Goal: Transaction & Acquisition: Obtain resource

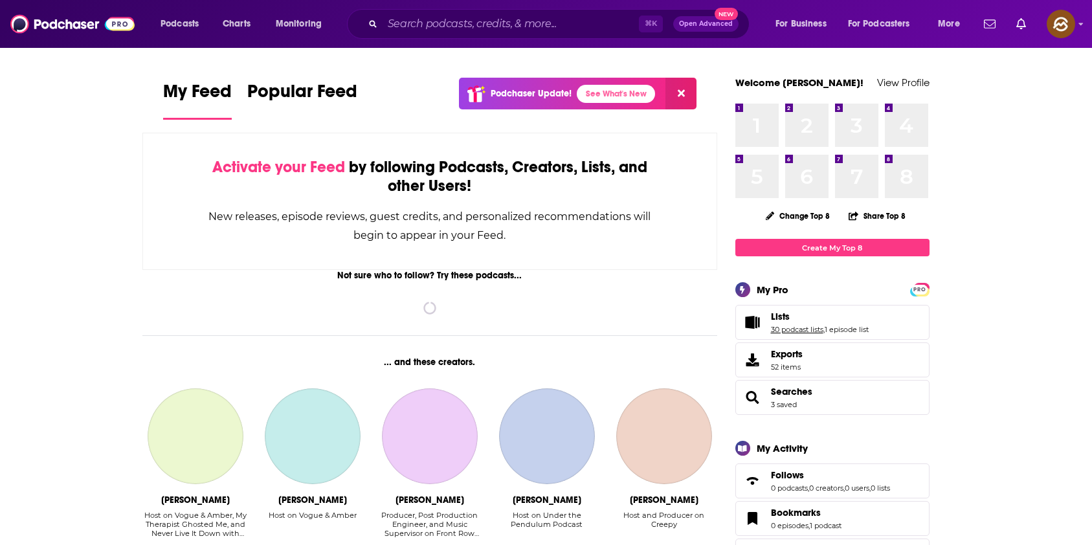
click at [791, 325] on link "30 podcast lists" at bounding box center [797, 329] width 52 height 9
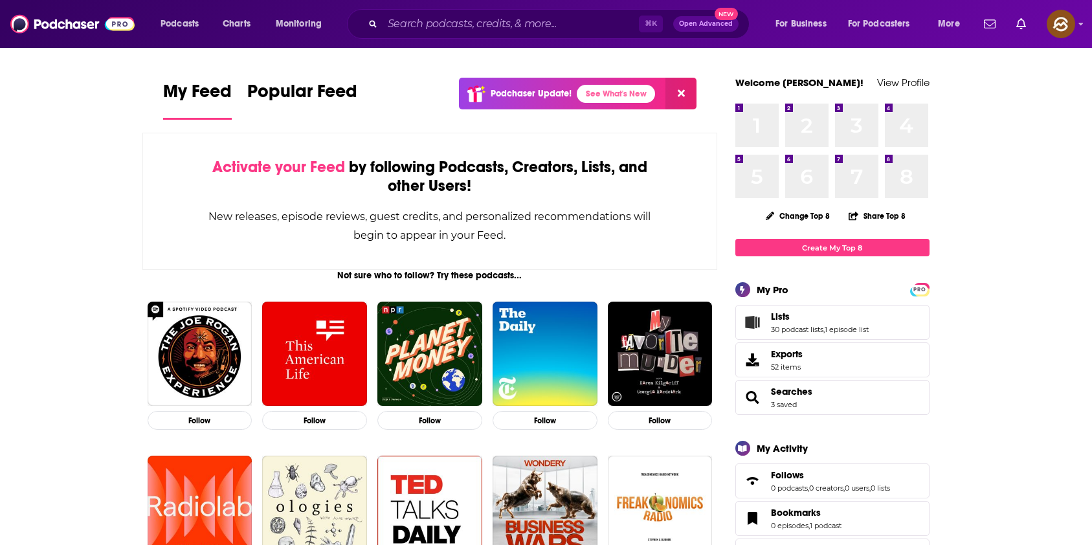
click at [747, 318] on icon "Lists" at bounding box center [752, 322] width 14 height 13
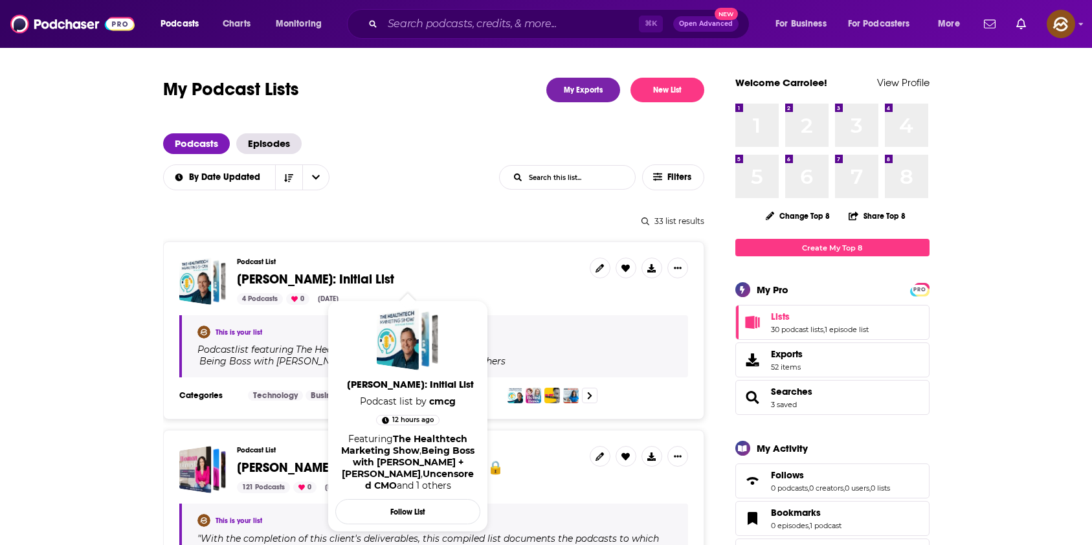
click at [280, 278] on span "[PERSON_NAME]: Initial List" at bounding box center [315, 279] width 157 height 16
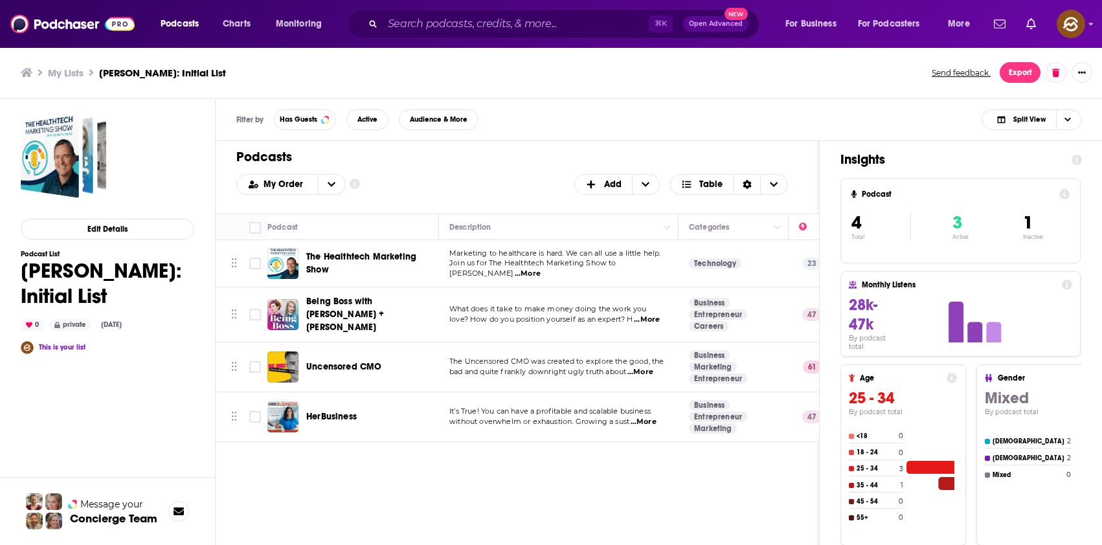
click at [701, 475] on div "Podcasts Add My Order Customize Your List Order Select the “My Order” sort and …" at bounding box center [518, 396] width 604 height 510
click at [689, 464] on div "Podcasts Add My Order Customize Your List Order Select the “My Order” sort and …" at bounding box center [518, 396] width 604 height 510
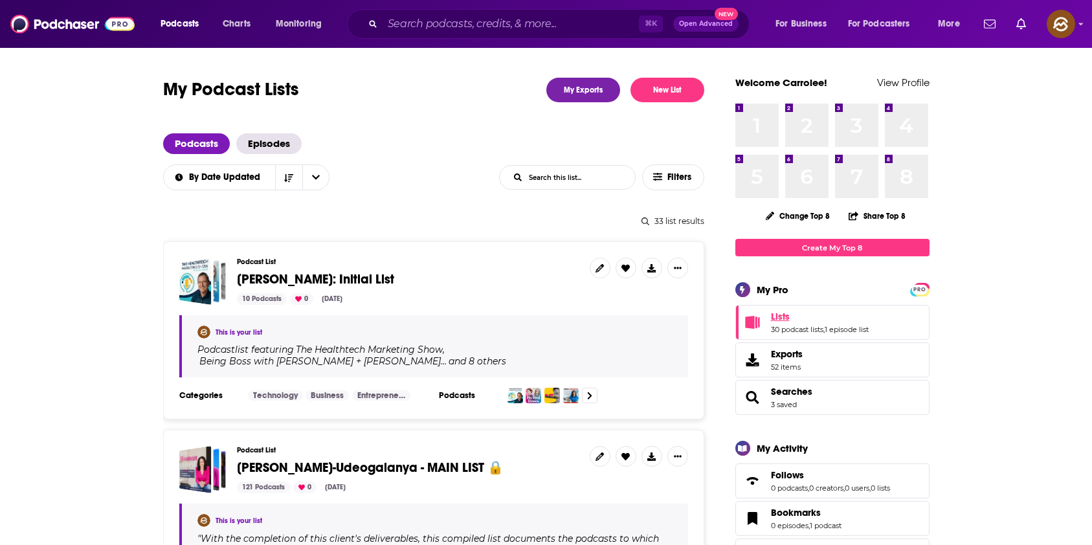
click at [772, 317] on span "Lists" at bounding box center [780, 317] width 19 height 12
click at [652, 84] on button "New List" at bounding box center [668, 90] width 74 height 25
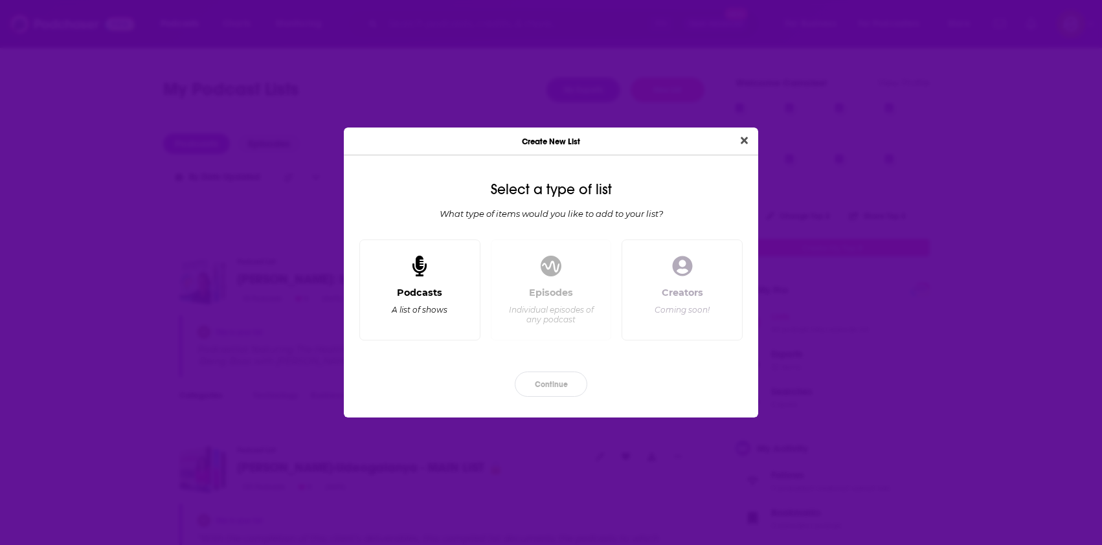
click at [434, 275] on div "Podcasts A list of shows" at bounding box center [419, 290] width 121 height 101
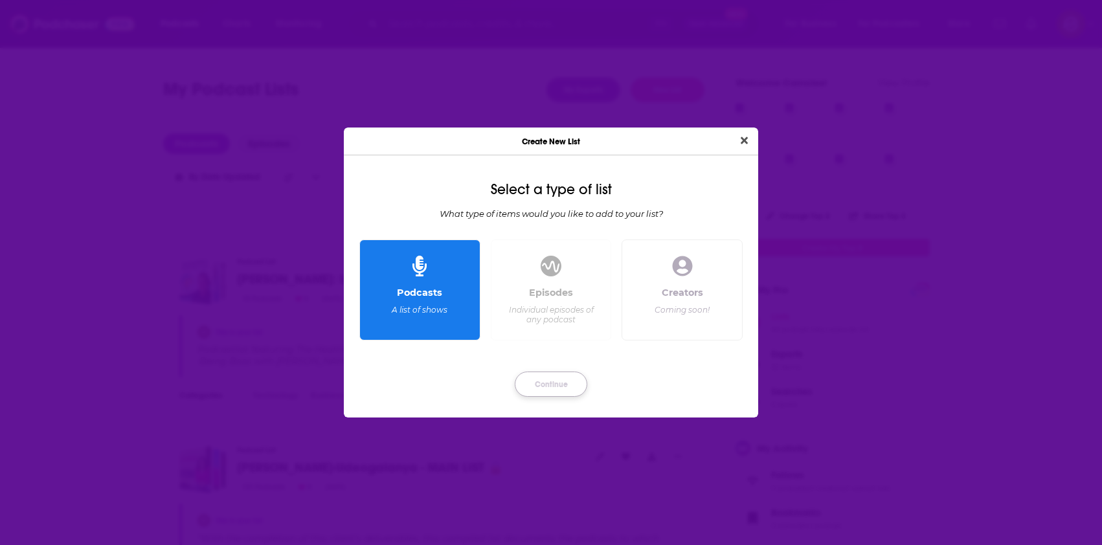
click at [561, 379] on button "Continue" at bounding box center [551, 384] width 73 height 25
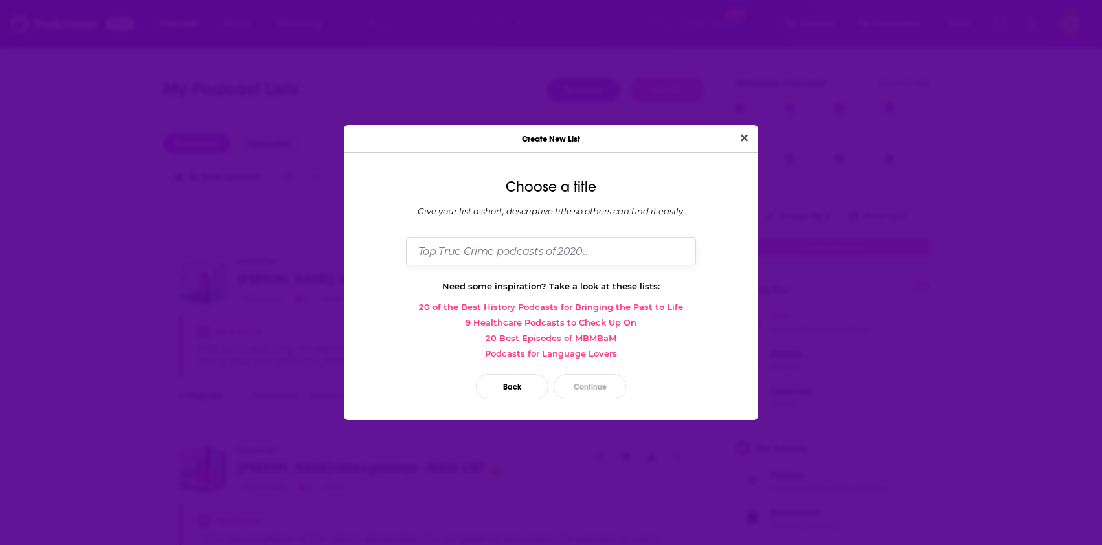
click at [487, 253] on input "Dialog" at bounding box center [551, 251] width 290 height 28
type input "Lubna: Initial List"
click at [593, 375] on button "Continue" at bounding box center [590, 386] width 73 height 25
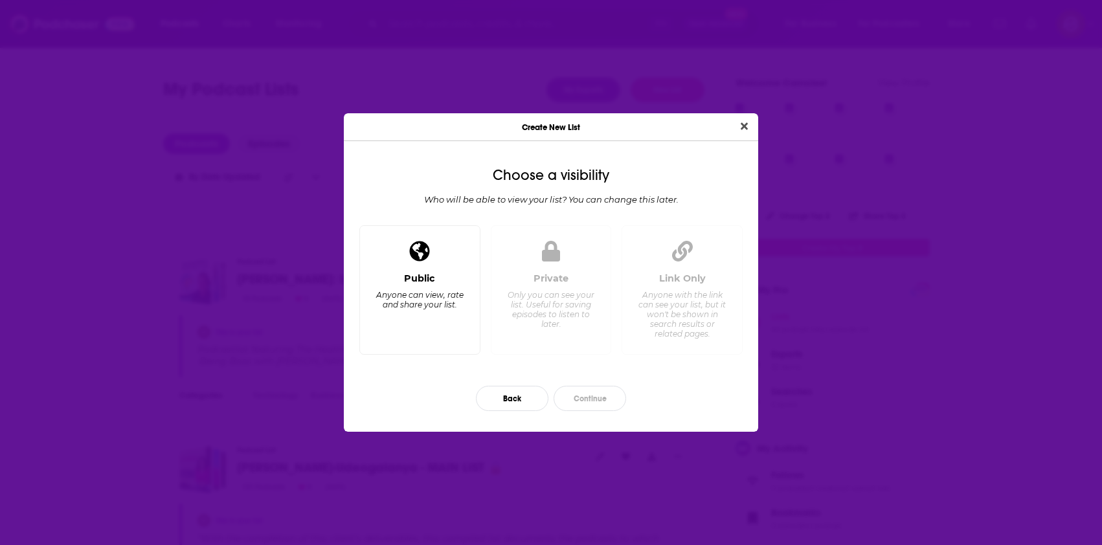
click at [444, 305] on div "Anyone can view, rate and share your list." at bounding box center [420, 299] width 89 height 19
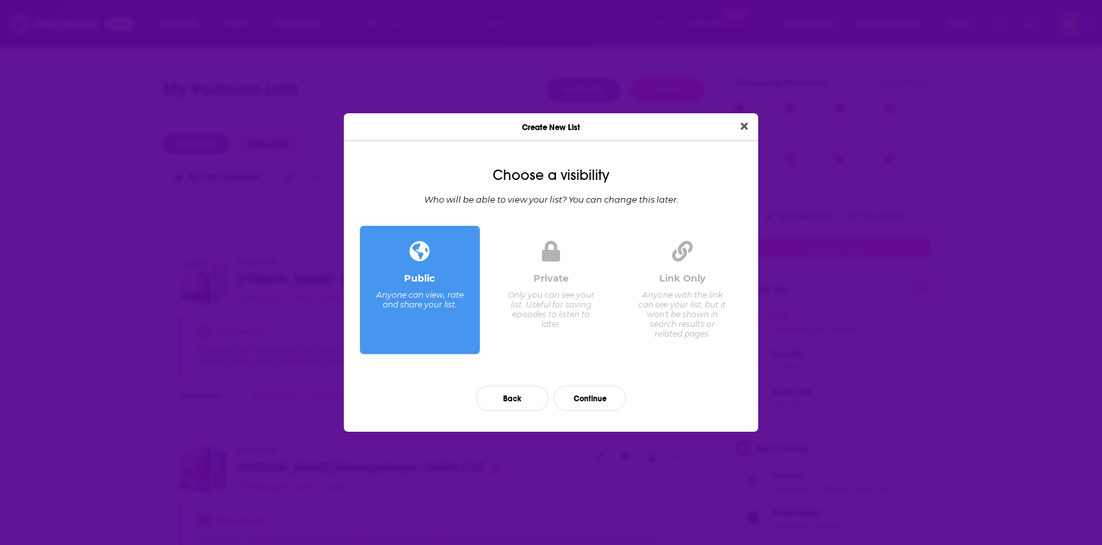
click at [553, 301] on div "Only you can see your list. Useful for saving episodes to listen to later." at bounding box center [550, 309] width 89 height 39
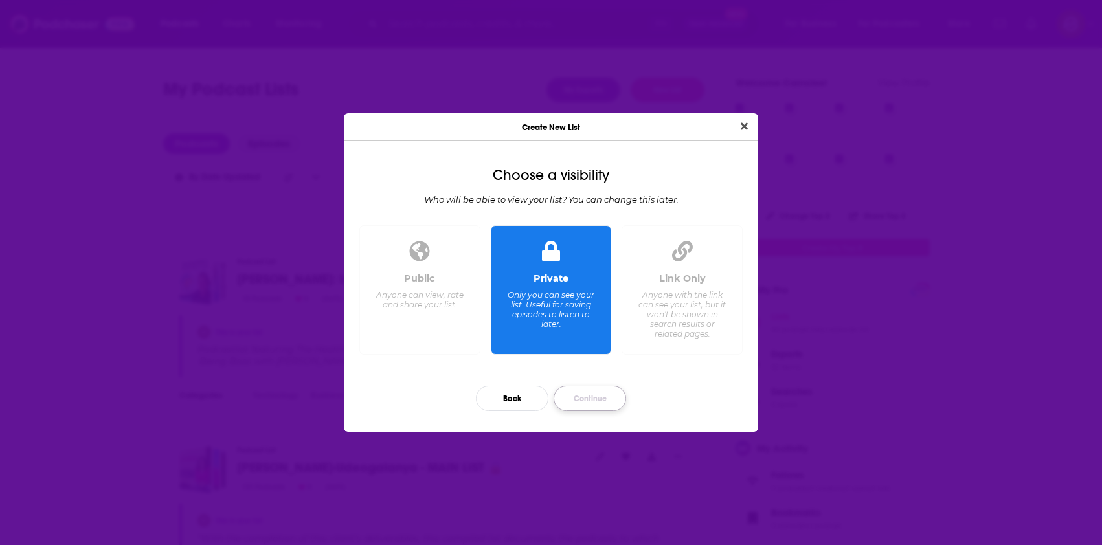
click at [612, 400] on button "Continue" at bounding box center [590, 398] width 73 height 25
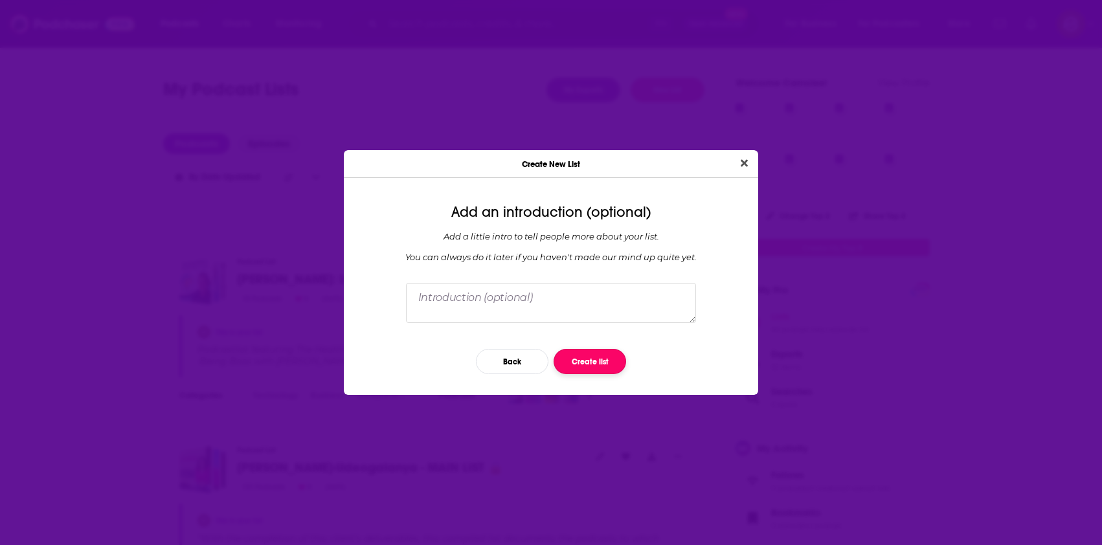
click at [619, 366] on button "Create list" at bounding box center [590, 361] width 73 height 25
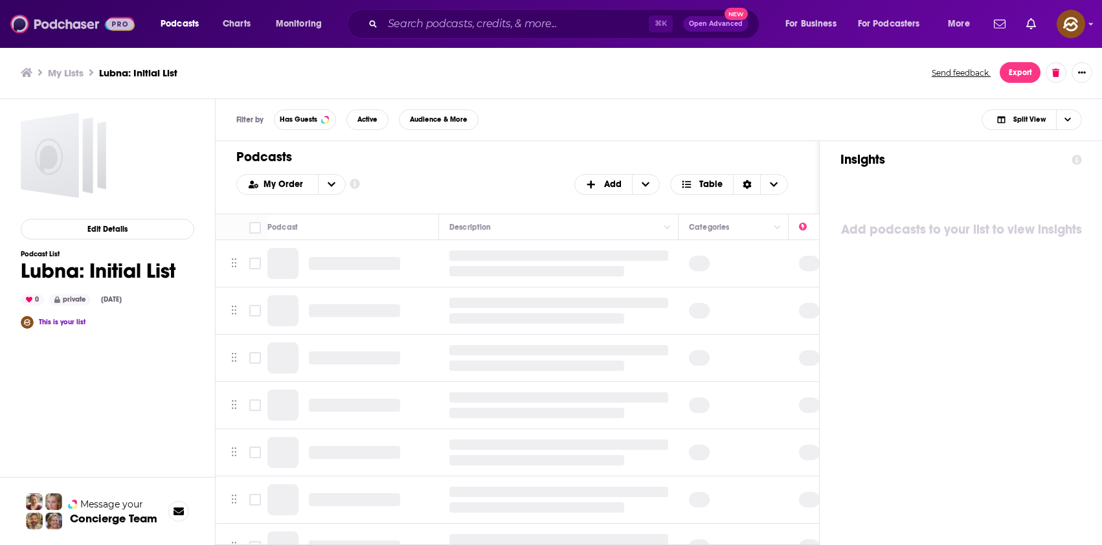
click at [68, 27] on img at bounding box center [72, 24] width 124 height 25
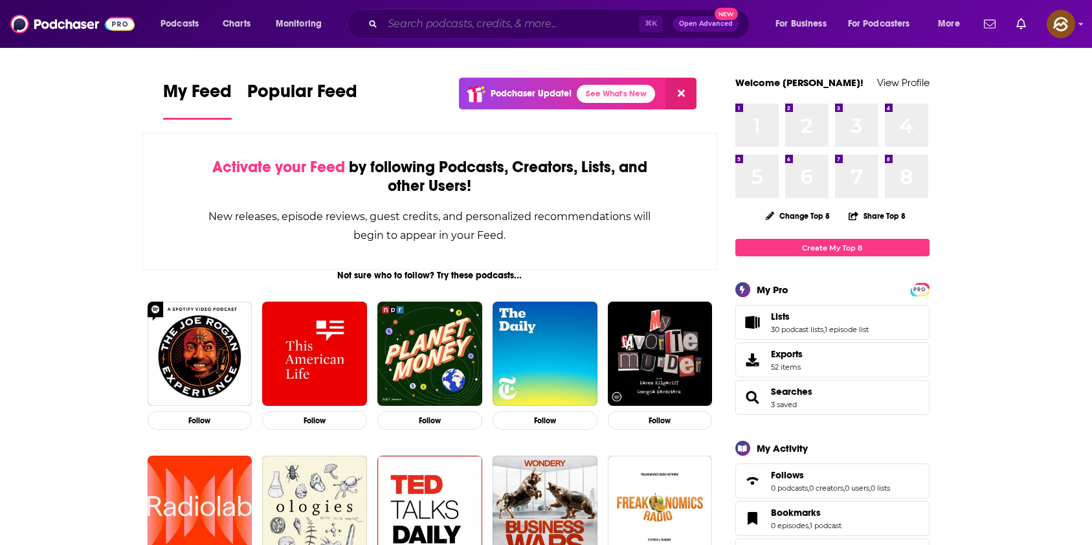
click at [476, 23] on input "Search podcasts, credits, & more..." at bounding box center [511, 24] width 256 height 21
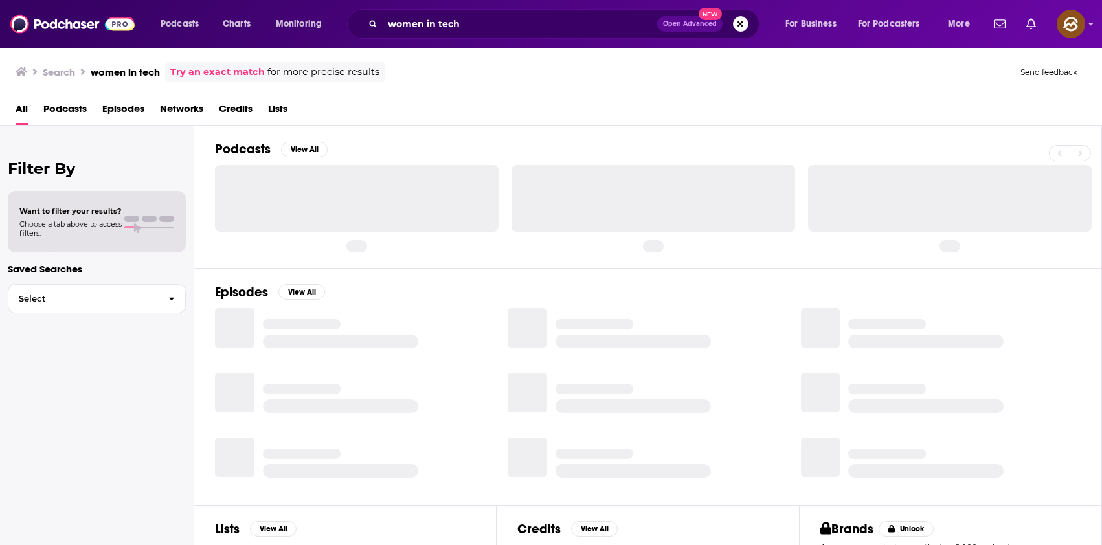
click at [116, 110] on span "Episodes" at bounding box center [123, 111] width 42 height 27
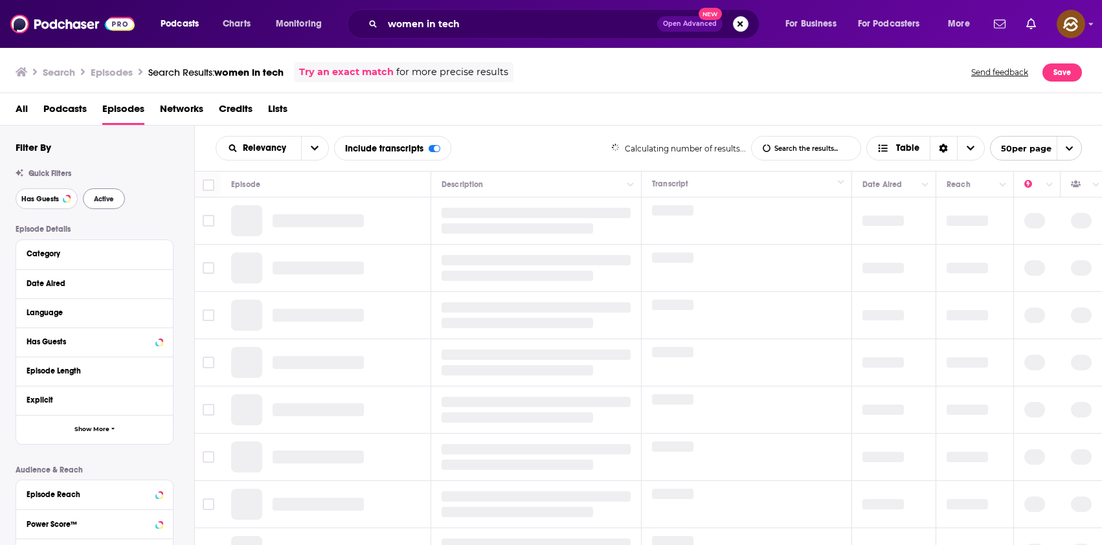
drag, startPoint x: 45, startPoint y: 198, endPoint x: 111, endPoint y: 197, distance: 66.1
click at [45, 198] on span "Has Guests" at bounding box center [40, 199] width 38 height 7
click at [111, 197] on span "Active" at bounding box center [104, 199] width 20 height 7
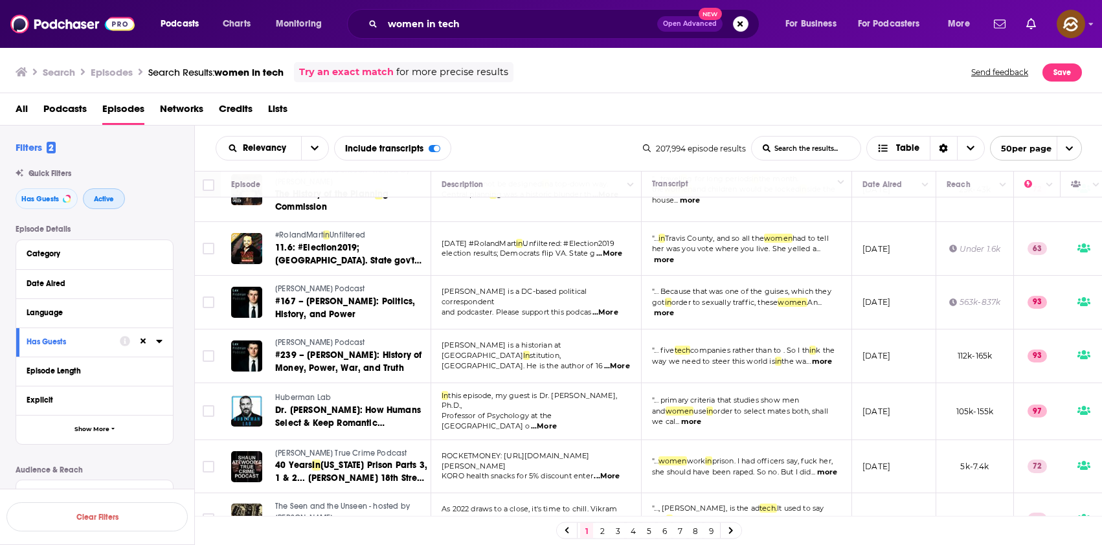
scroll to position [345, 0]
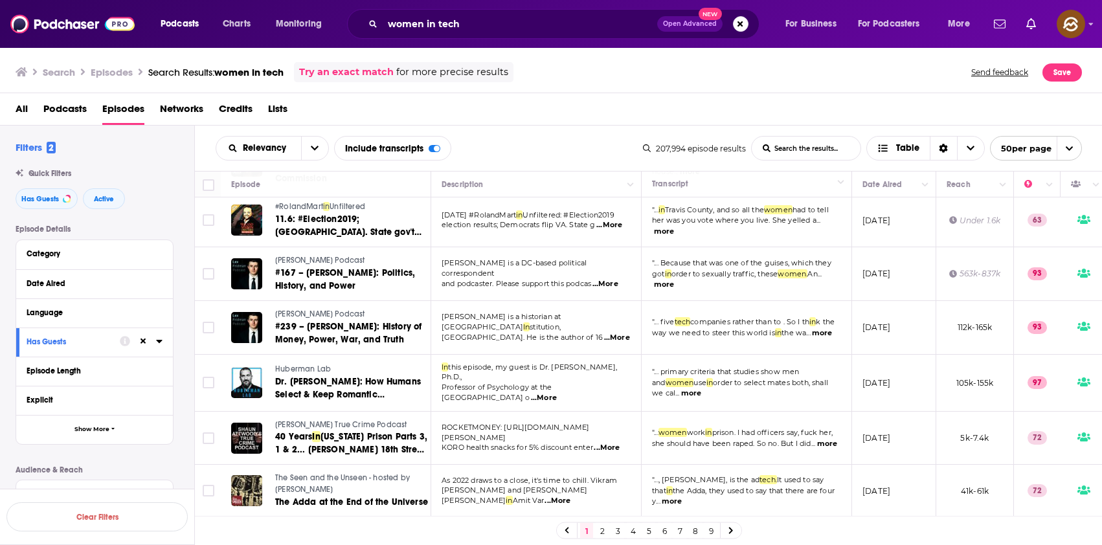
click at [71, 105] on span "Podcasts" at bounding box center [64, 111] width 43 height 27
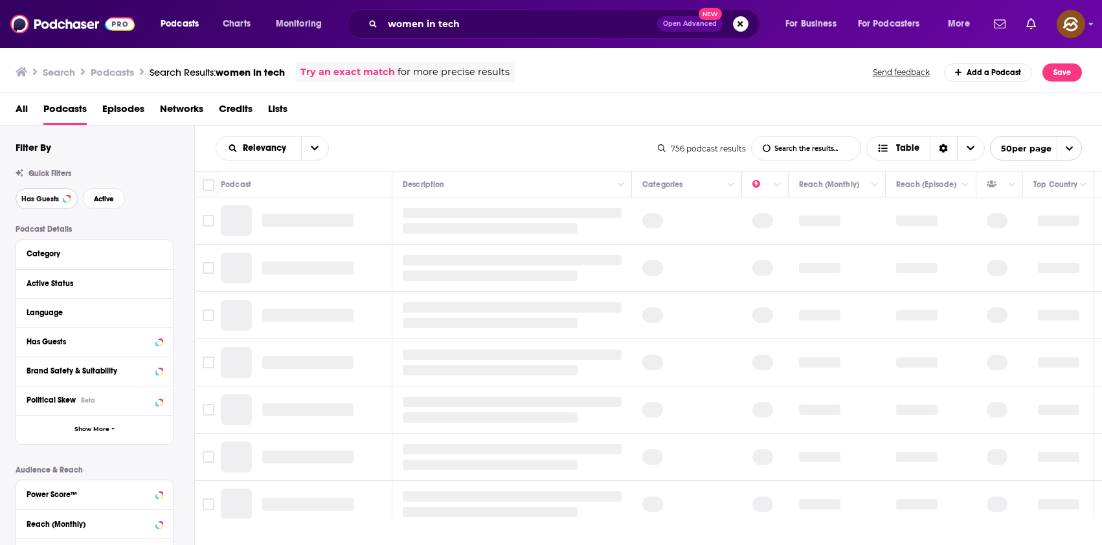
click at [45, 188] on button "Has Guests" at bounding box center [47, 198] width 62 height 21
click at [109, 203] on button "Active" at bounding box center [104, 198] width 42 height 21
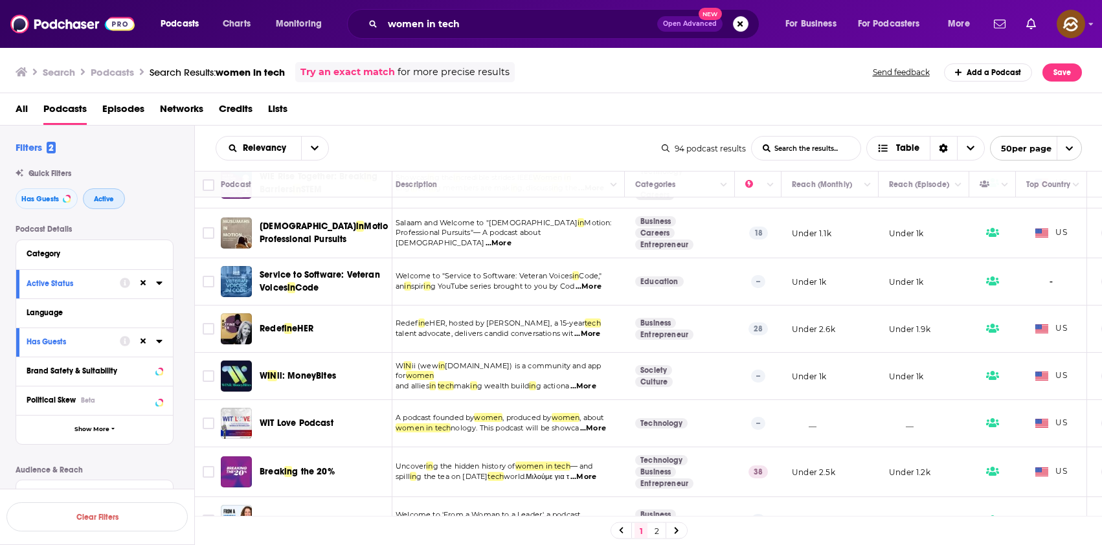
scroll to position [2303, 0]
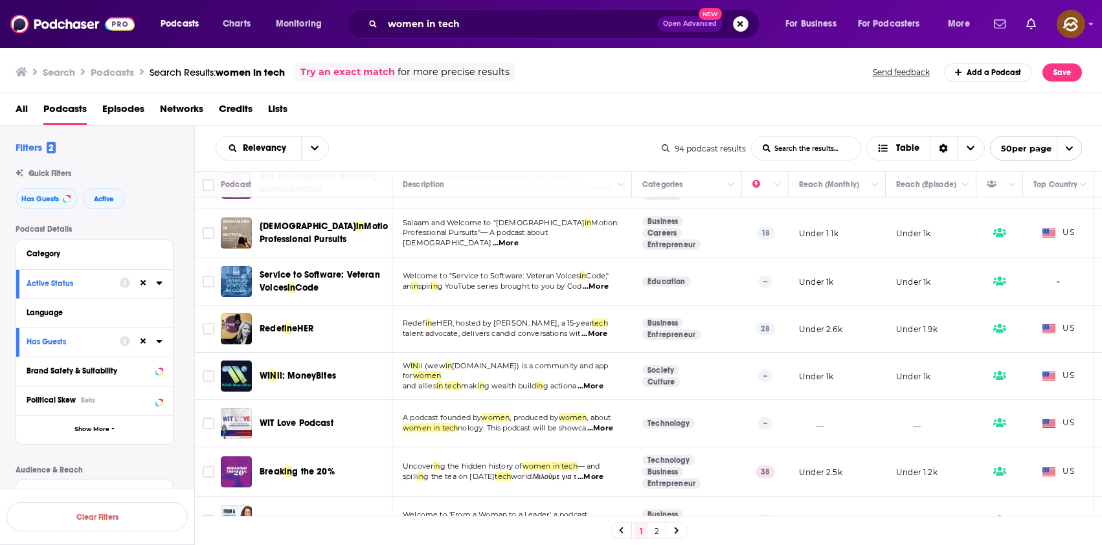
click at [658, 531] on link "2" at bounding box center [656, 531] width 13 height 16
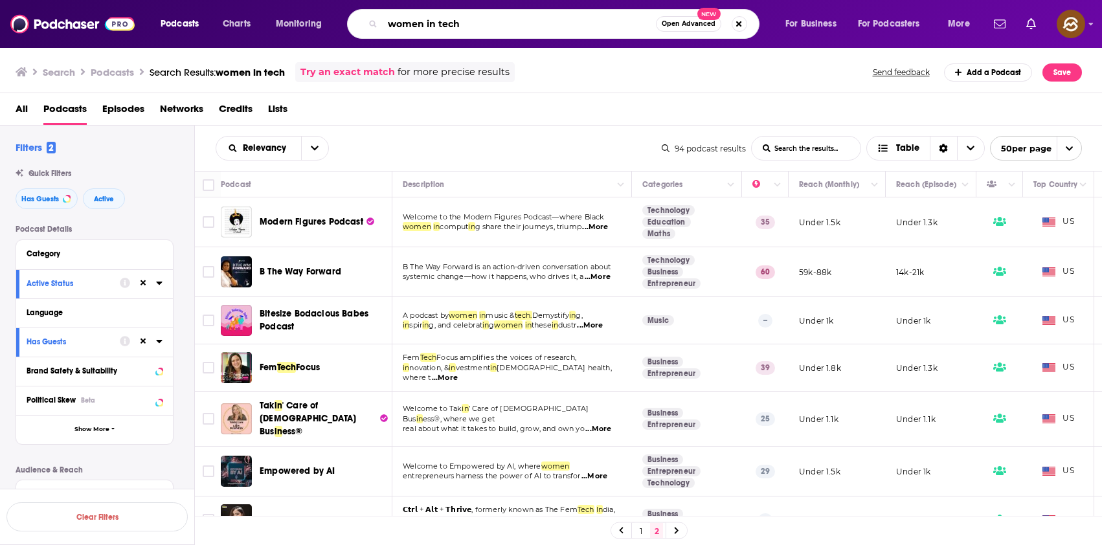
drag, startPoint x: 476, startPoint y: 23, endPoint x: 359, endPoint y: 17, distance: 117.4
click at [359, 17] on div "women in tech Open Advanced New" at bounding box center [553, 24] width 412 height 30
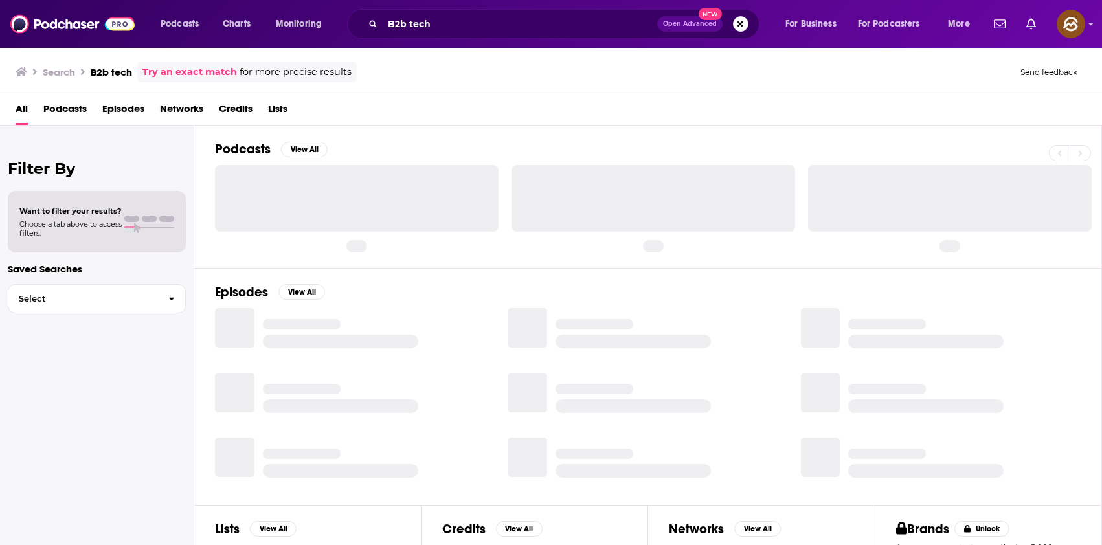
click at [60, 113] on span "Podcasts" at bounding box center [64, 111] width 43 height 27
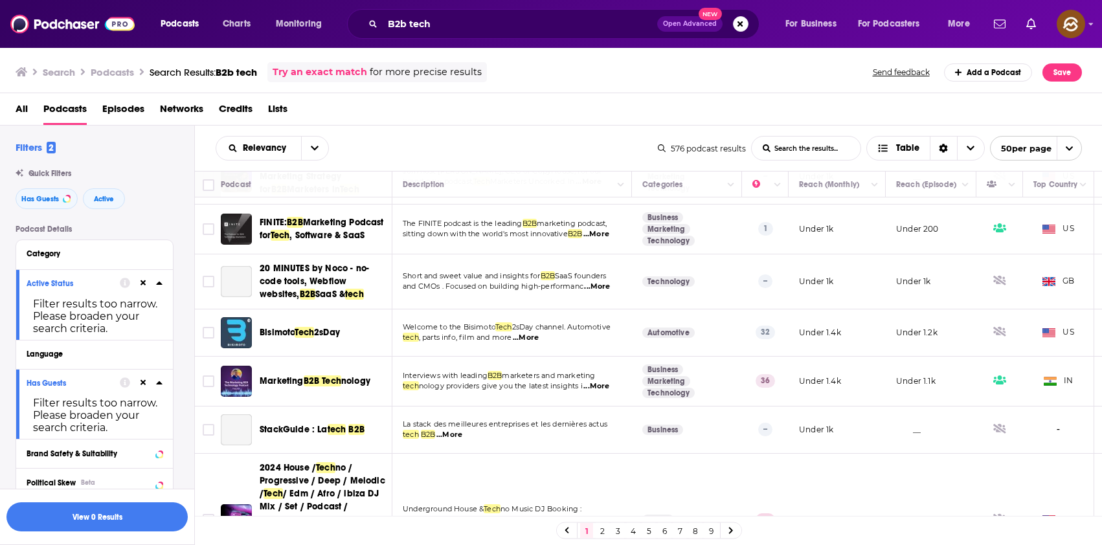
scroll to position [640, 0]
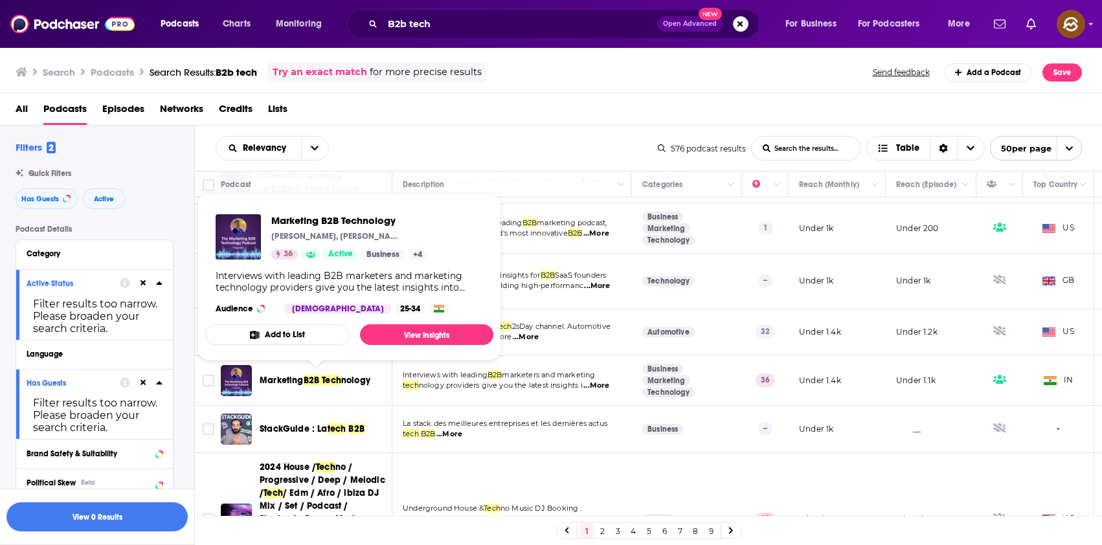
click at [281, 379] on span "Marketing" at bounding box center [282, 380] width 44 height 11
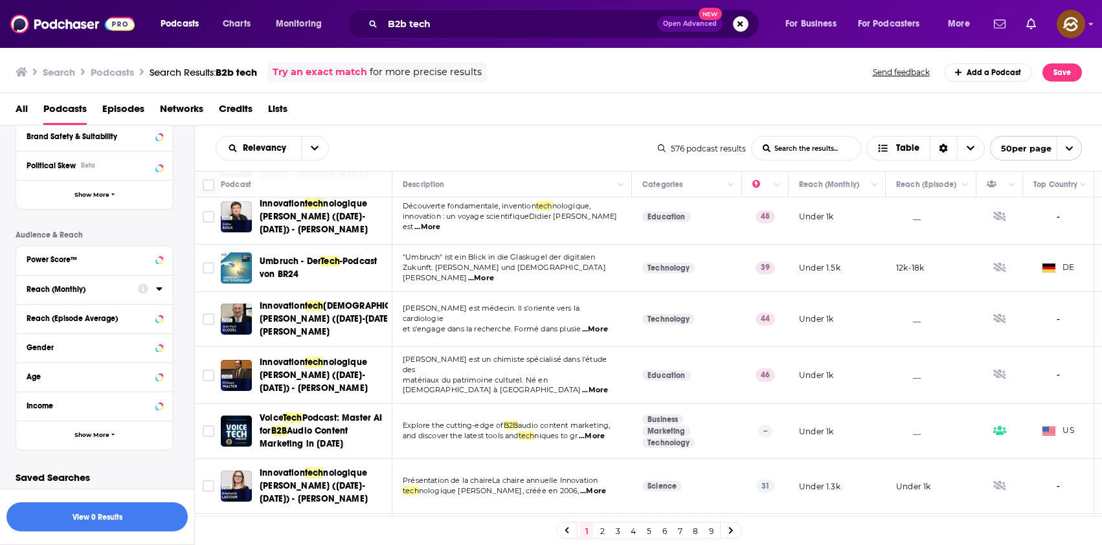
scroll to position [321, 0]
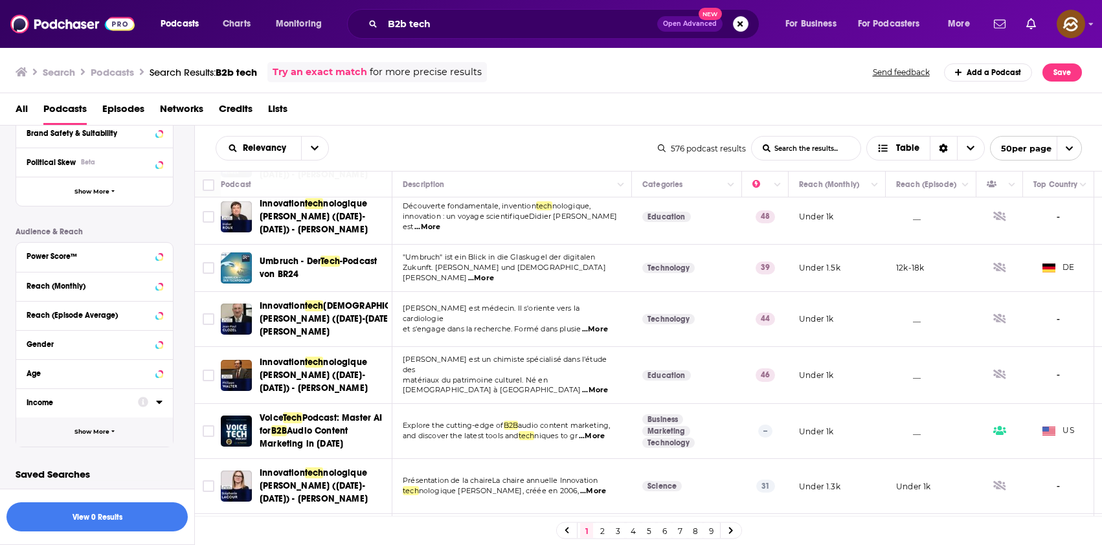
click at [98, 431] on span "Show More" at bounding box center [91, 432] width 35 height 7
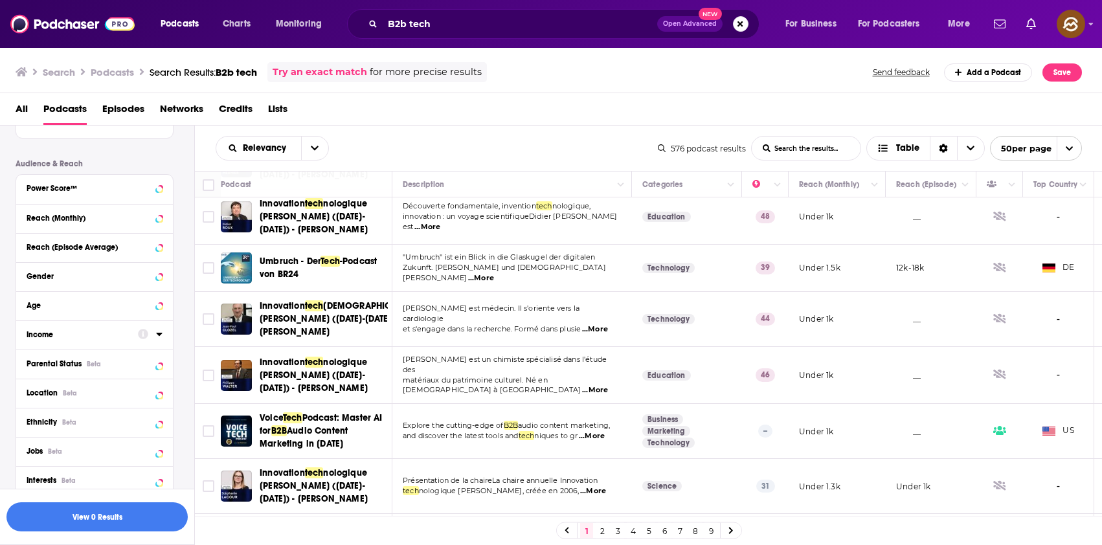
scroll to position [394, 0]
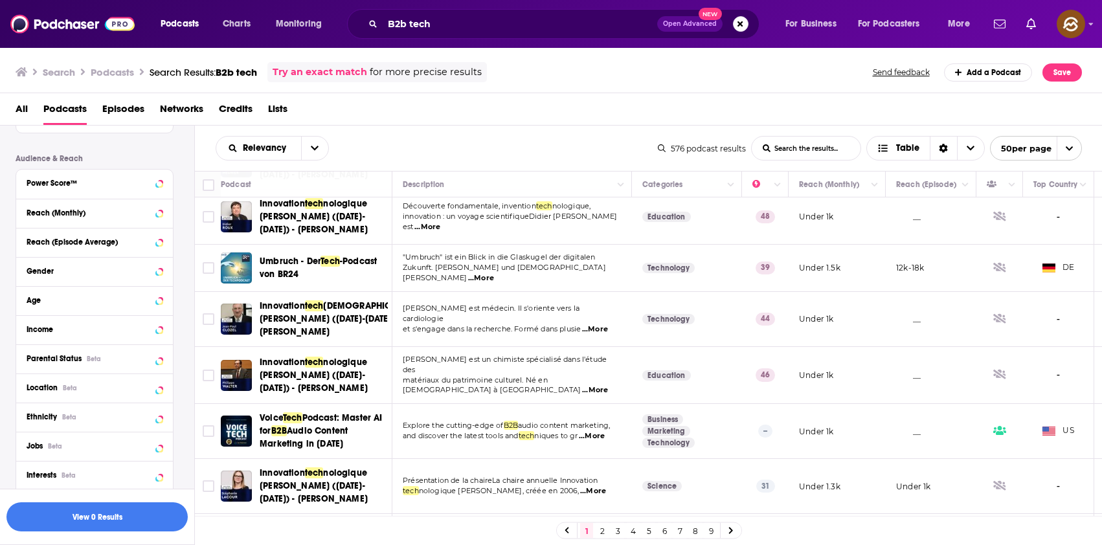
click at [109, 403] on div "Ethnicity Beta" at bounding box center [94, 417] width 157 height 29
click at [118, 385] on div "Location Beta" at bounding box center [78, 387] width 103 height 9
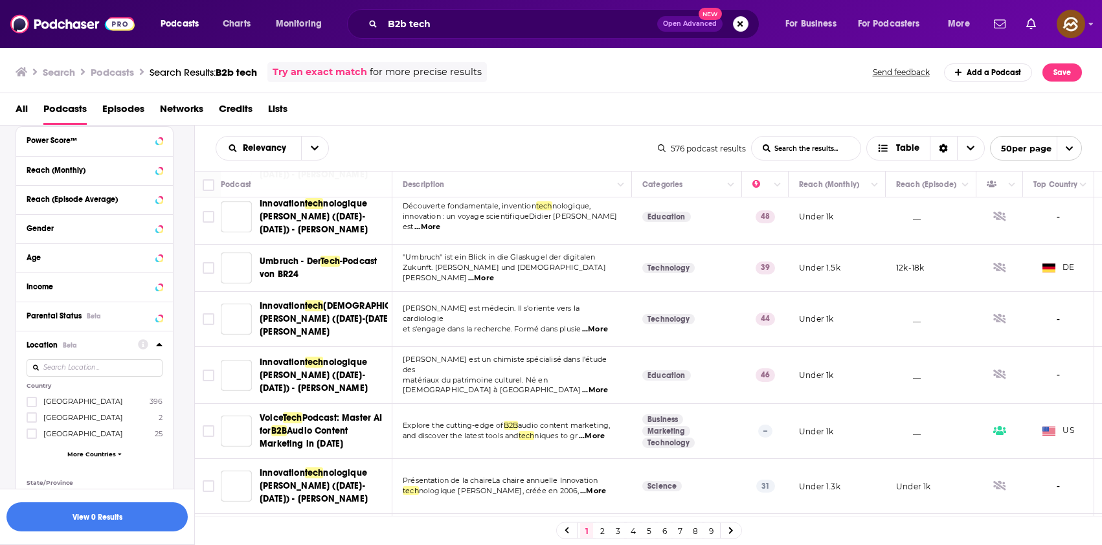
scroll to position [448, 0]
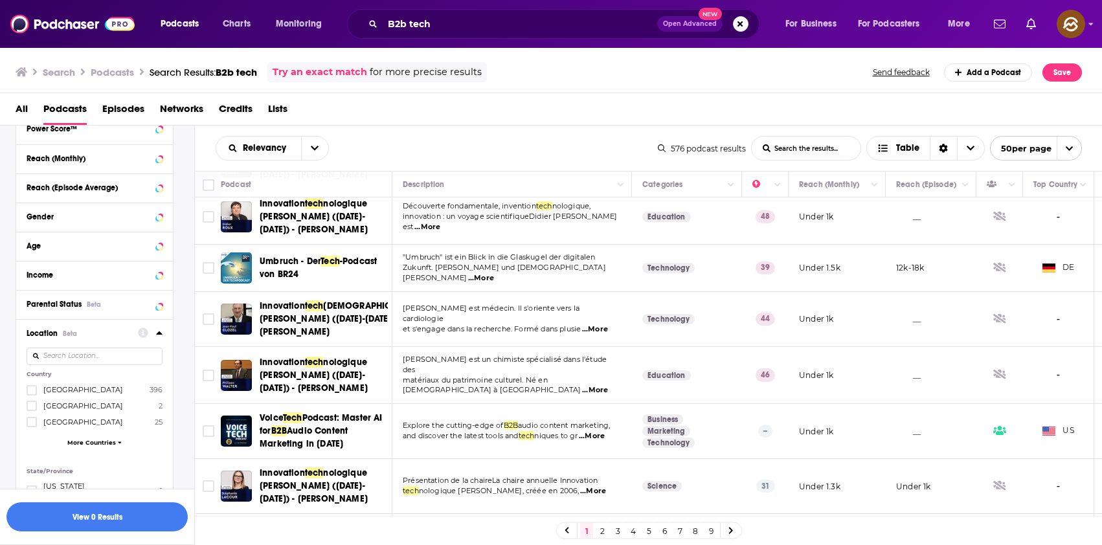
click at [101, 387] on label "United States 396" at bounding box center [95, 390] width 136 height 11
click at [32, 394] on input "multiSelectOption-unitedstates-0" at bounding box center [32, 394] width 0 height 0
click at [106, 519] on button "button" at bounding box center [96, 516] width 181 height 29
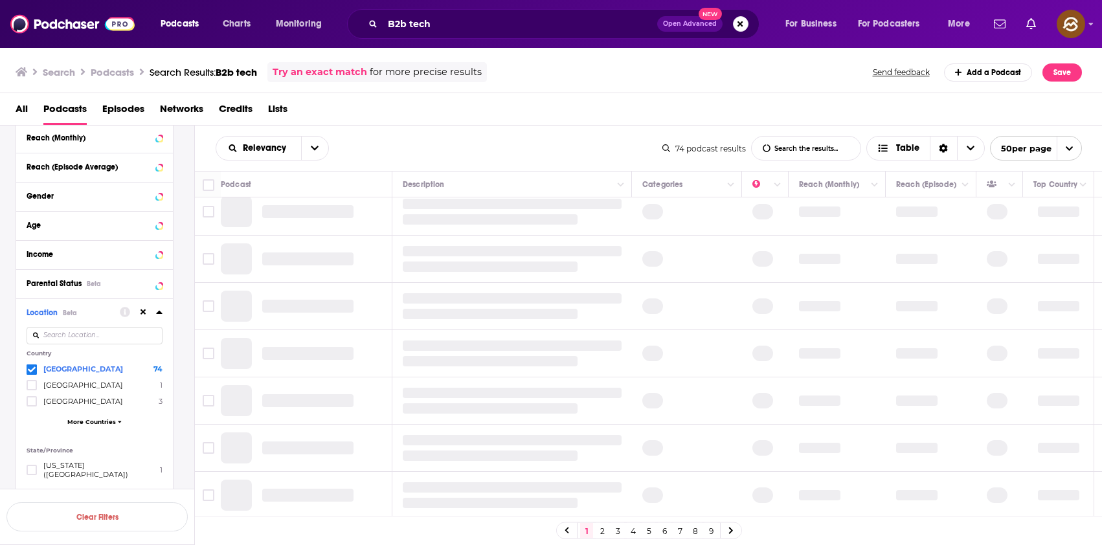
scroll to position [416, 0]
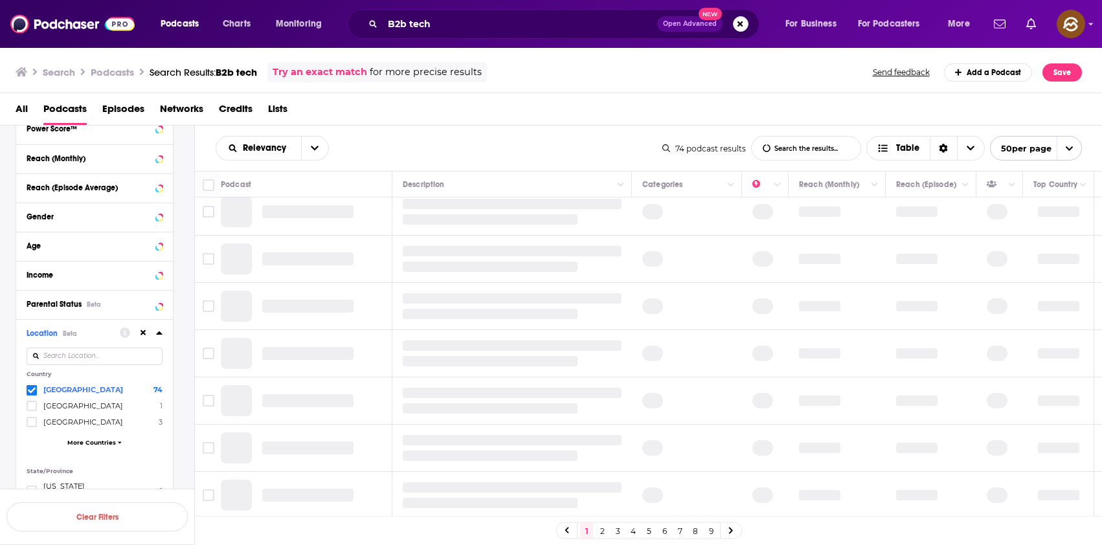
click at [589, 155] on div "Relevancy List Search Input Search the results... Table" at bounding box center [439, 148] width 447 height 25
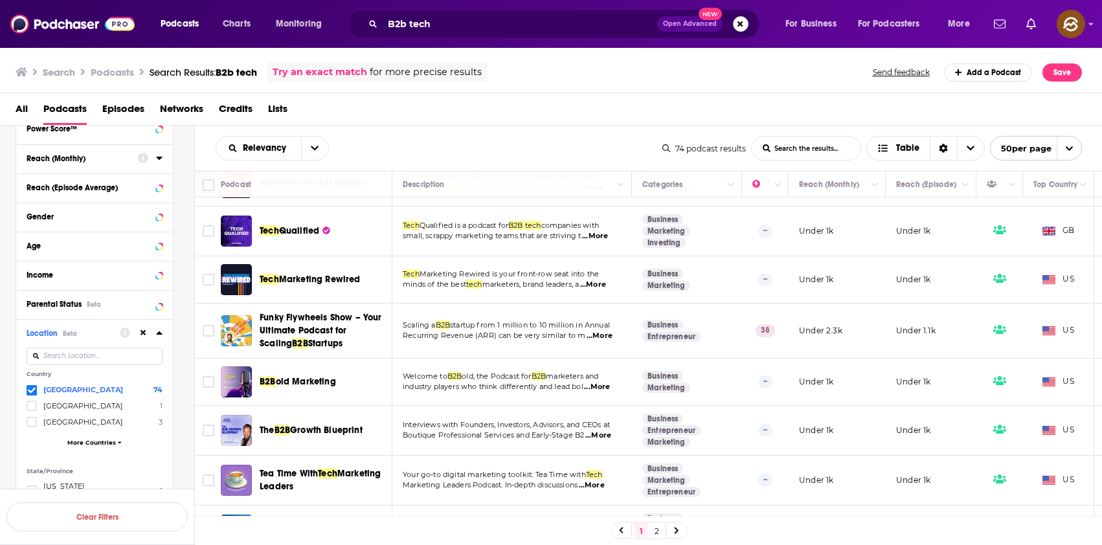
scroll to position [792, 0]
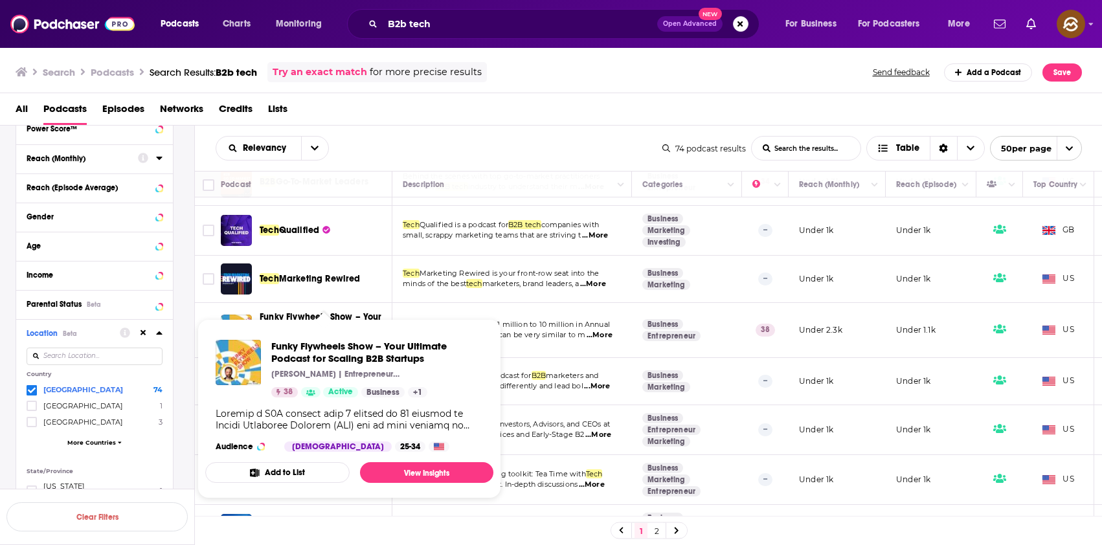
click at [297, 315] on span "Funky Flywheels Show – Your Ultimate Podcast for Scaling B2B Startups Björn W. …" at bounding box center [349, 408] width 304 height 195
click at [300, 354] on span "Funky Flywheels Show – Your Ultimate Podcast for Scaling B2B Startups" at bounding box center [377, 352] width 212 height 25
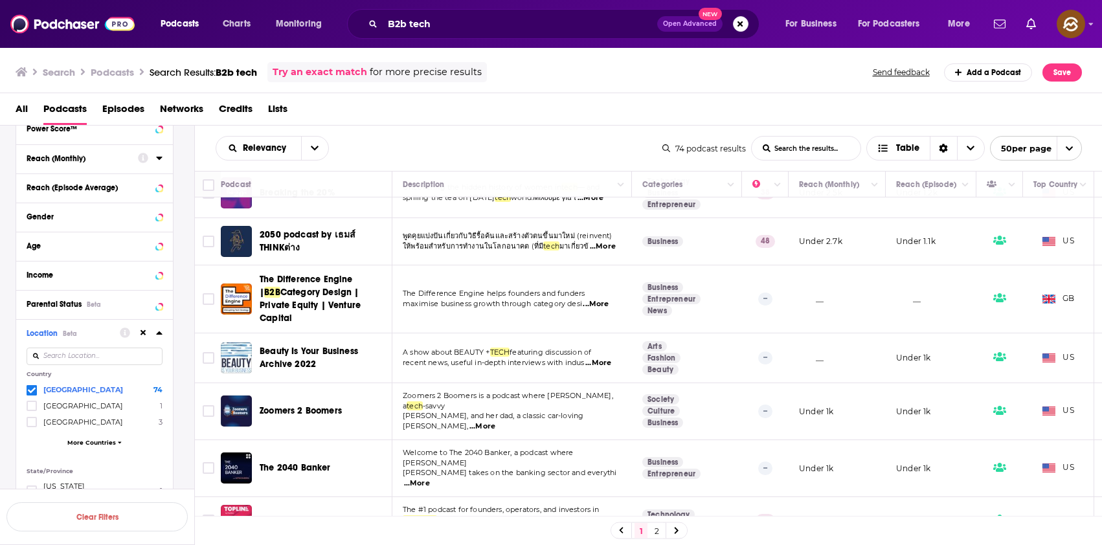
scroll to position [1464, 0]
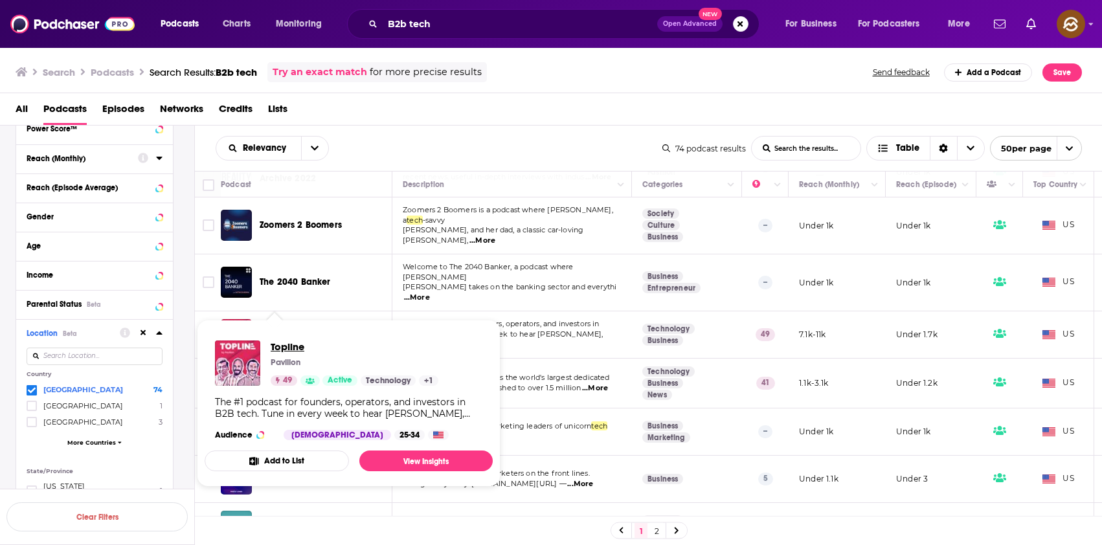
click at [280, 343] on span "Topline" at bounding box center [355, 347] width 168 height 12
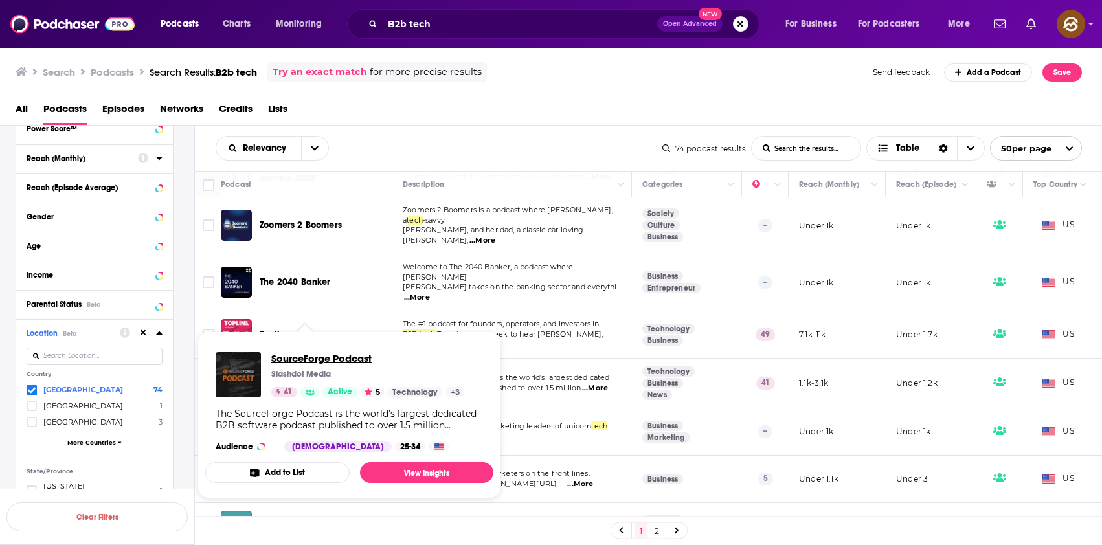
click at [327, 355] on span "SourceForge Podcast" at bounding box center [368, 358] width 194 height 12
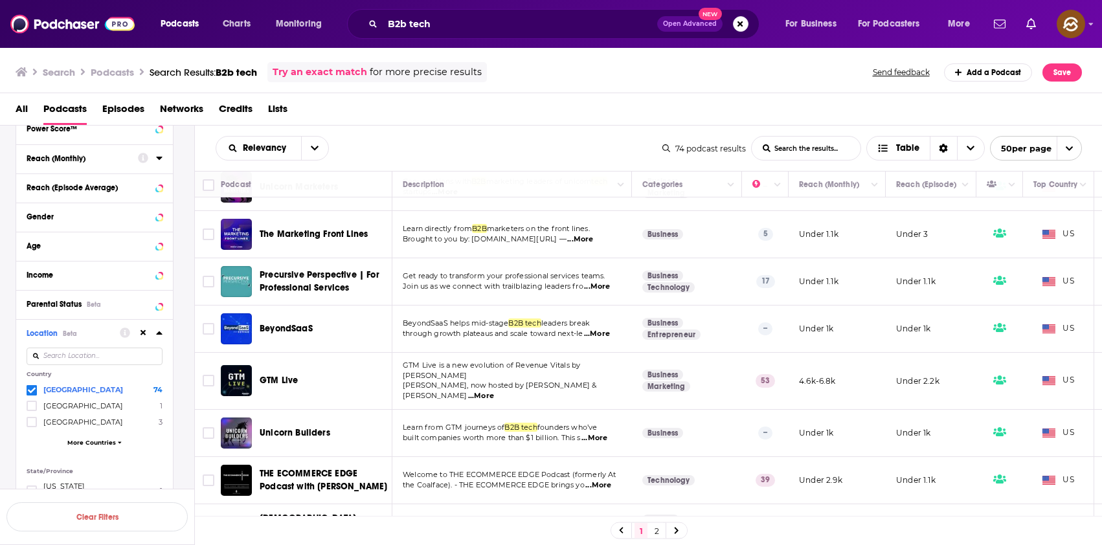
scroll to position [2199, 0]
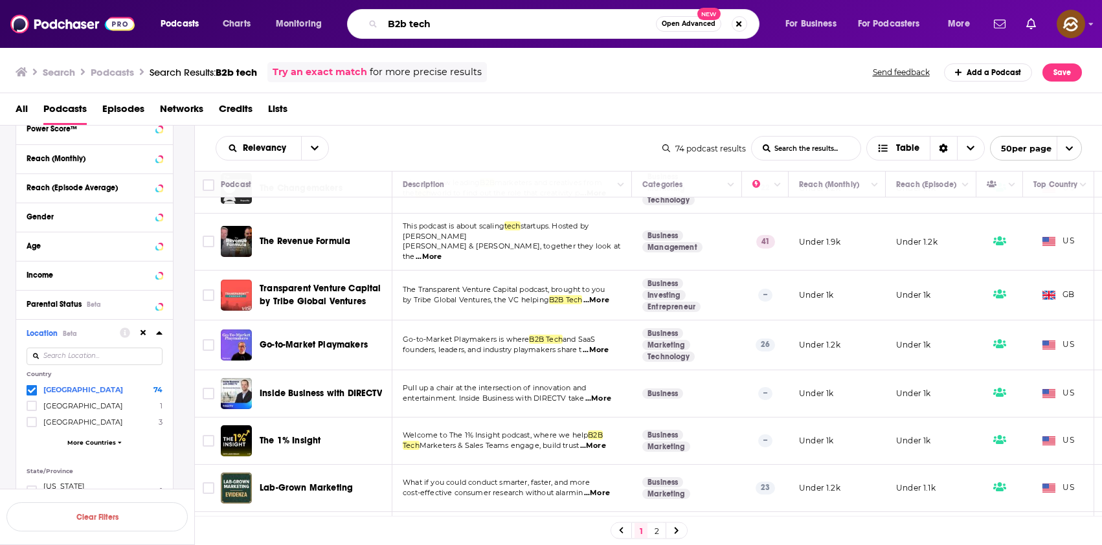
drag, startPoint x: 456, startPoint y: 27, endPoint x: 372, endPoint y: 28, distance: 84.2
click at [372, 28] on div "B2b tech Open Advanced New" at bounding box center [553, 24] width 412 height 30
type input "start-up"
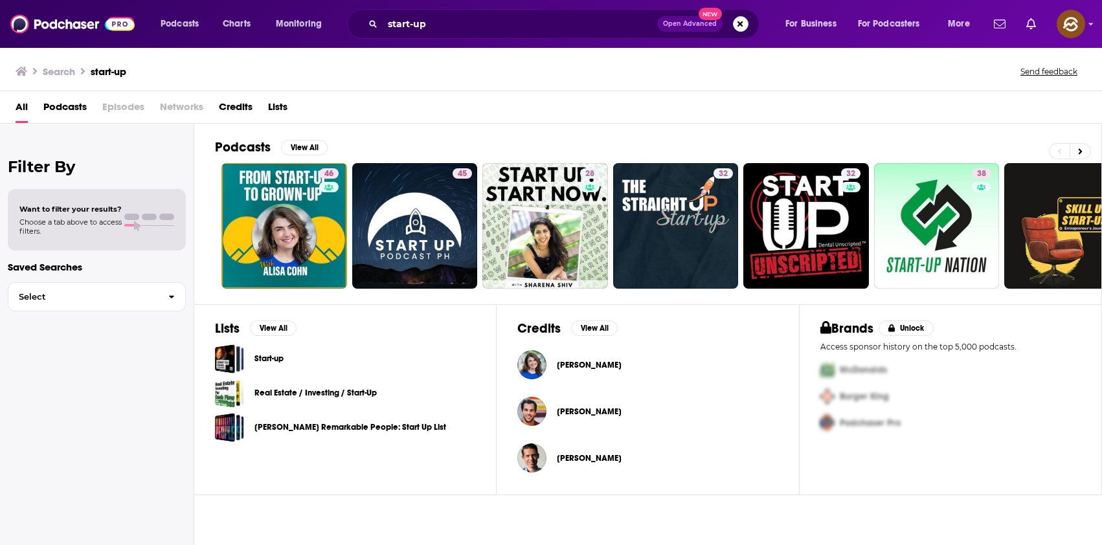
click at [67, 100] on span "Podcasts" at bounding box center [64, 109] width 43 height 27
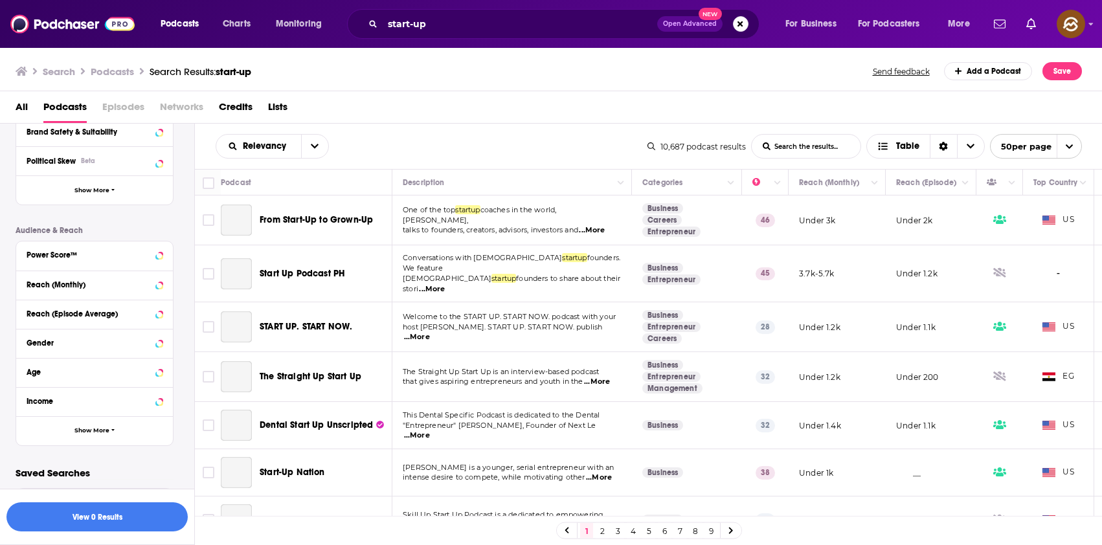
scroll to position [321, 0]
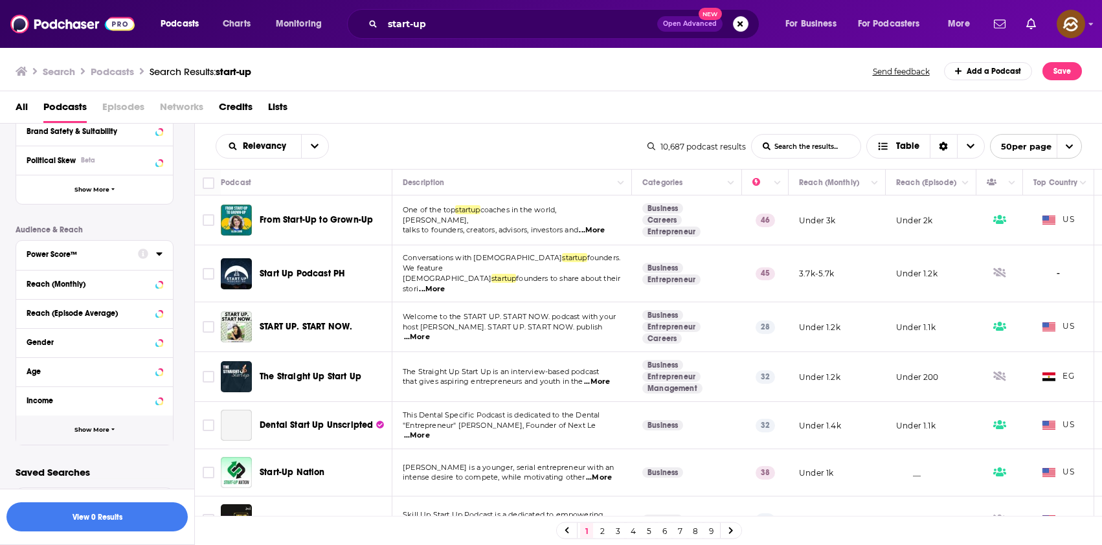
click at [79, 436] on button "Show More" at bounding box center [94, 430] width 157 height 29
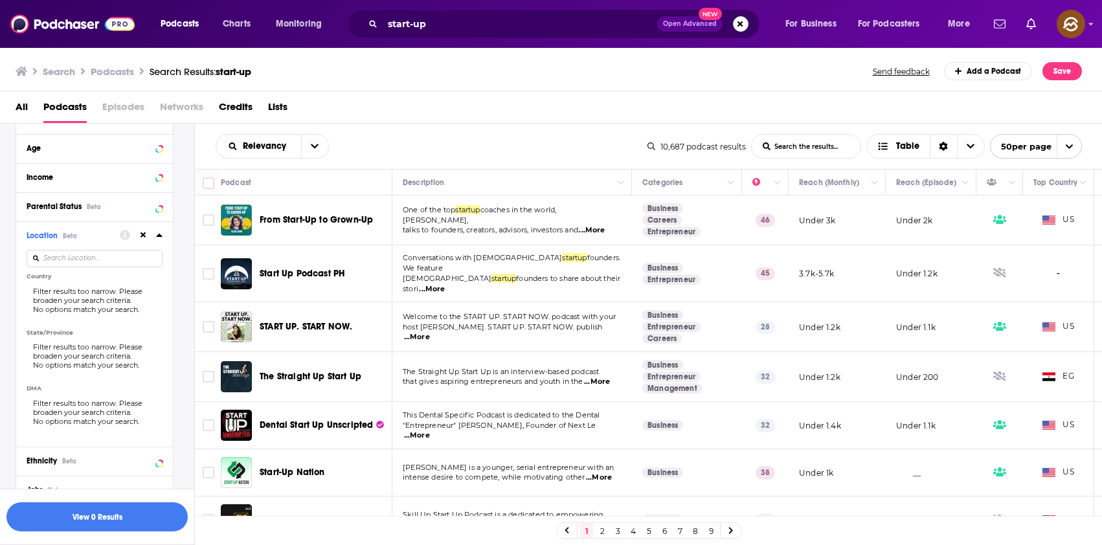
scroll to position [528, 0]
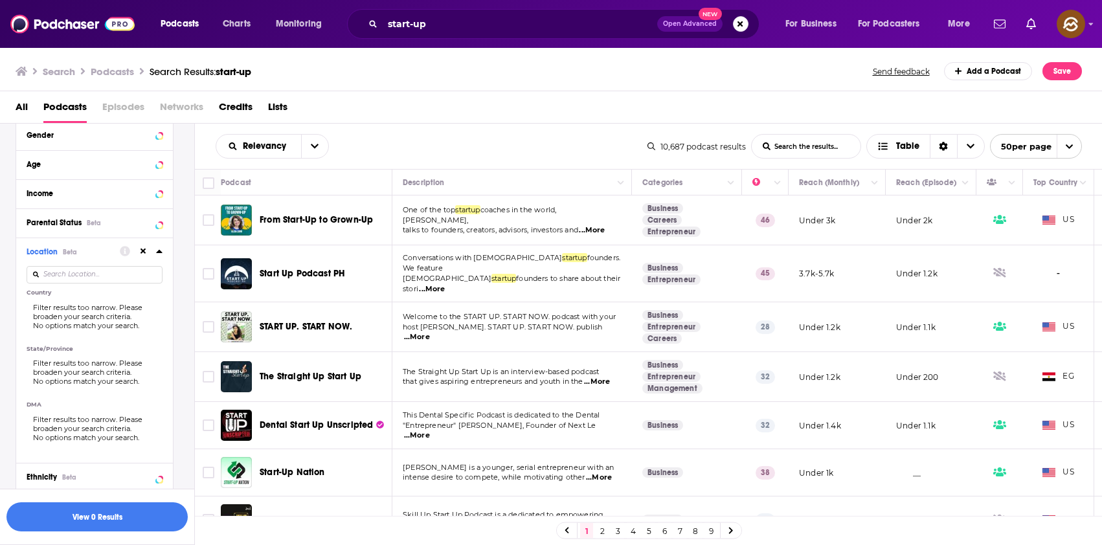
click at [99, 276] on input at bounding box center [95, 274] width 136 height 17
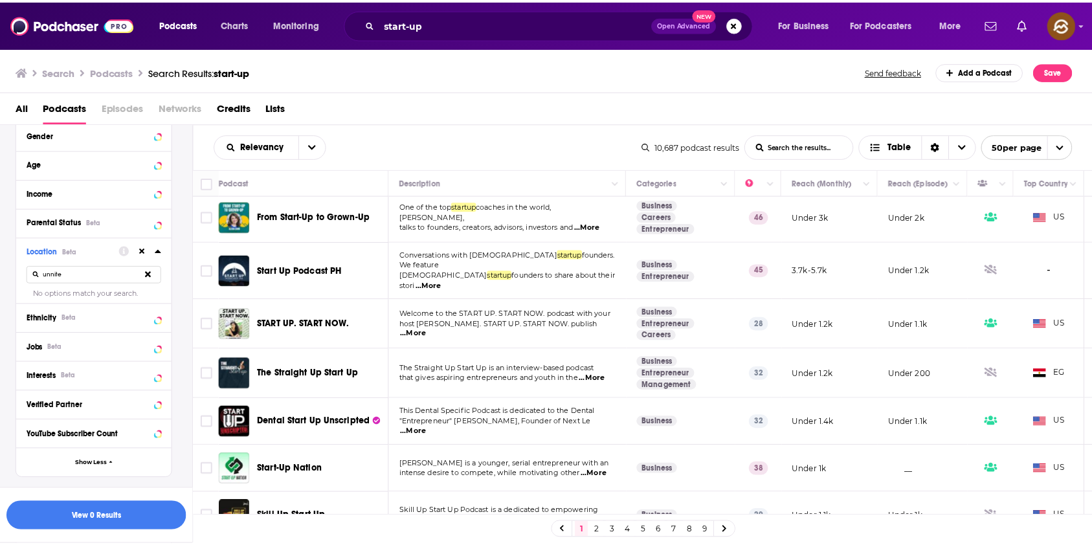
scroll to position [0, 0]
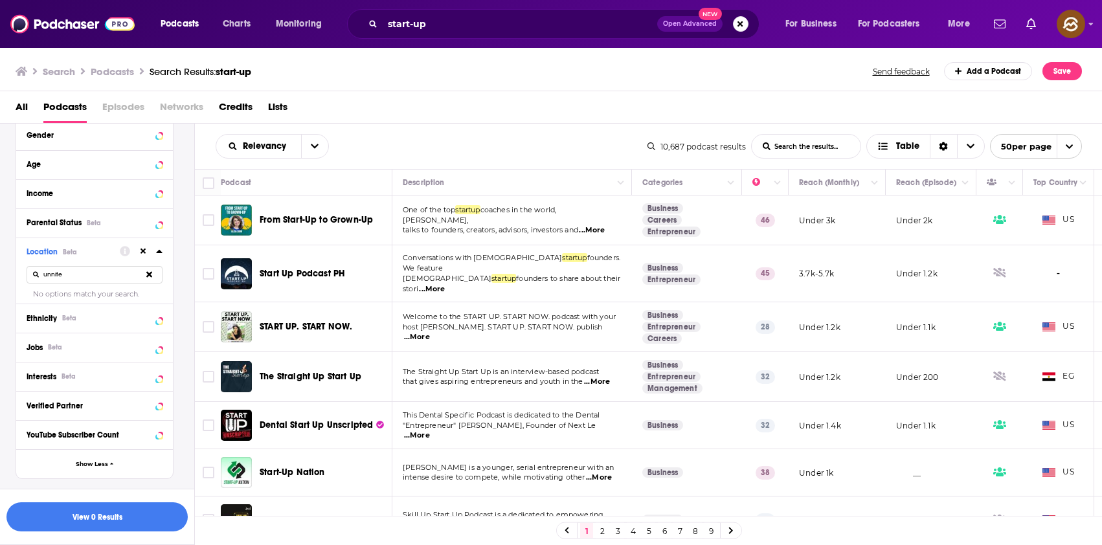
type input "unnite"
click at [332, 218] on span "From Start-Up to Grown-Up" at bounding box center [316, 219] width 113 height 11
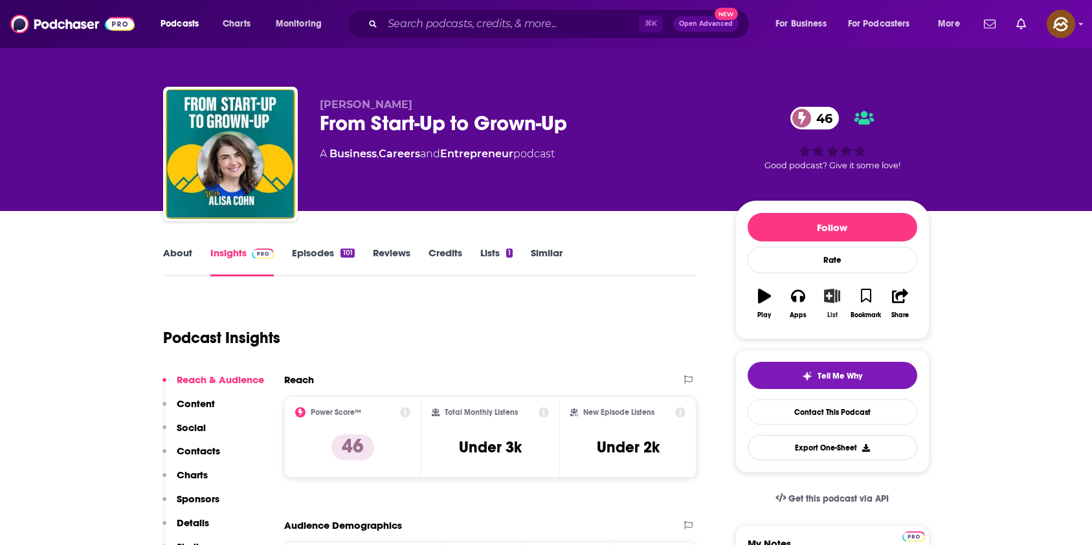
click at [835, 296] on icon "button" at bounding box center [832, 296] width 16 height 14
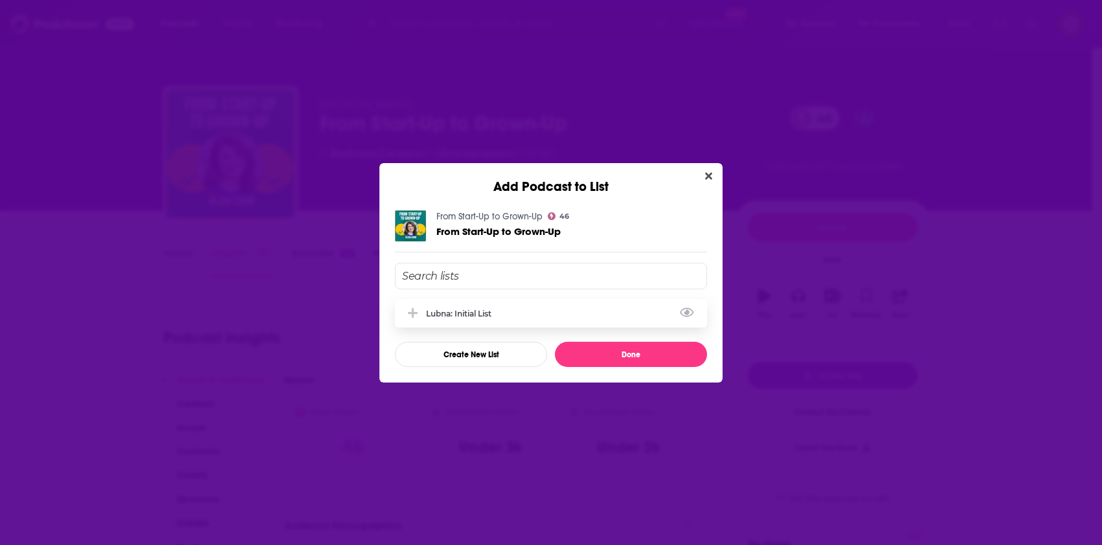
click at [461, 315] on div "Lubna: Initial List" at bounding box center [462, 314] width 73 height 10
click at [636, 357] on button "Done" at bounding box center [631, 354] width 152 height 25
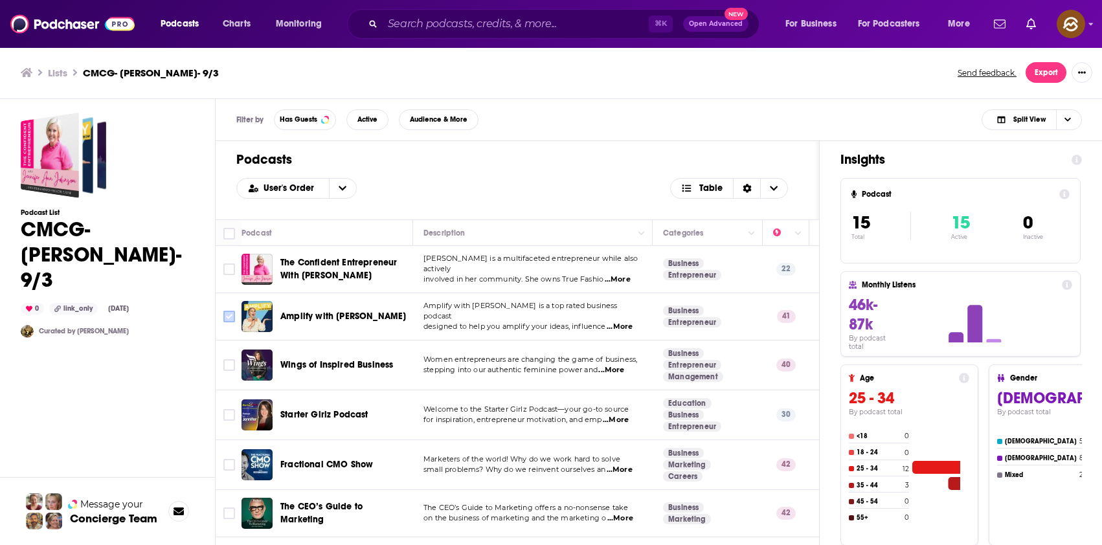
click at [234, 316] on input "Toggle select row" at bounding box center [229, 317] width 12 height 12
checkbox input "true"
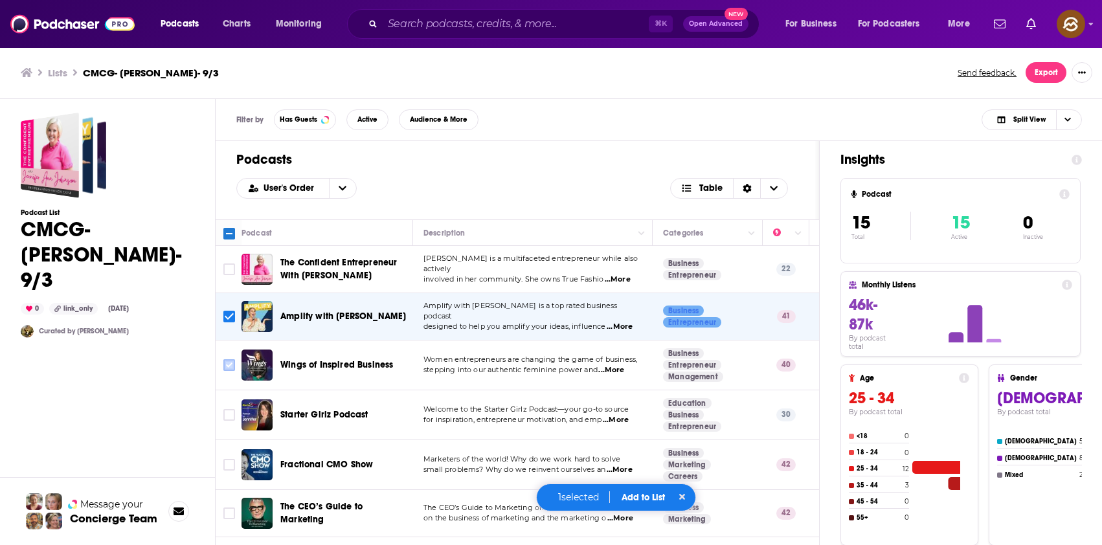
click at [224, 366] on input "Toggle select row" at bounding box center [229, 365] width 12 height 12
checkbox input "true"
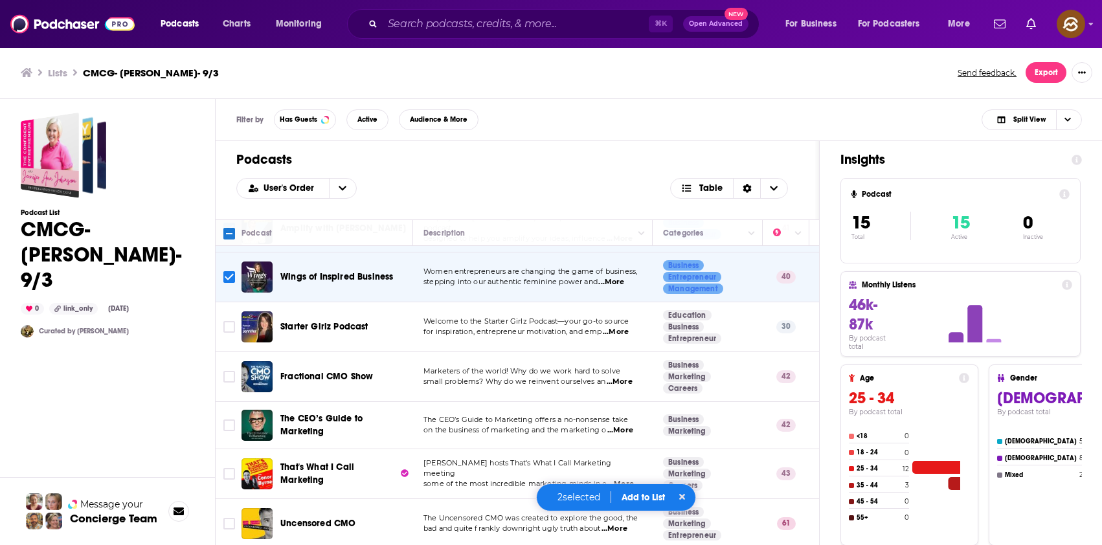
scroll to position [134, 0]
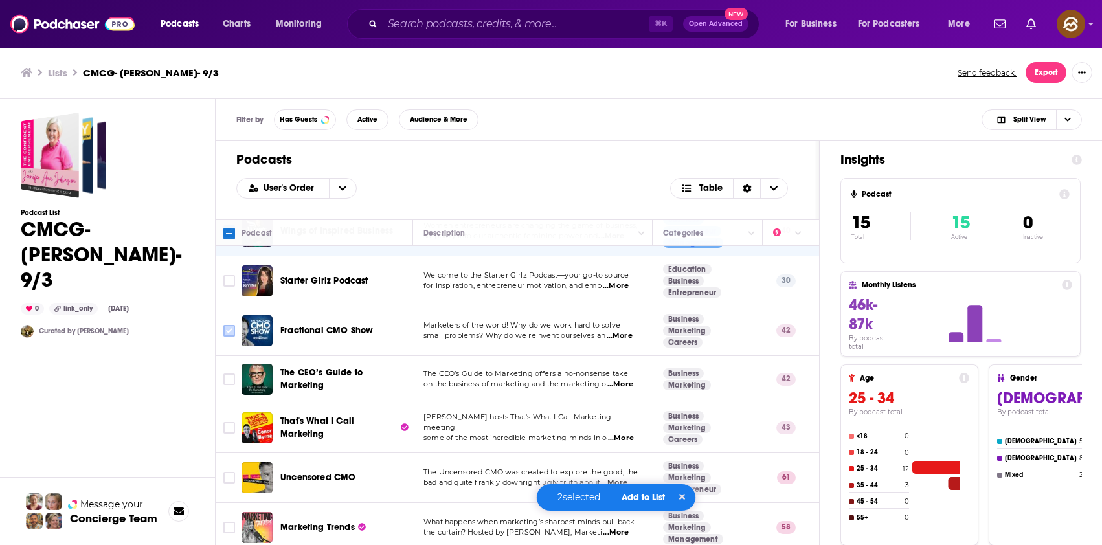
click at [229, 328] on input "Toggle select row" at bounding box center [229, 331] width 12 height 12
checkbox input "true"
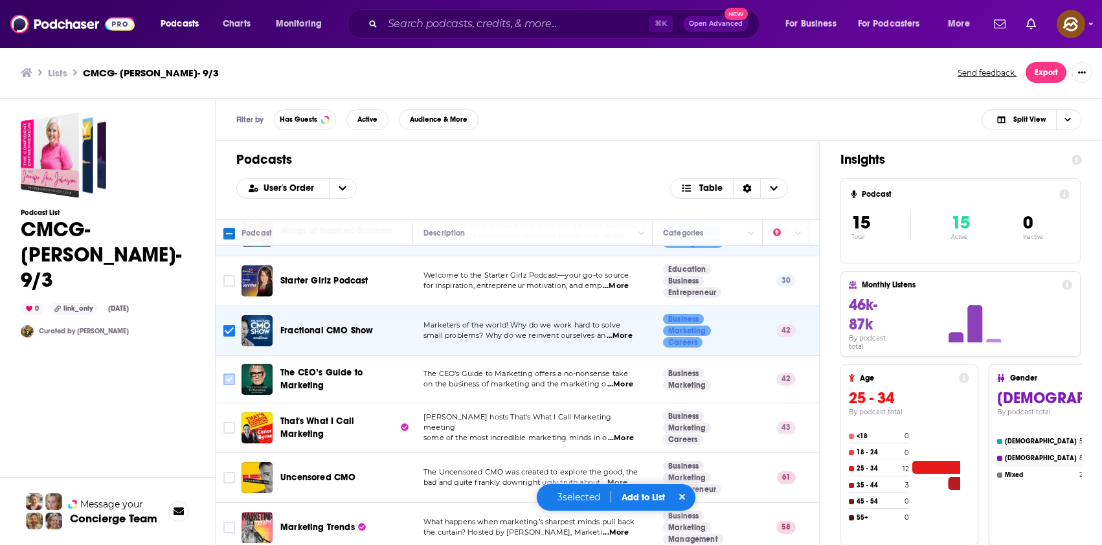
click at [228, 379] on input "Toggle select row" at bounding box center [229, 380] width 12 height 12
checkbox input "true"
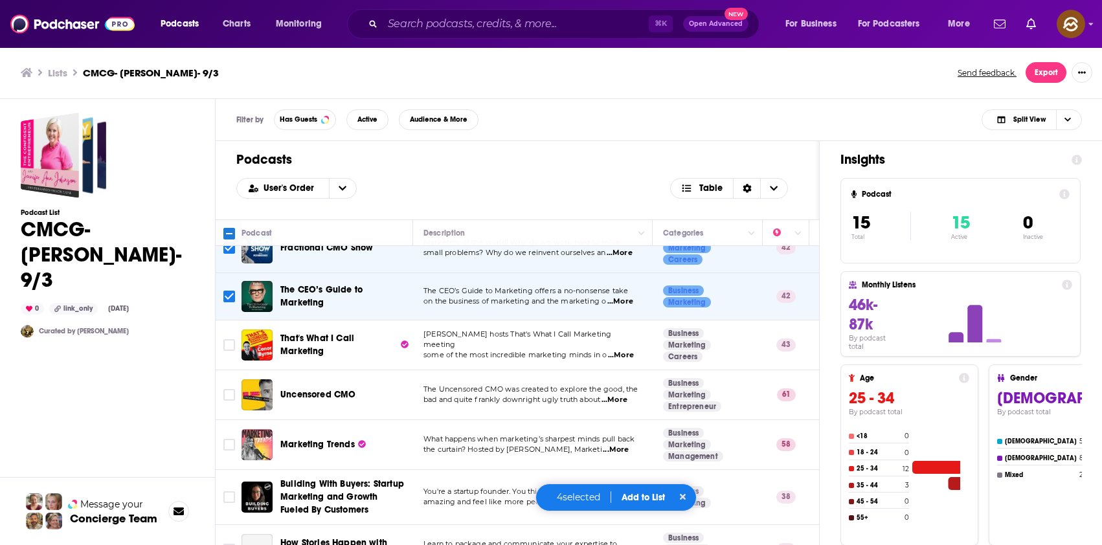
scroll to position [261, 0]
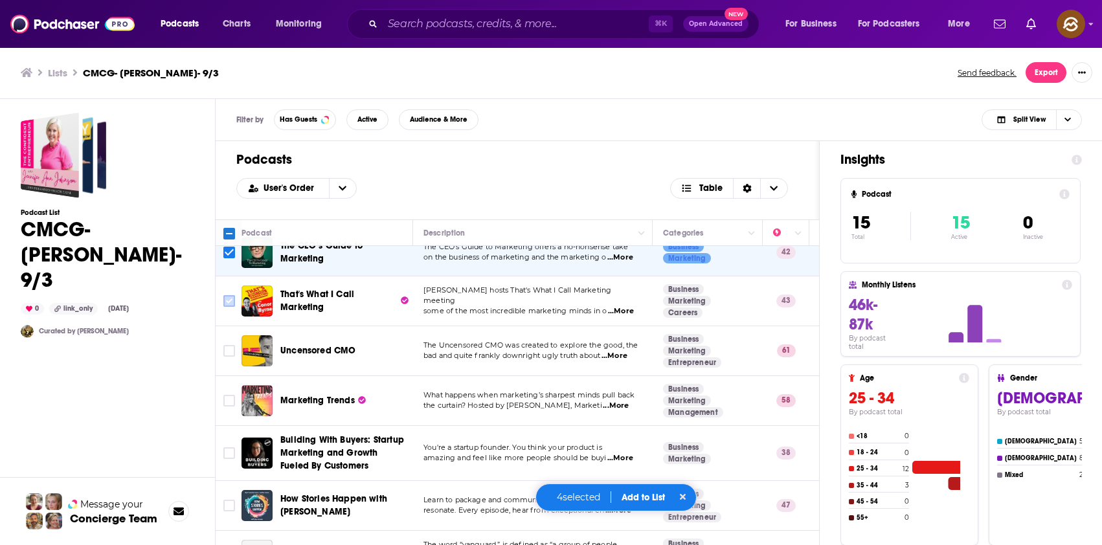
click at [229, 302] on input "Toggle select row" at bounding box center [229, 301] width 12 height 12
checkbox input "true"
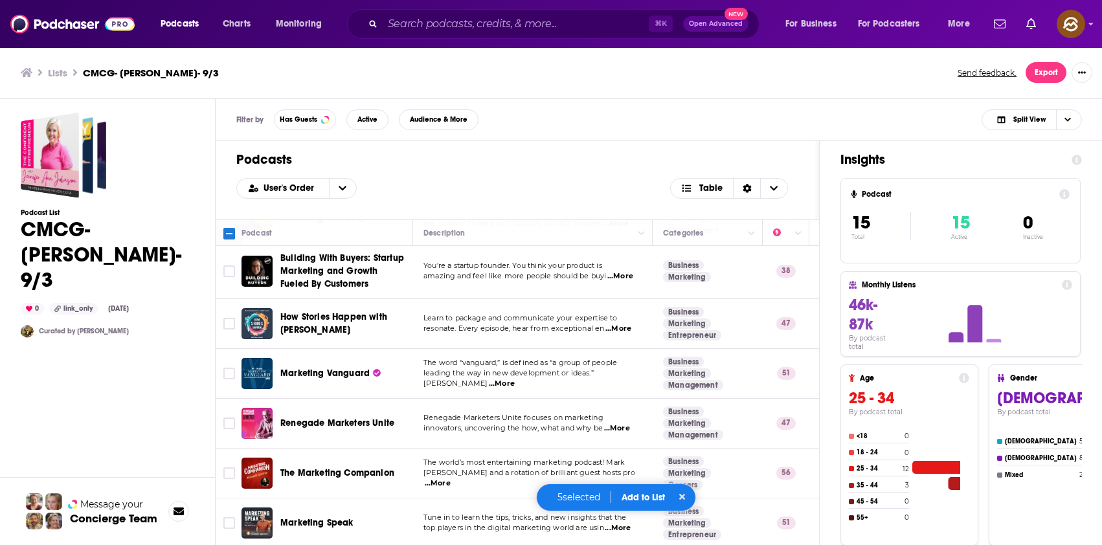
scroll to position [453, 0]
click at [234, 418] on input "Toggle select row" at bounding box center [229, 424] width 12 height 12
checkbox input "true"
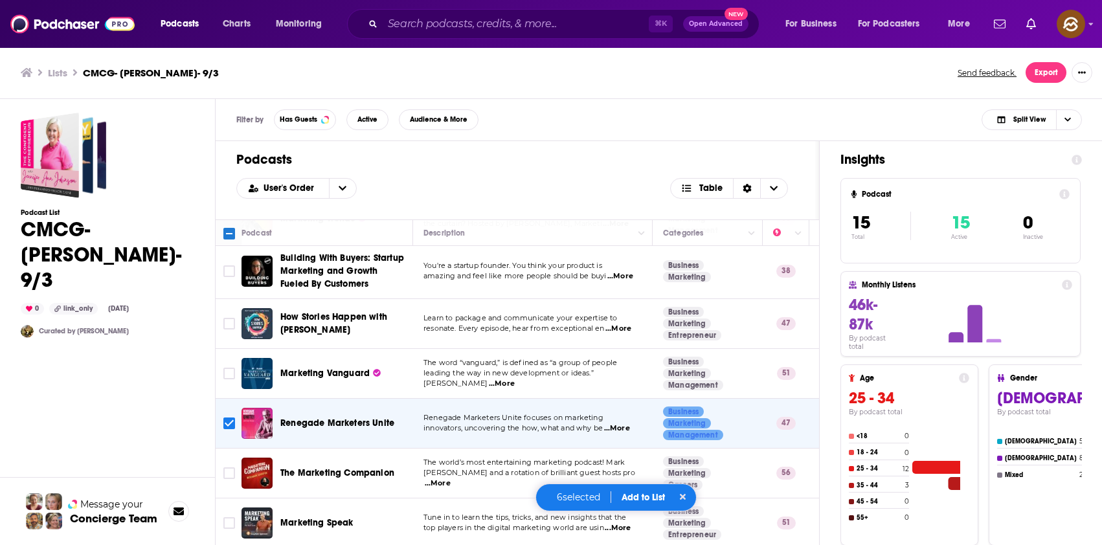
click at [641, 493] on button "Add to List" at bounding box center [643, 497] width 64 height 11
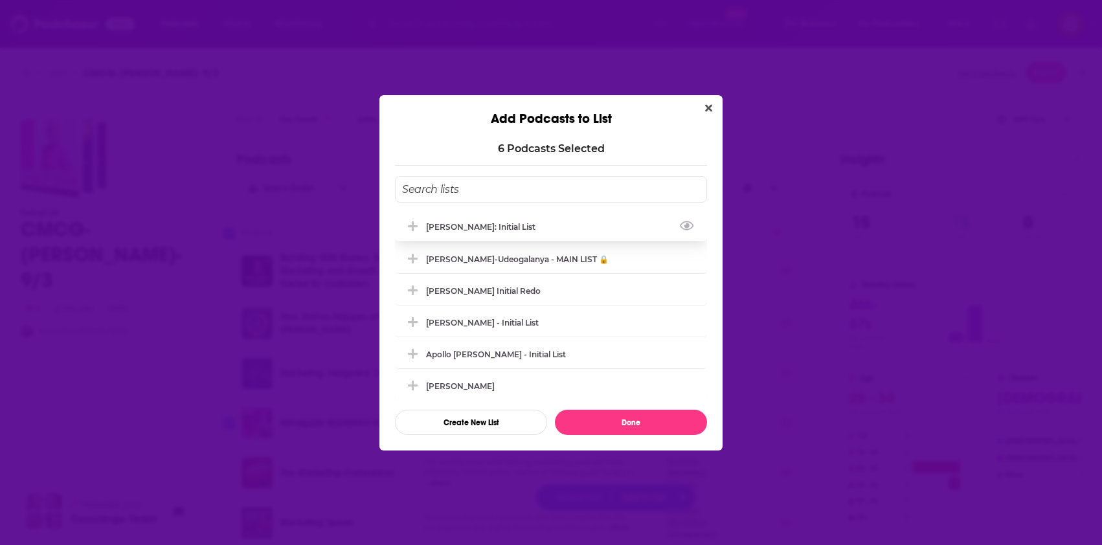
click at [440, 229] on div "[PERSON_NAME]: Initial List" at bounding box center [484, 227] width 117 height 10
click at [633, 422] on button "Done" at bounding box center [631, 422] width 152 height 25
checkbox input "false"
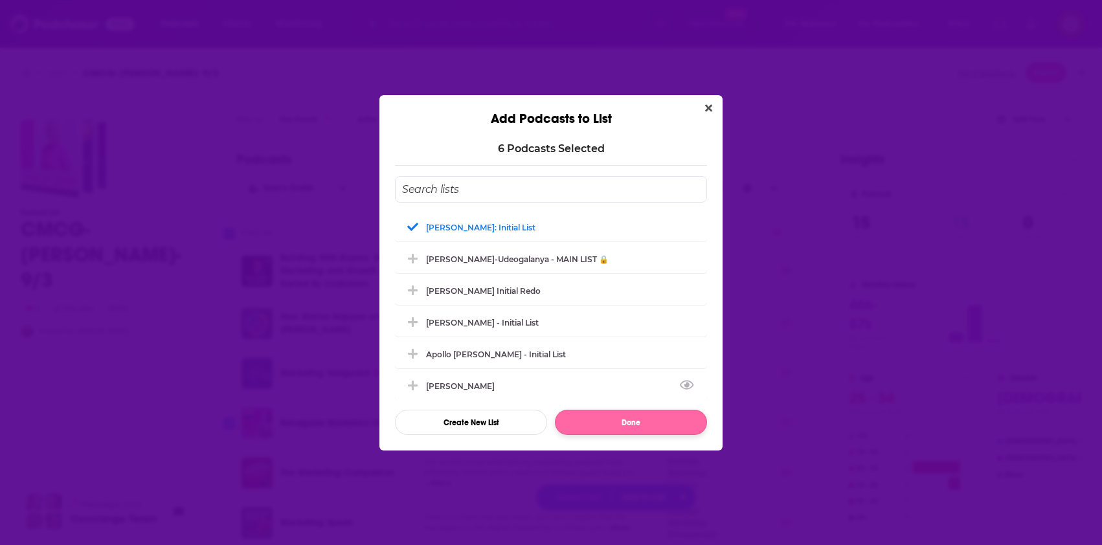
checkbox input "false"
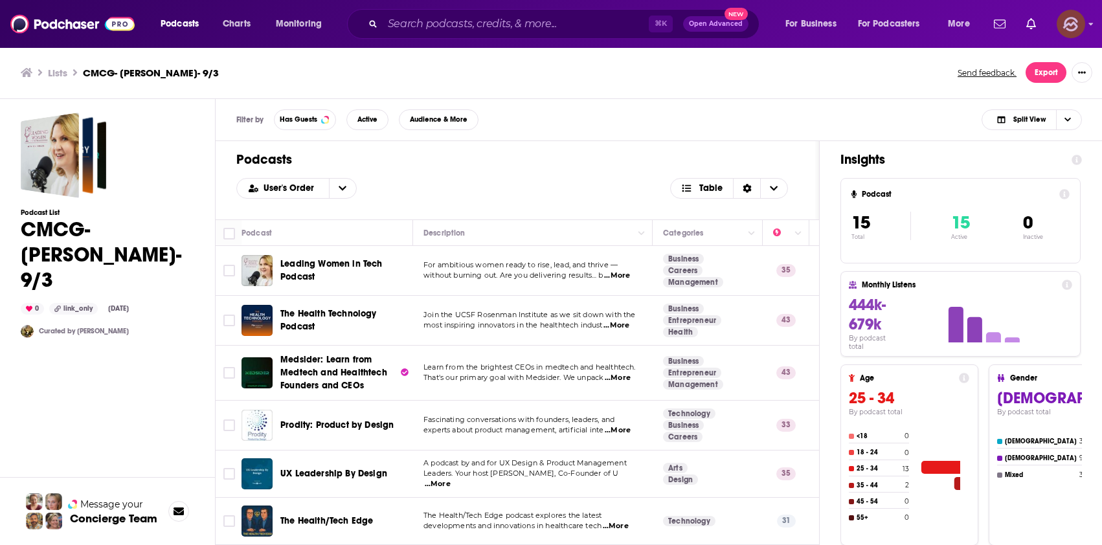
click at [1060, 23] on img "Logged in as hey85204" at bounding box center [1071, 24] width 28 height 28
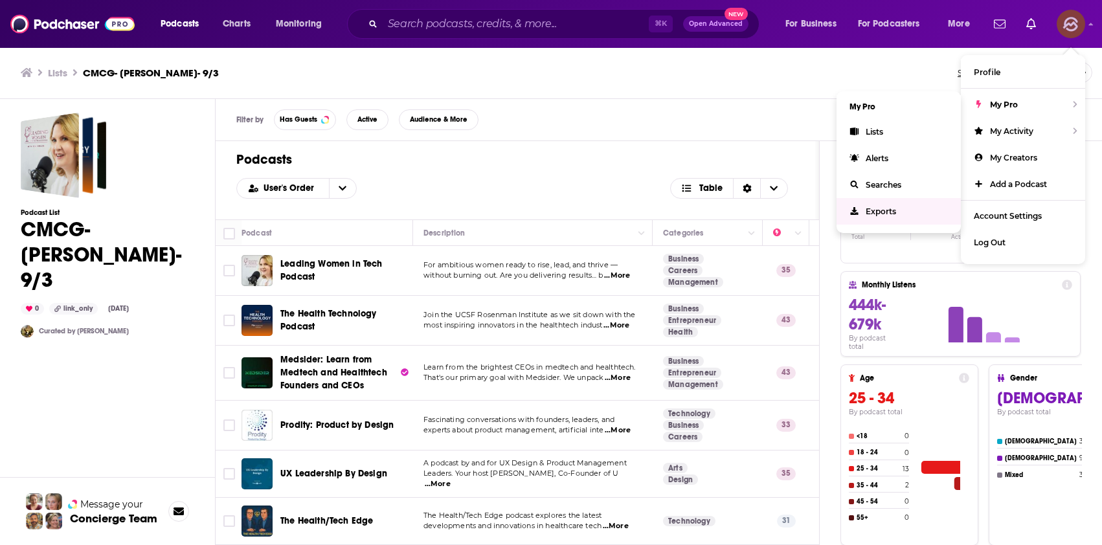
click at [866, 212] on span "Exports" at bounding box center [881, 212] width 30 height 10
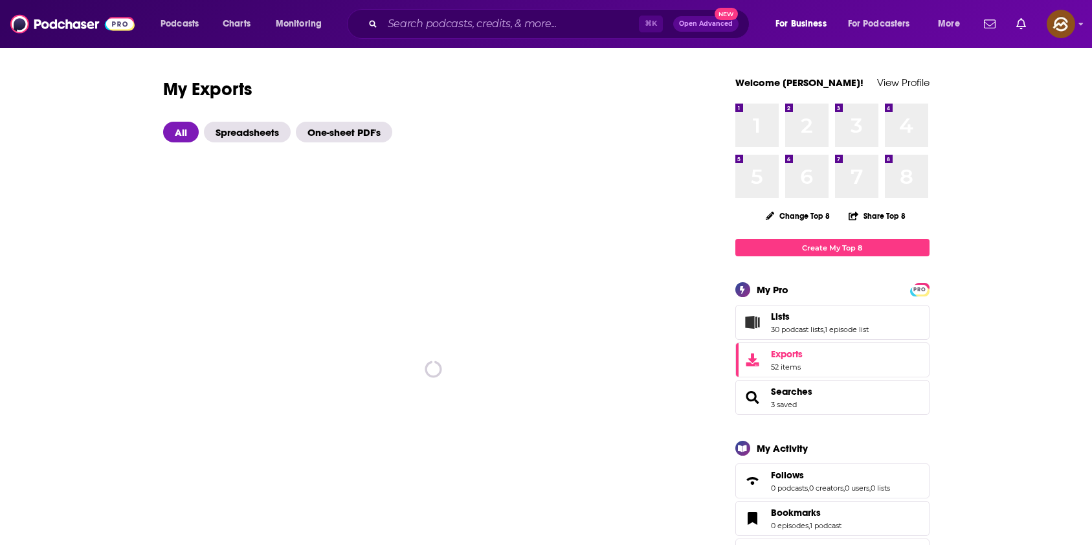
click at [757, 322] on icon "Lists" at bounding box center [752, 322] width 14 height 13
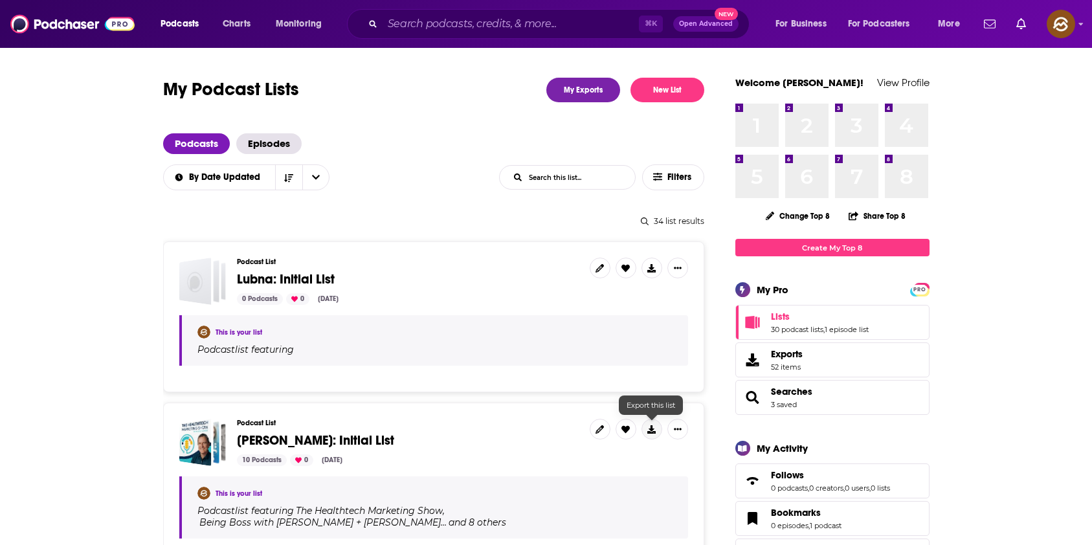
click at [651, 425] on icon at bounding box center [651, 429] width 8 height 8
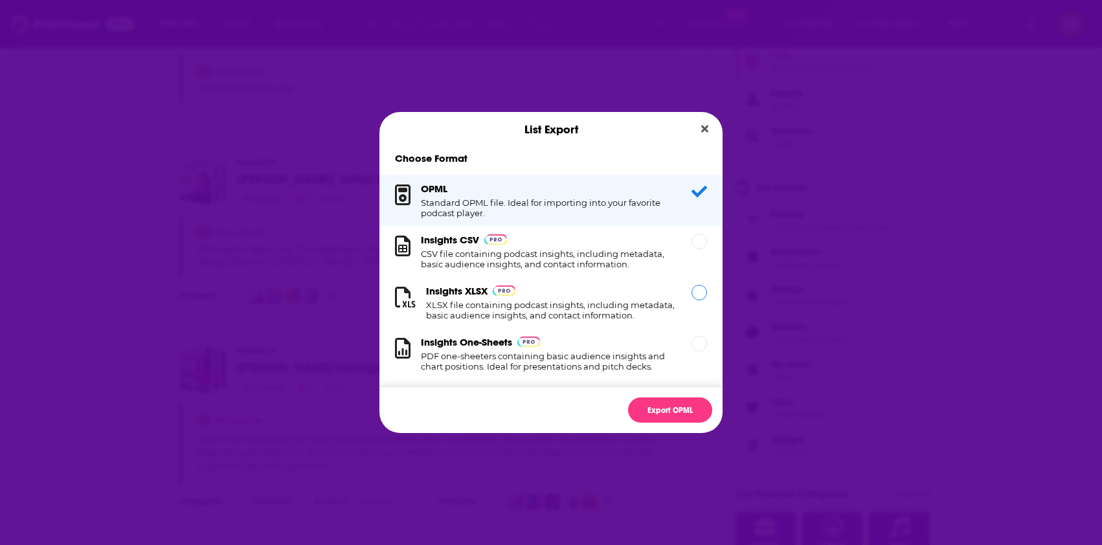
click at [613, 314] on h1 "XLSX file containing podcast insights, including metadata, basic audience insig…" at bounding box center [551, 310] width 250 height 21
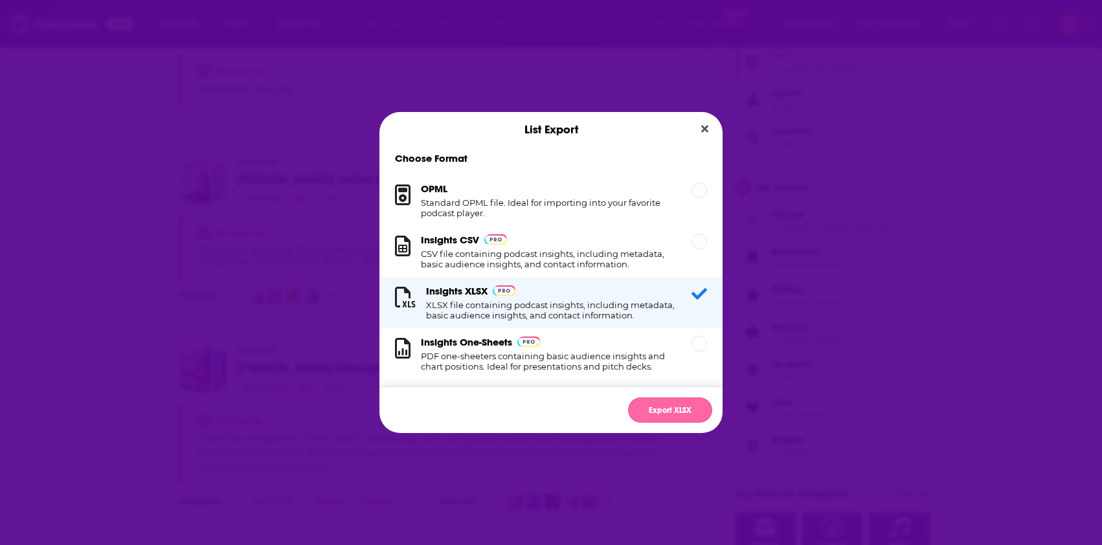
click at [667, 409] on button "Export XLSX" at bounding box center [670, 410] width 84 height 25
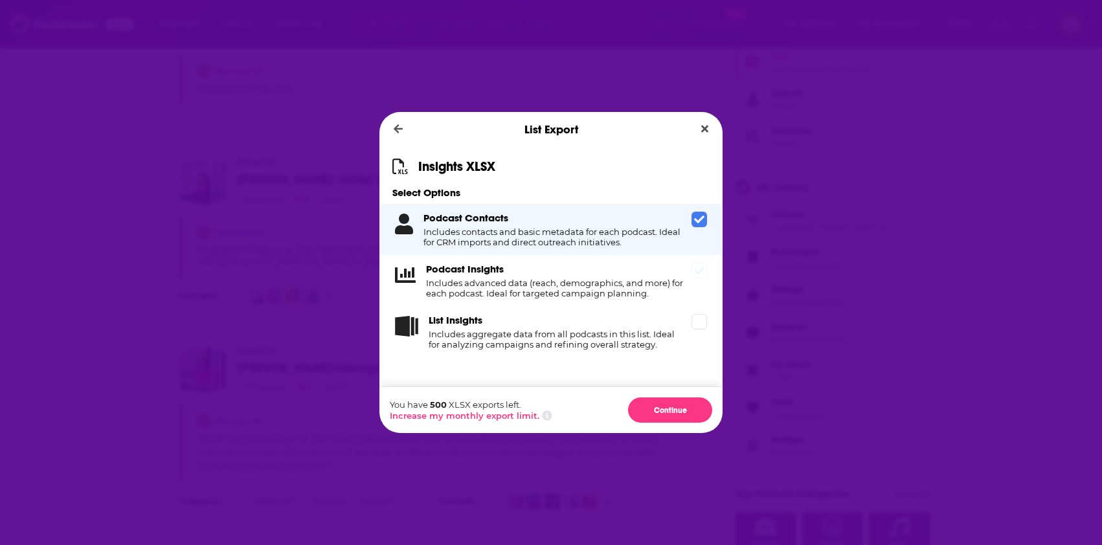
click at [704, 275] on span "Dialog" at bounding box center [700, 271] width 16 height 16
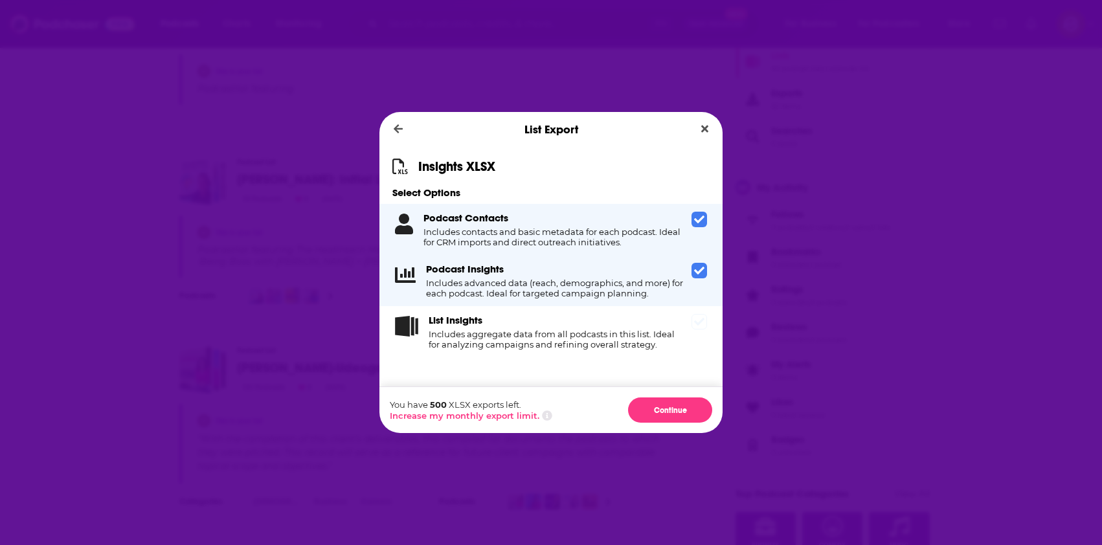
click at [690, 317] on div "List Insights Includes aggregate data from all podcasts in this list. Ideal for…" at bounding box center [550, 331] width 343 height 51
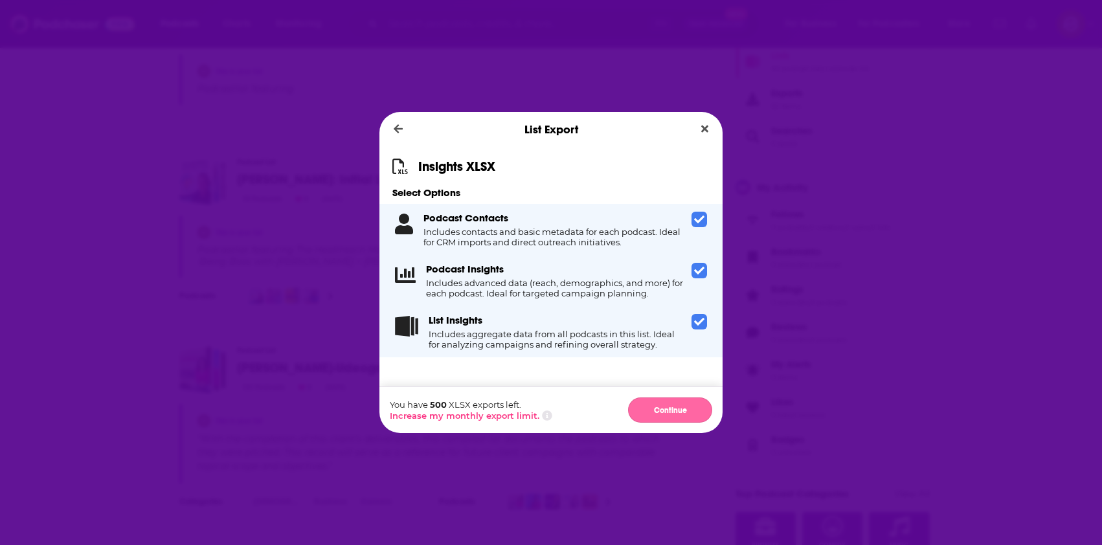
click at [672, 407] on button "Continue" at bounding box center [670, 410] width 84 height 25
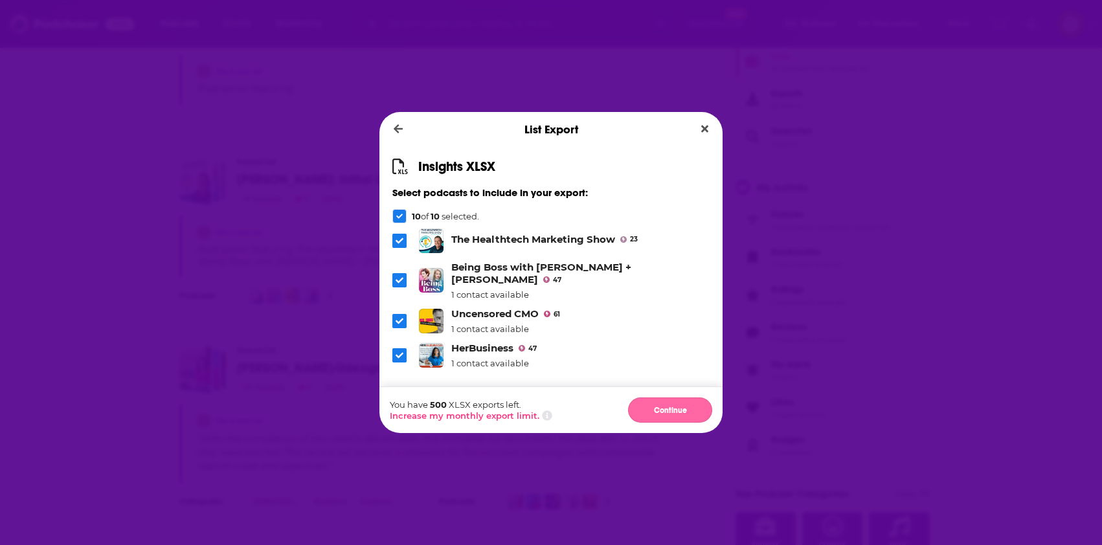
click at [660, 411] on button "Continue" at bounding box center [670, 410] width 84 height 25
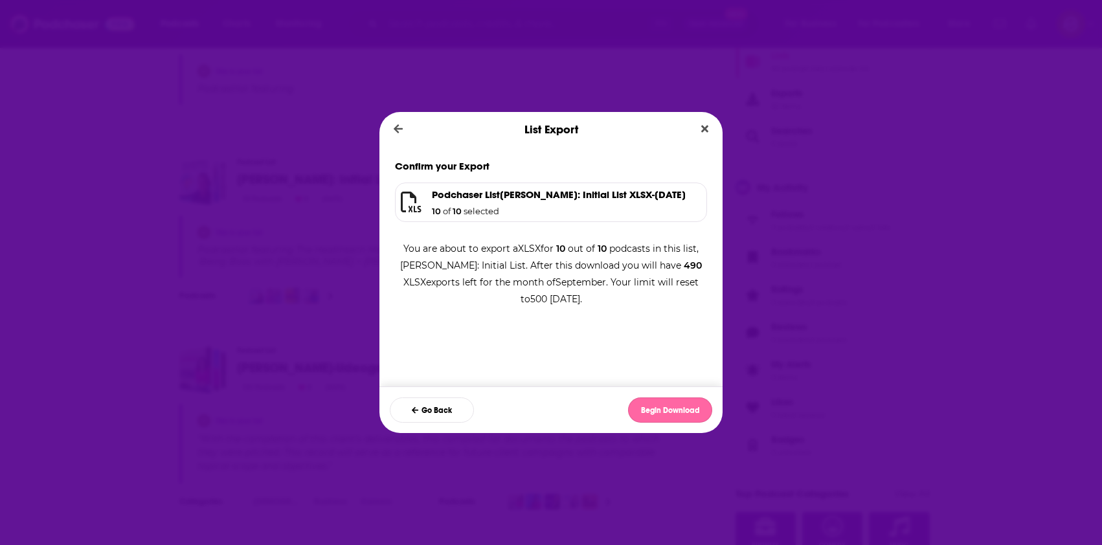
click at [671, 405] on button "Begin Download" at bounding box center [670, 410] width 84 height 25
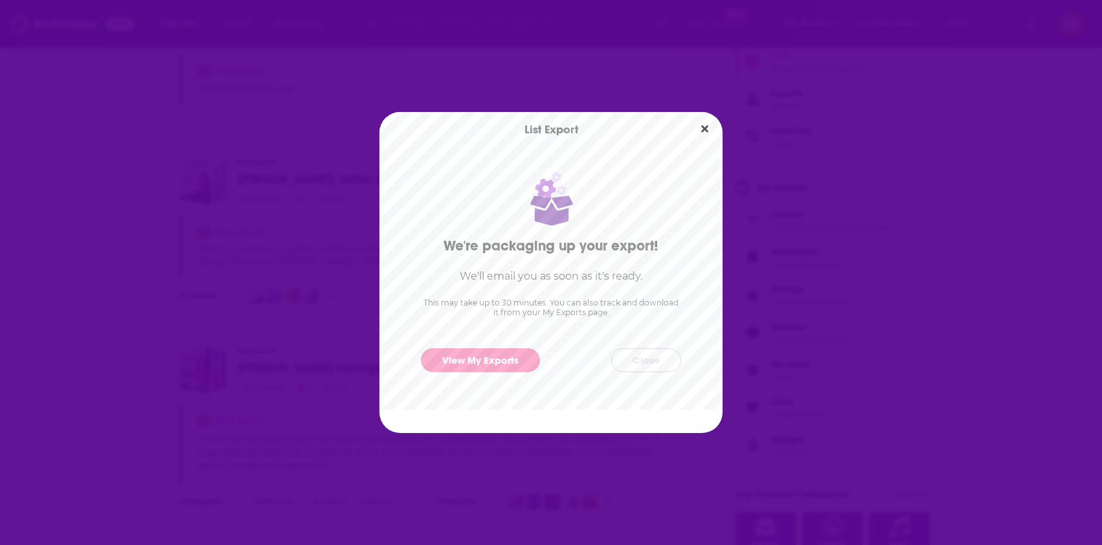
click at [651, 357] on button "Close" at bounding box center [646, 360] width 70 height 24
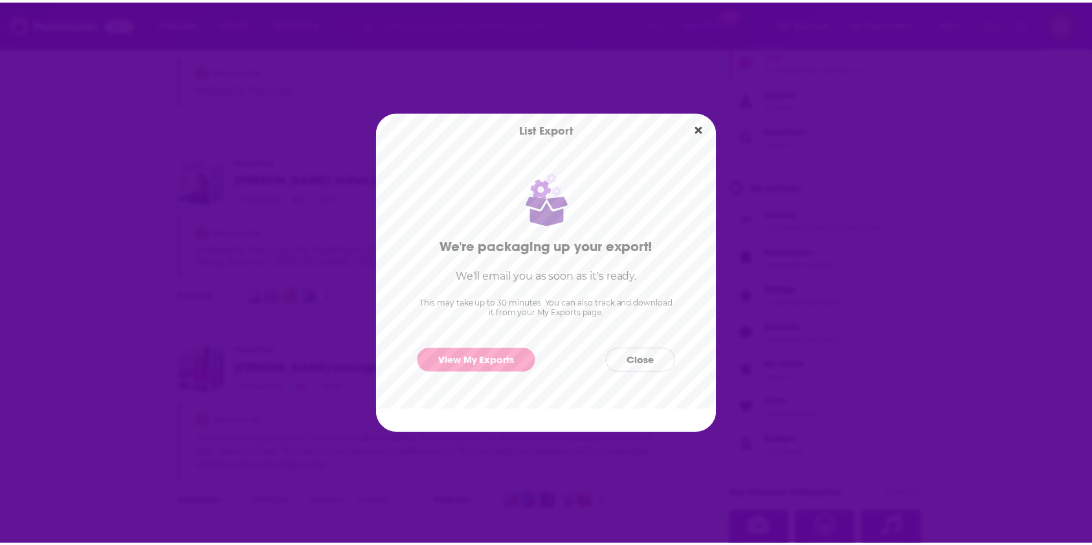
scroll to position [261, 0]
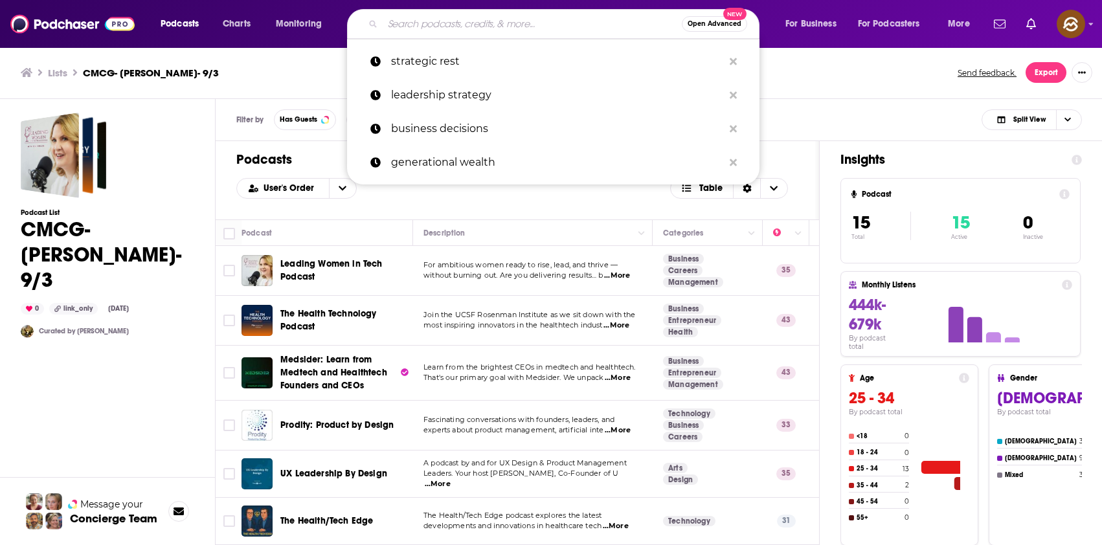
click at [484, 23] on input "Search podcasts, credits, & more..." at bounding box center [532, 24] width 299 height 21
click at [381, 205] on div "Podcasts User's Order Table" at bounding box center [517, 180] width 603 height 78
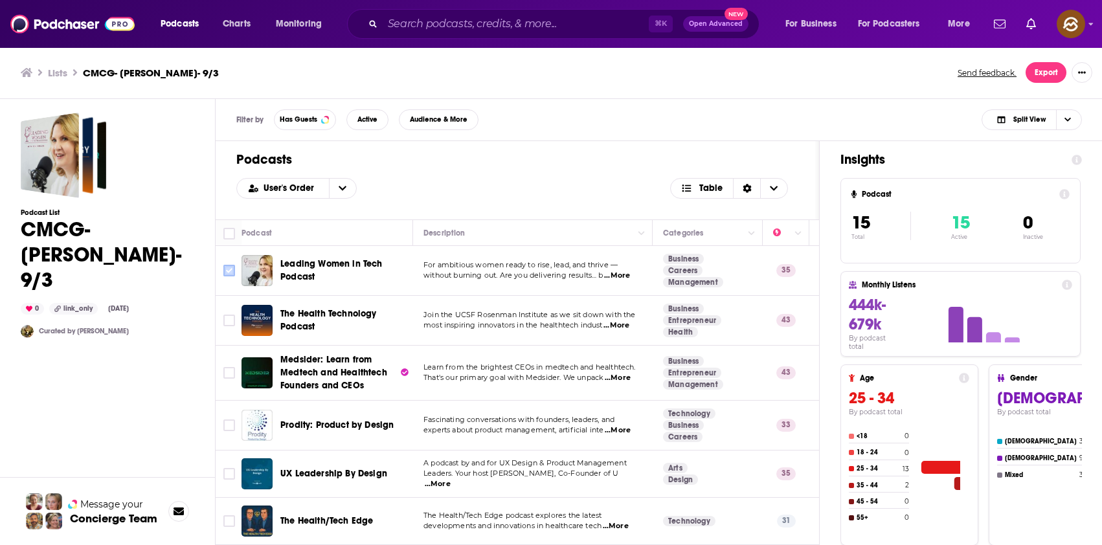
click at [232, 272] on input "Toggle select row" at bounding box center [229, 271] width 12 height 12
checkbox input "true"
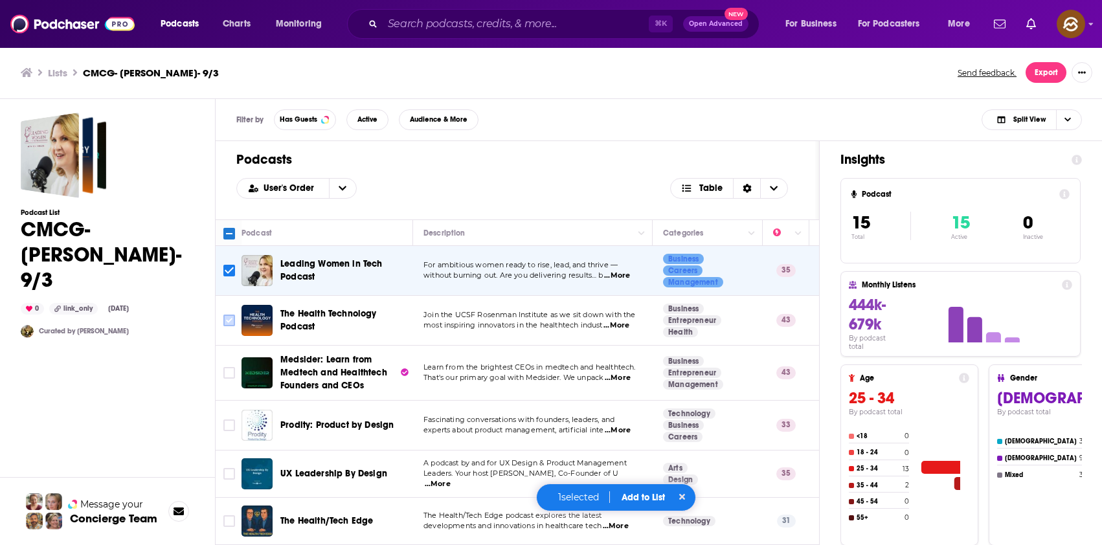
click at [223, 316] on input "Toggle select row" at bounding box center [229, 321] width 12 height 12
checkbox input "true"
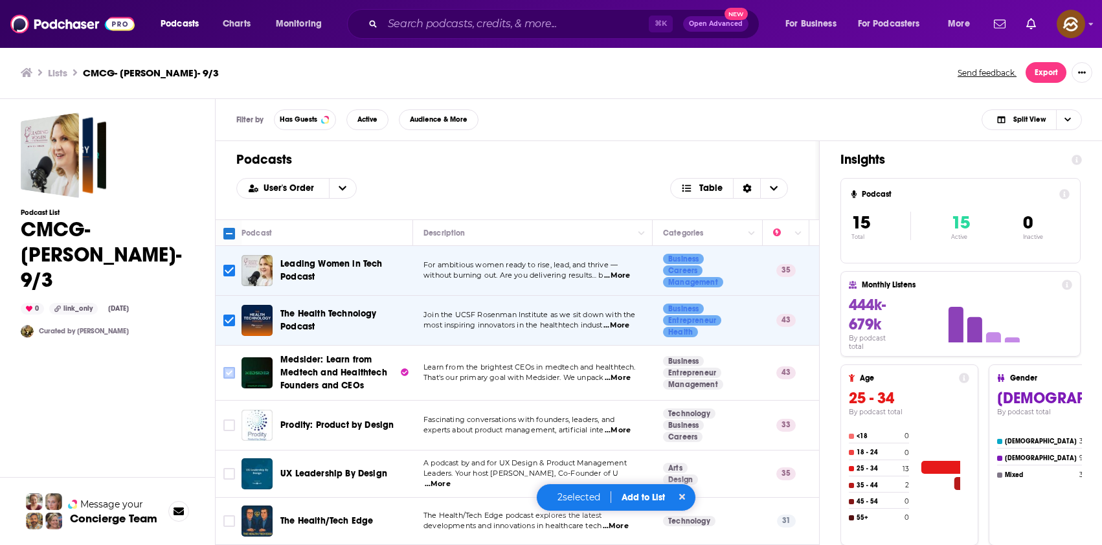
click at [222, 374] on icon "Toggle select row" at bounding box center [229, 373] width 16 height 16
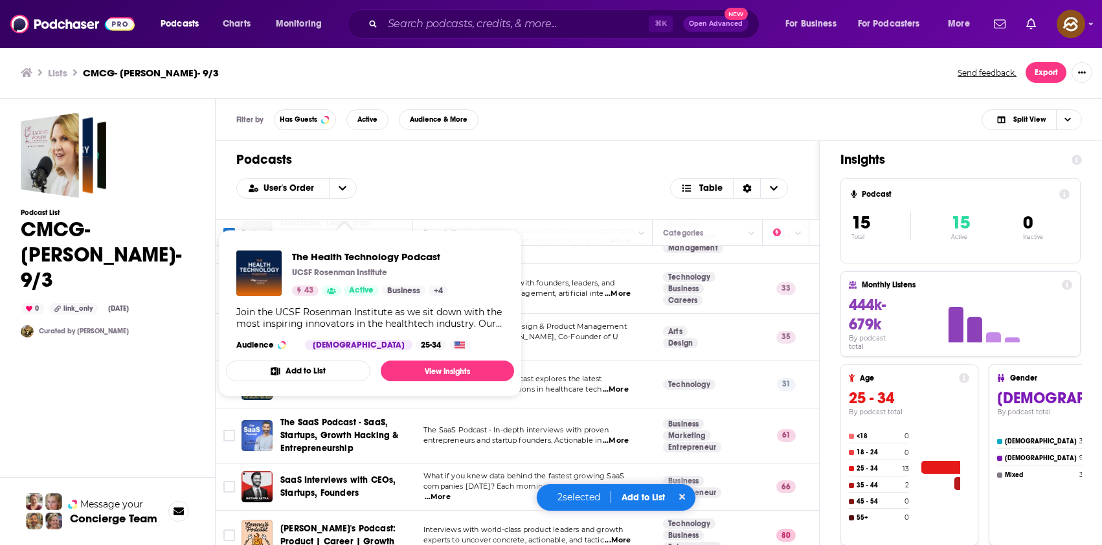
scroll to position [139, 0]
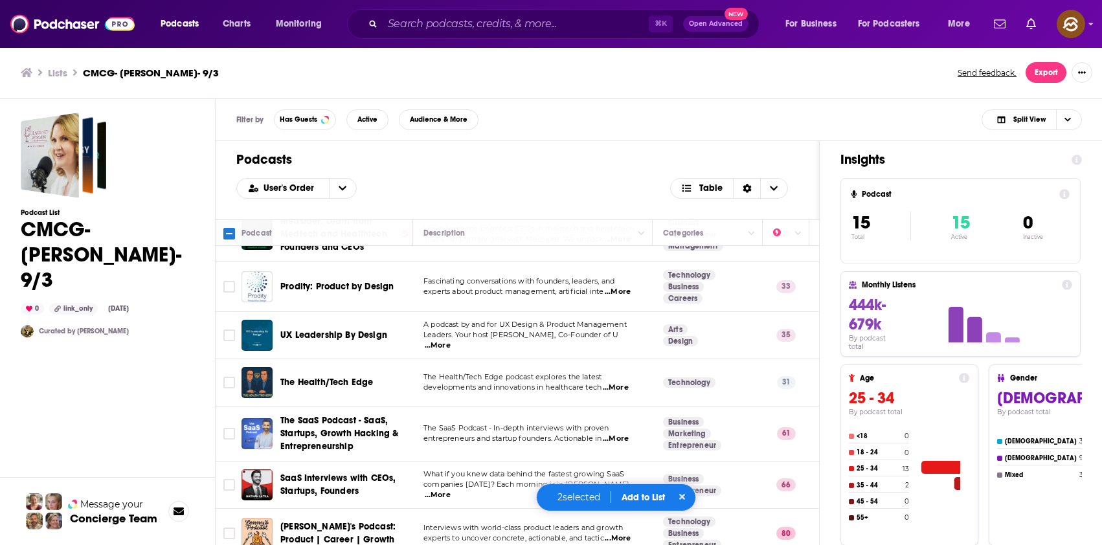
click at [565, 201] on div "Podcasts User's Order Table" at bounding box center [517, 180] width 603 height 78
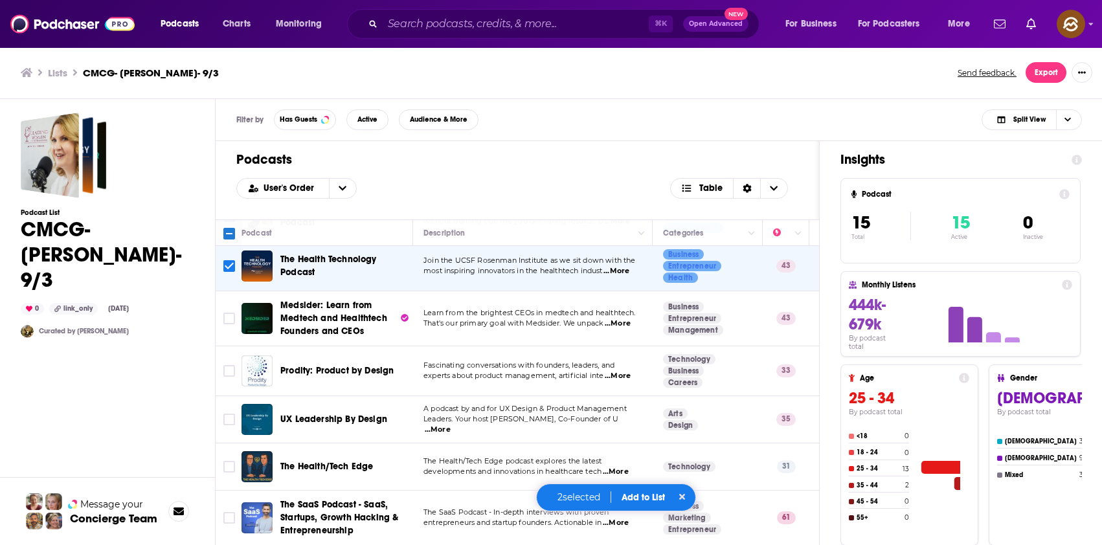
scroll to position [62, 0]
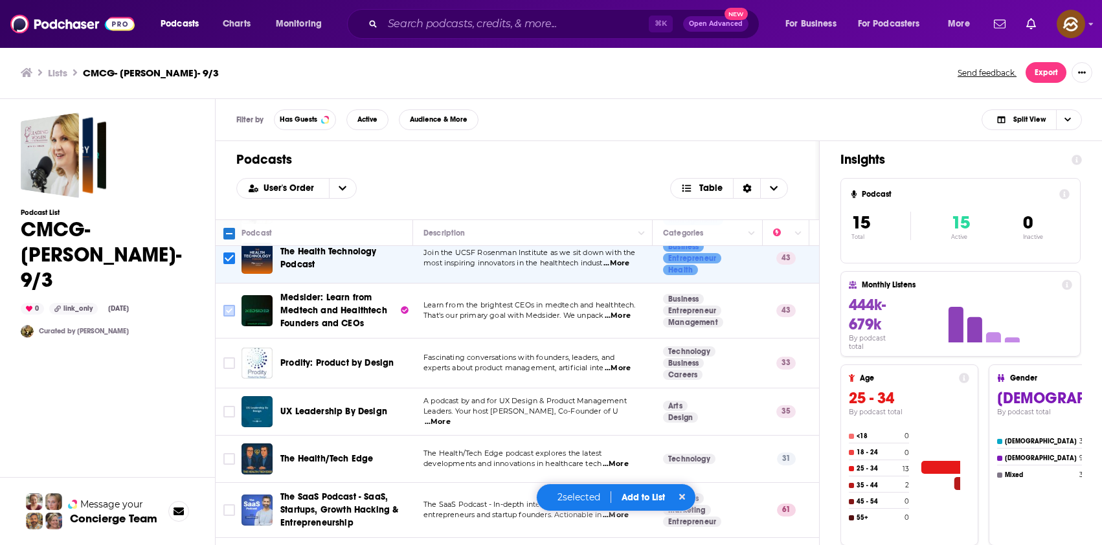
click at [227, 309] on input "Toggle select row" at bounding box center [229, 311] width 12 height 12
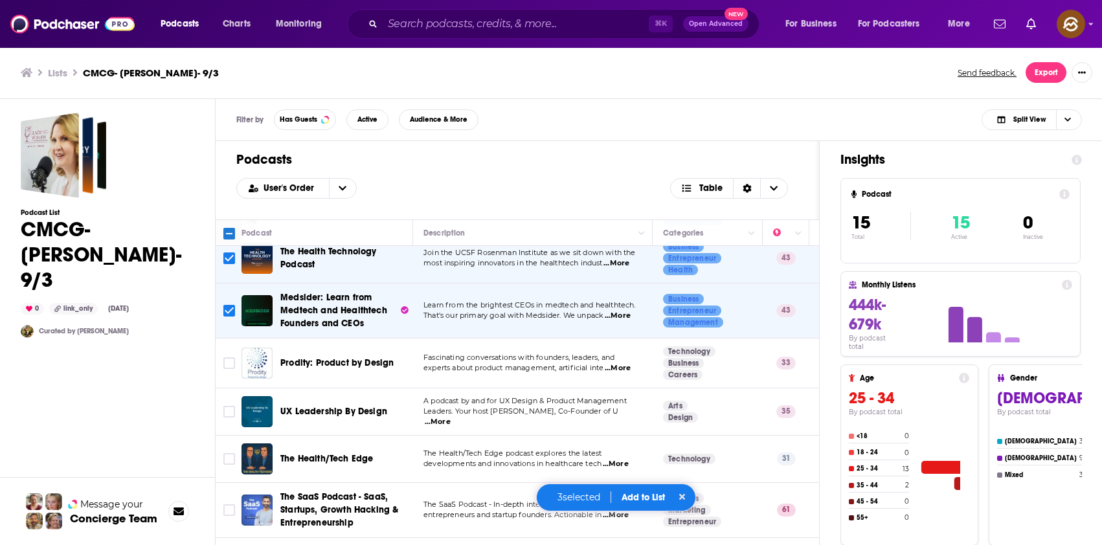
click at [231, 315] on input "Toggle select row" at bounding box center [229, 311] width 12 height 12
checkbox input "false"
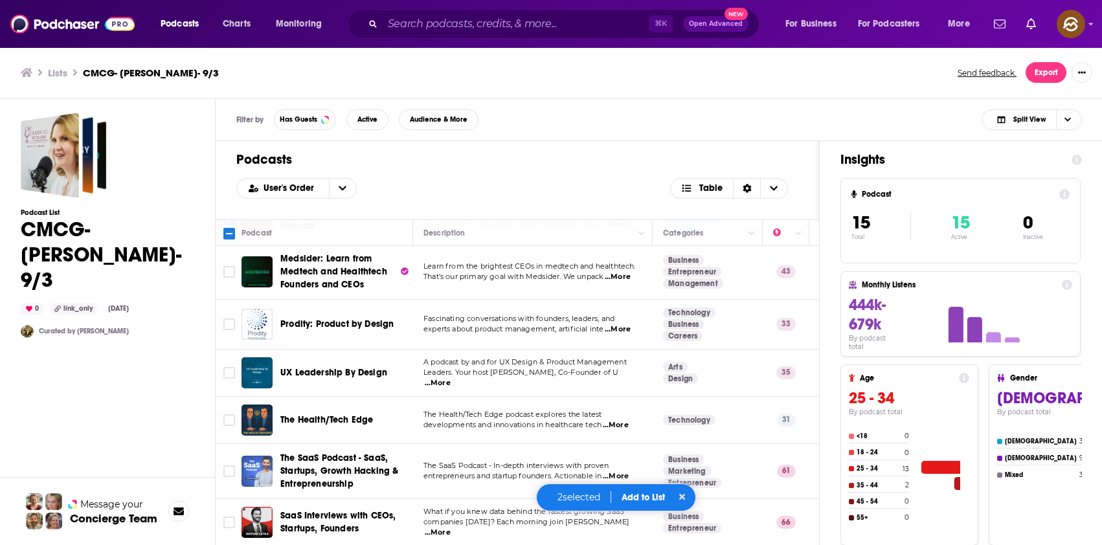
scroll to position [120, 0]
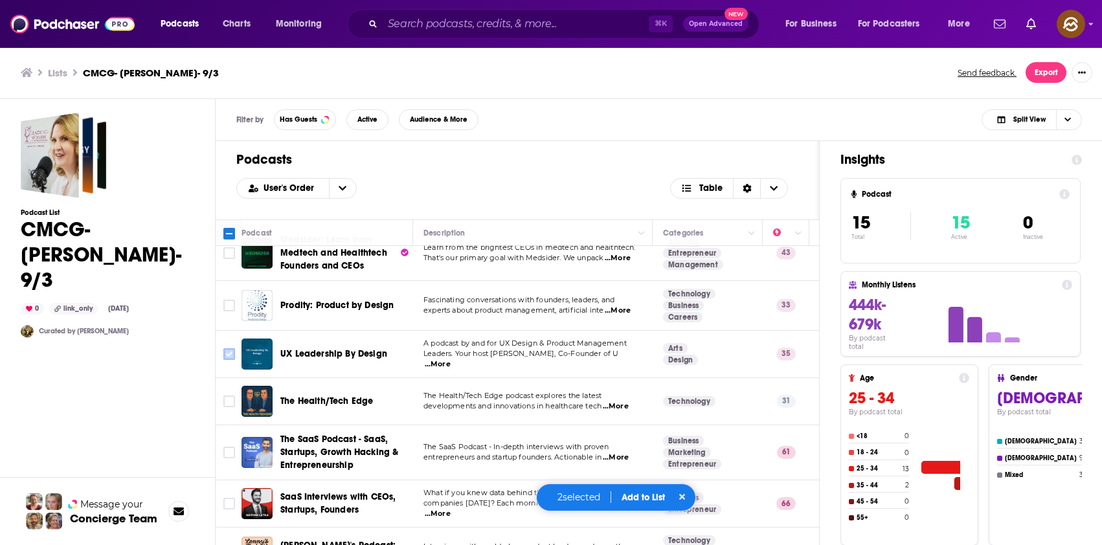
click at [229, 353] on input "Toggle select row" at bounding box center [229, 354] width 12 height 12
checkbox input "true"
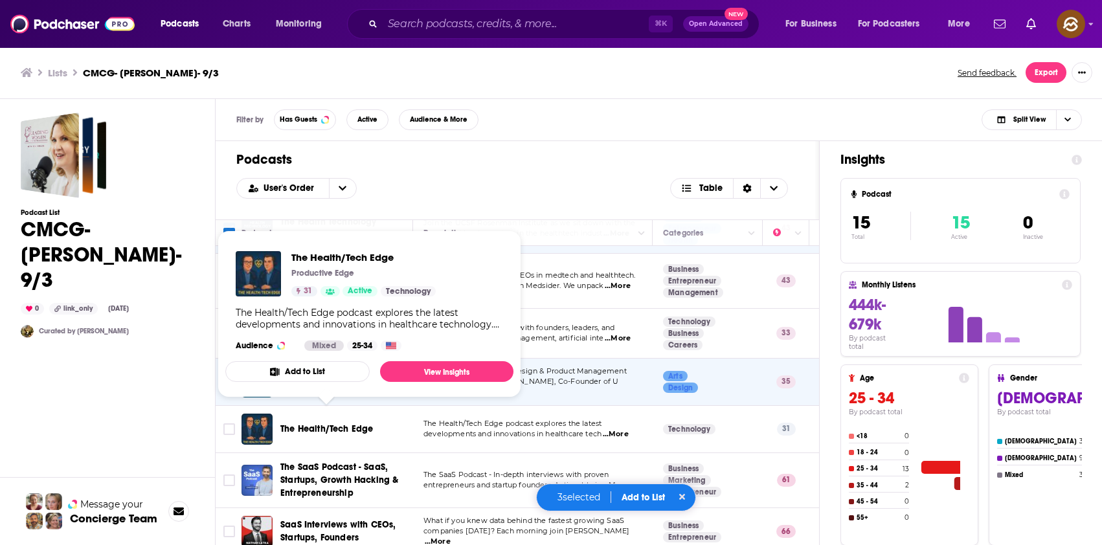
scroll to position [130, 0]
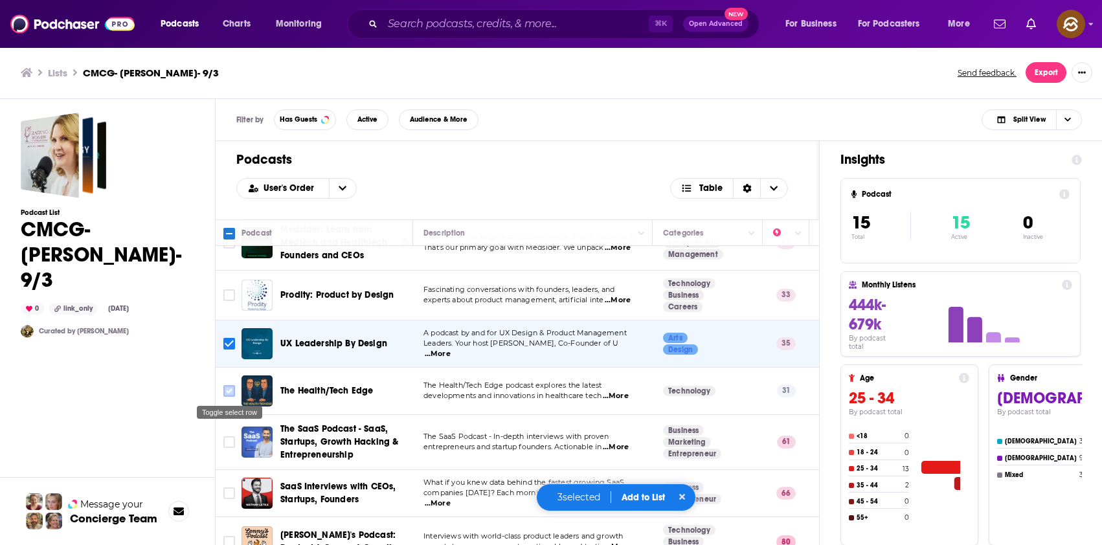
click at [225, 387] on input "Toggle select row" at bounding box center [229, 391] width 12 height 12
checkbox input "true"
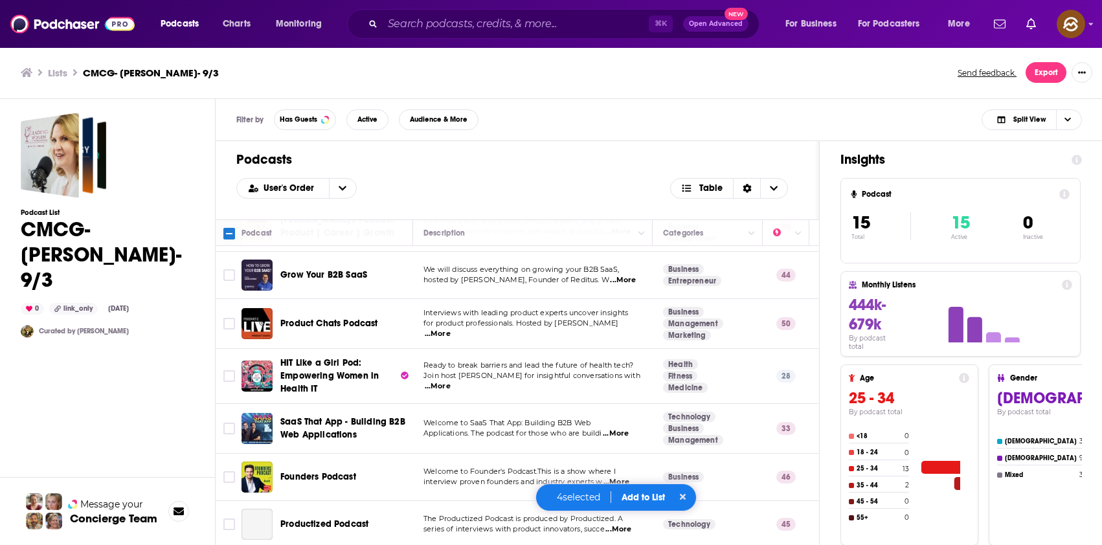
scroll to position [455, 0]
click at [225, 370] on input "Toggle select row" at bounding box center [229, 376] width 12 height 12
checkbox input "true"
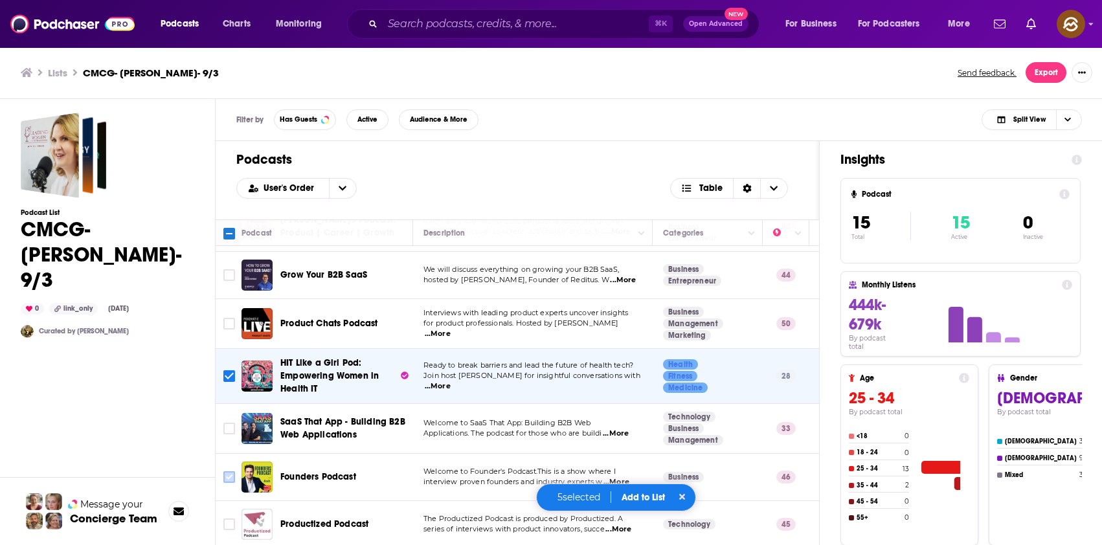
click at [229, 471] on input "Toggle select row" at bounding box center [229, 477] width 12 height 12
checkbox input "true"
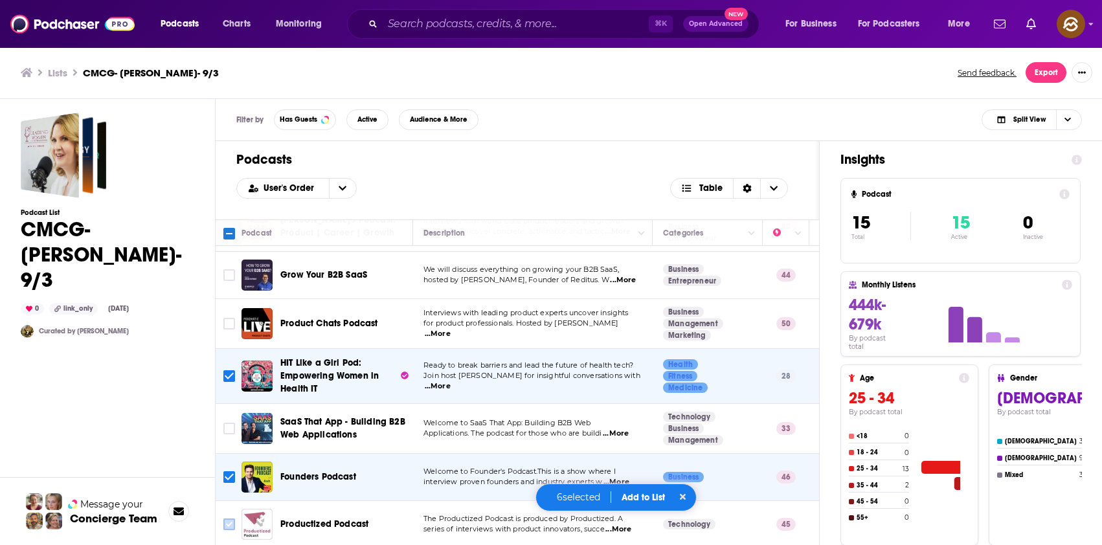
click at [229, 519] on input "Toggle select row" at bounding box center [229, 525] width 12 height 12
checkbox input "true"
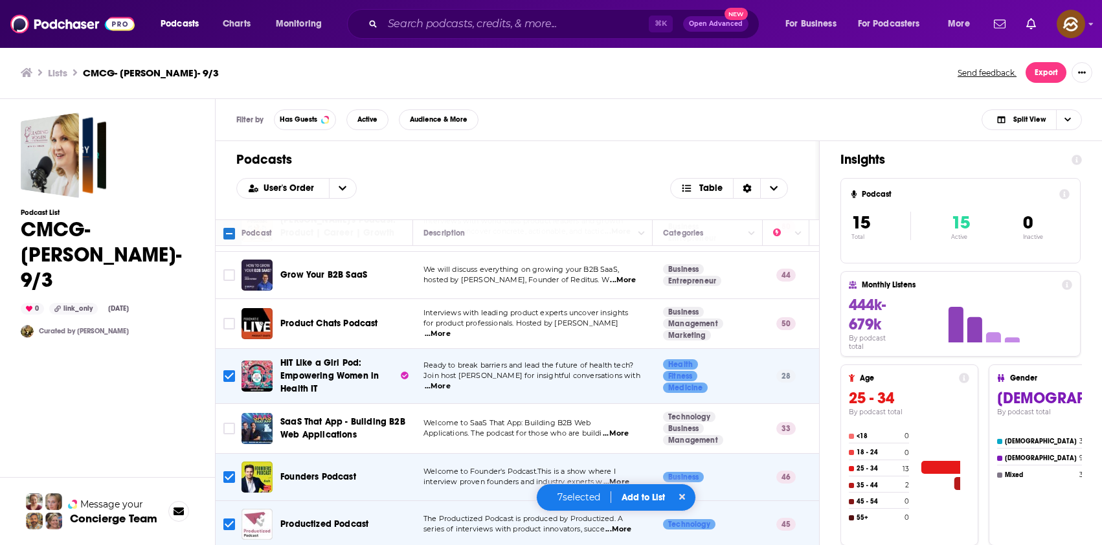
click at [645, 497] on button "Add to List" at bounding box center [643, 497] width 64 height 11
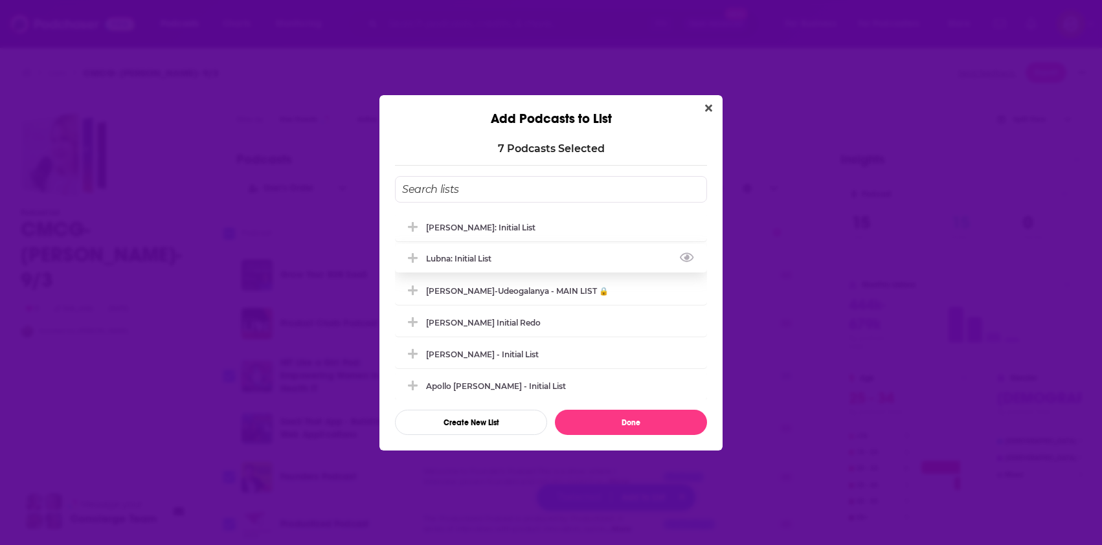
click at [506, 258] on div "Lubna: Initial List" at bounding box center [551, 258] width 312 height 28
click at [616, 429] on button "Done" at bounding box center [631, 422] width 152 height 25
checkbox input "false"
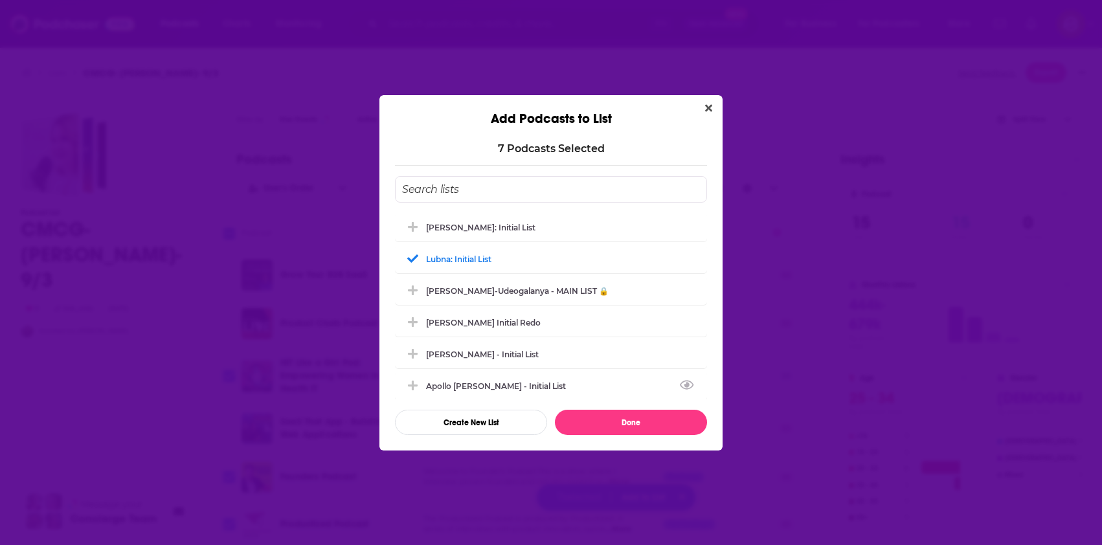
checkbox input "false"
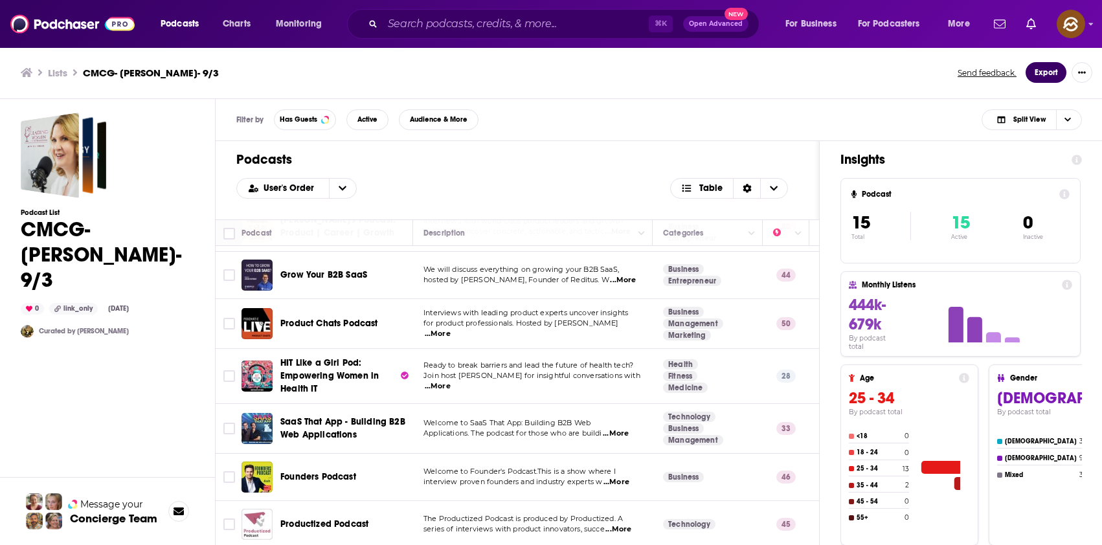
click at [1045, 74] on button "Export" at bounding box center [1046, 72] width 41 height 21
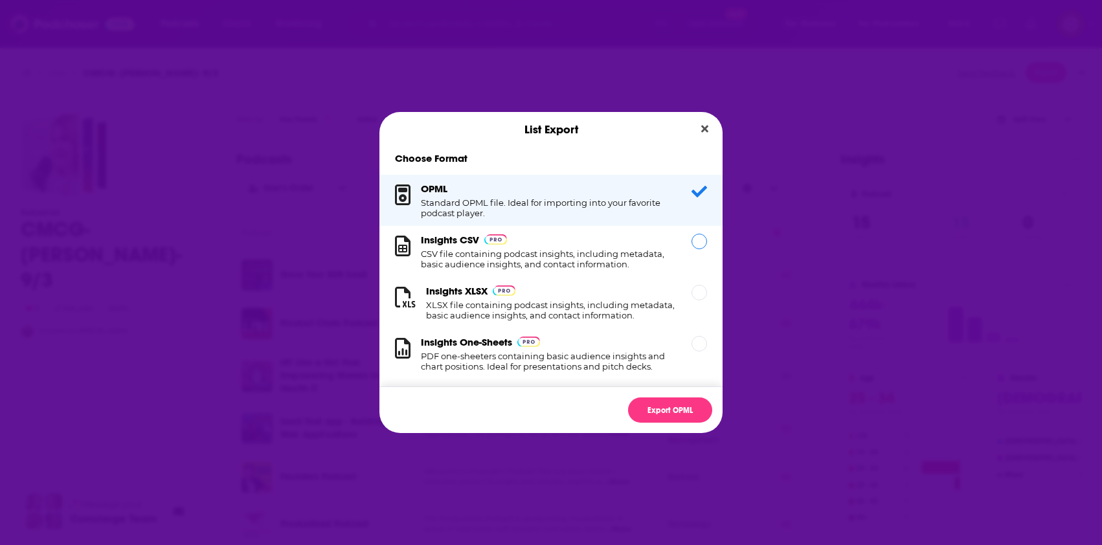
click at [588, 260] on h1 "CSV file containing podcast insights, including metadata, basic audience insigh…" at bounding box center [548, 259] width 255 height 21
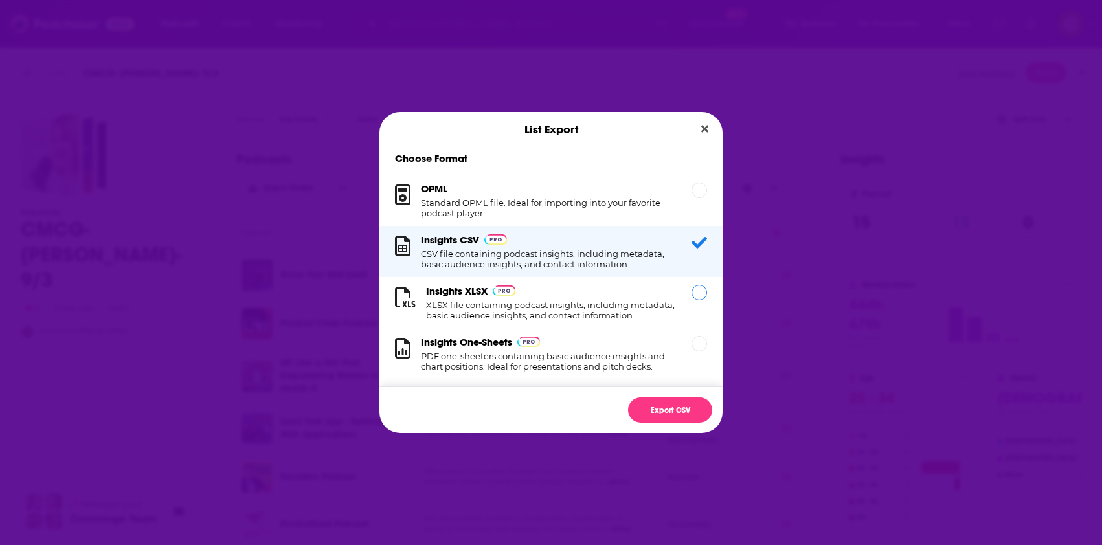
click at [574, 300] on h1 "XLSX file containing podcast insights, including metadata, basic audience insig…" at bounding box center [551, 310] width 250 height 21
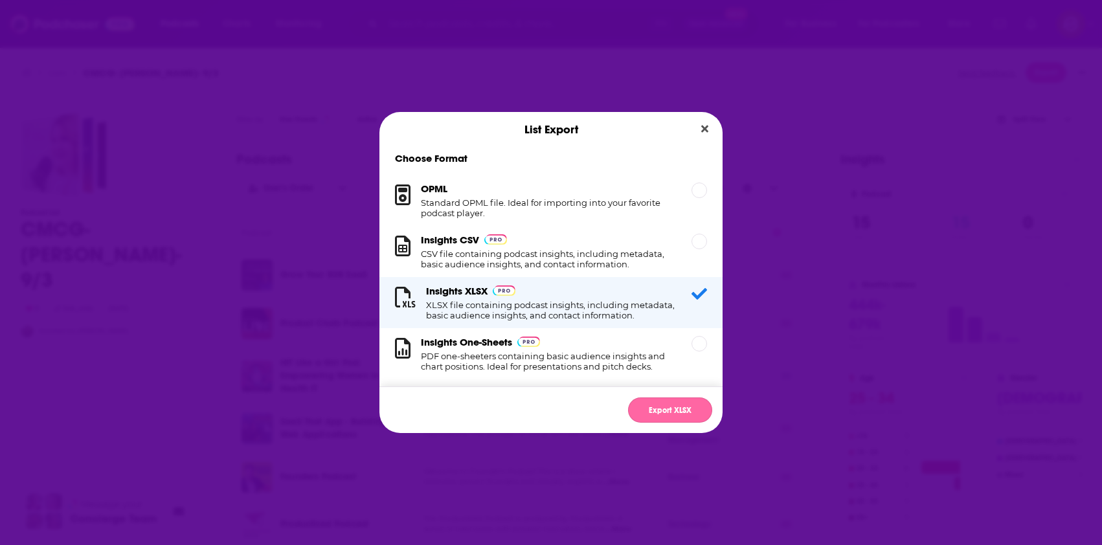
click at [669, 407] on button "Export XLSX" at bounding box center [670, 410] width 84 height 25
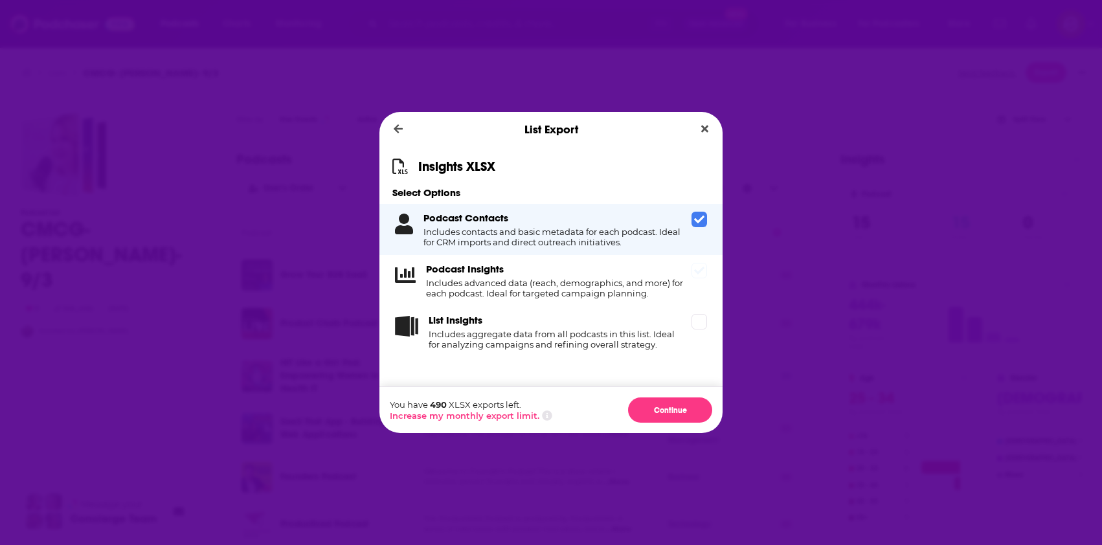
click at [655, 287] on h4 "Includes advanced data (reach, demographics, and more) for each podcast. Ideal …" at bounding box center [556, 288] width 260 height 21
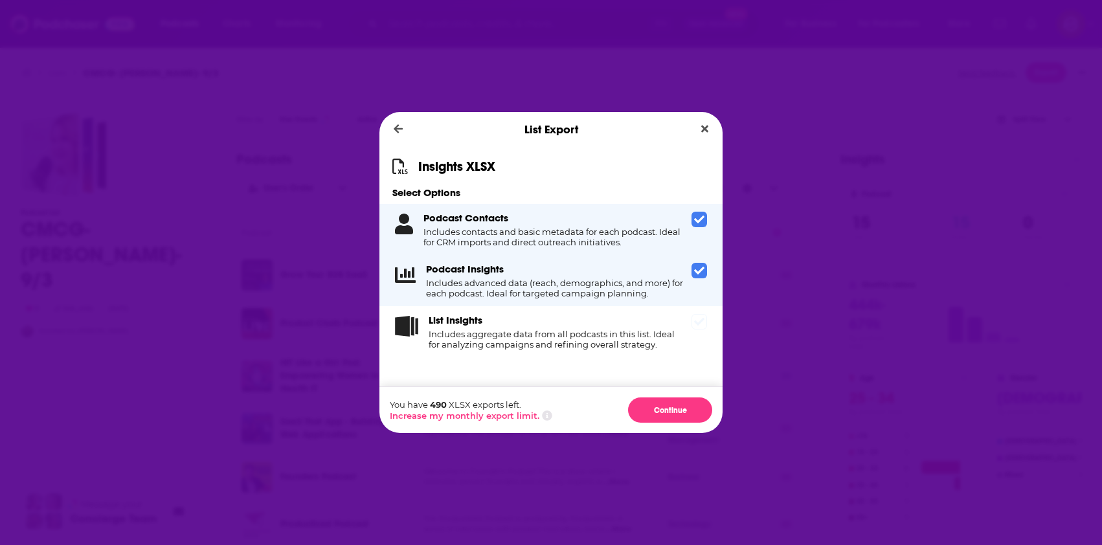
click at [642, 348] on h4 "Includes aggregate data from all podcasts in this list. Ideal for analyzing cam…" at bounding box center [558, 339] width 258 height 21
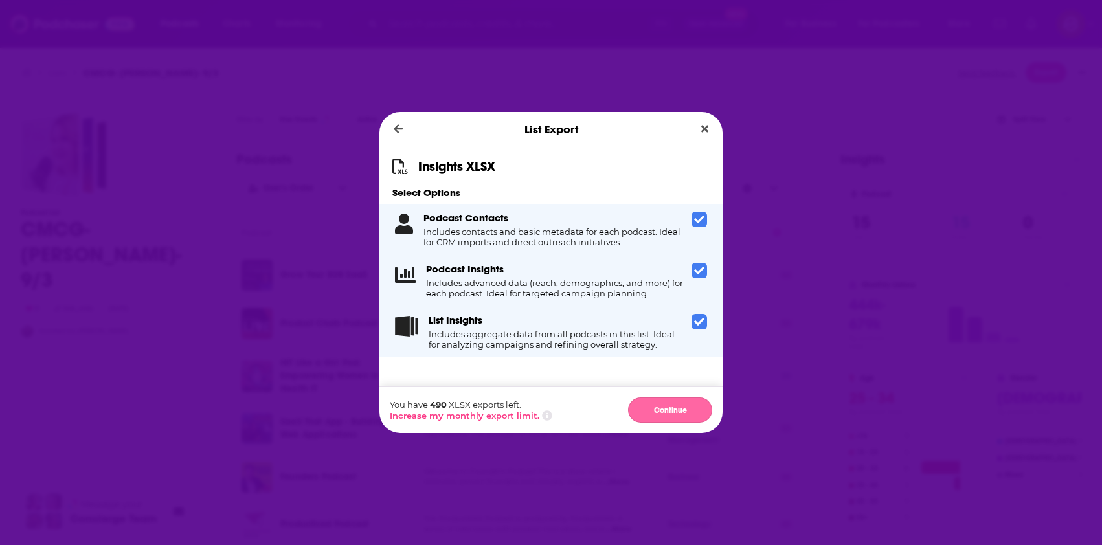
click at [647, 402] on button "Continue" at bounding box center [670, 410] width 84 height 25
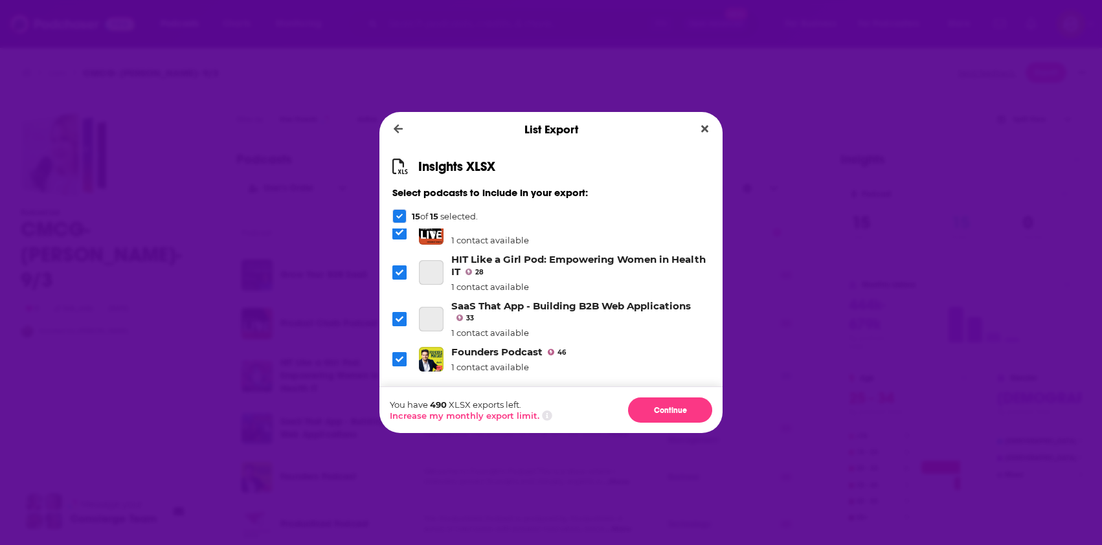
scroll to position [433, 0]
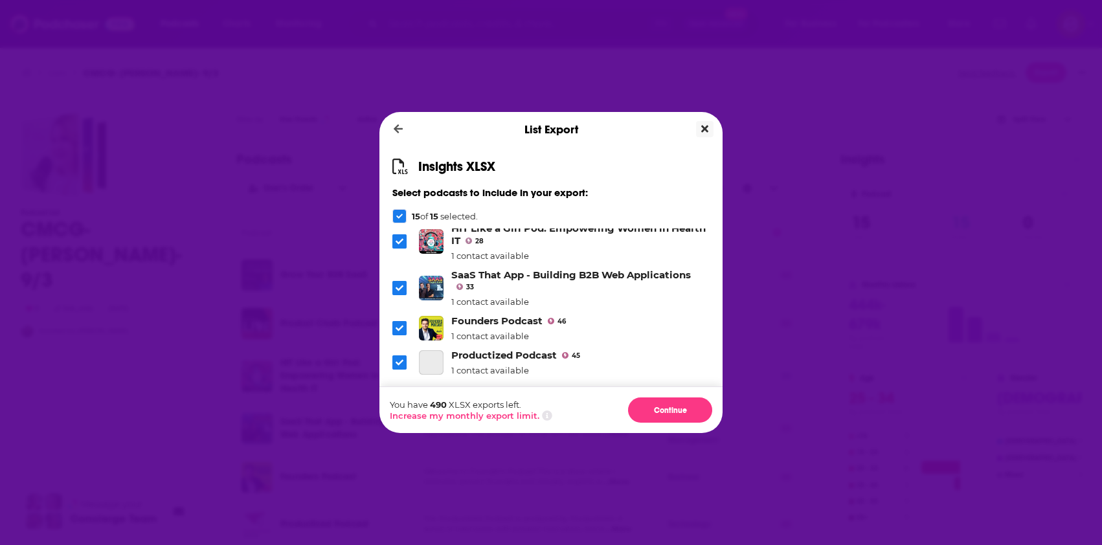
click at [708, 125] on icon "Close" at bounding box center [704, 129] width 7 height 10
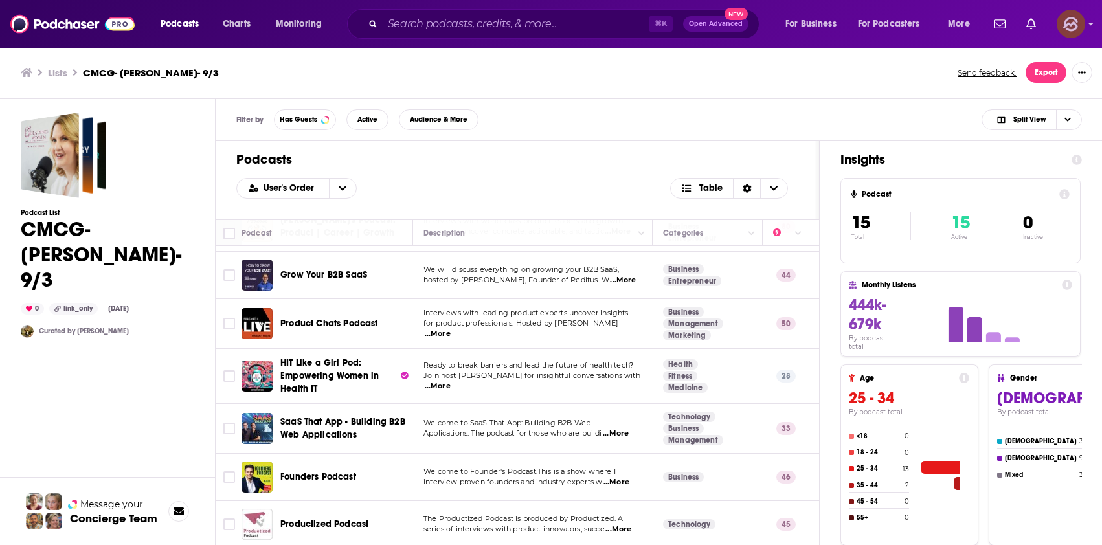
click at [1074, 21] on img "Logged in as hey85204" at bounding box center [1071, 24] width 28 height 28
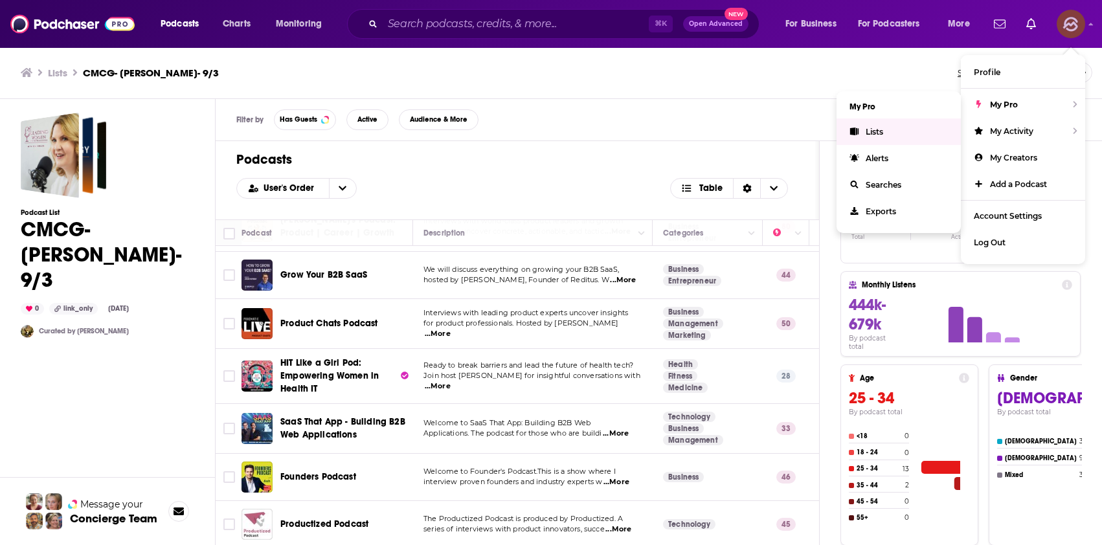
click at [877, 129] on span "Lists" at bounding box center [874, 132] width 17 height 10
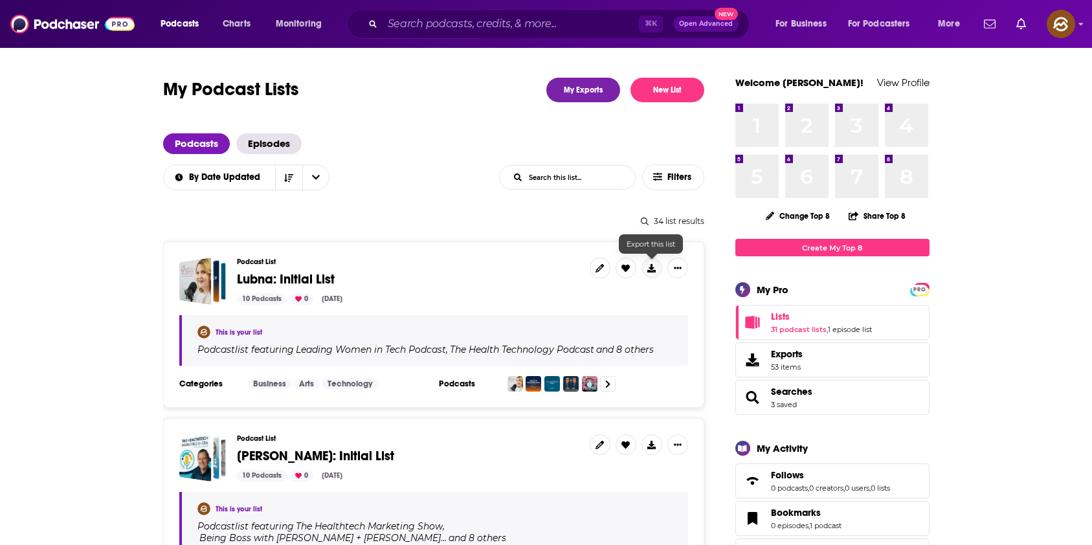
click at [654, 271] on icon at bounding box center [651, 268] width 8 height 8
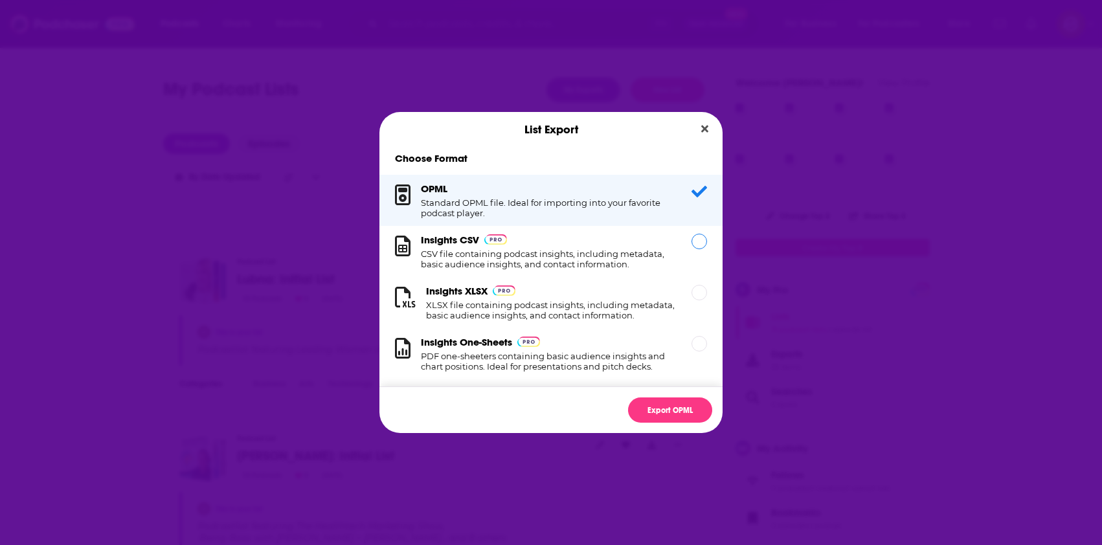
click at [619, 254] on h1 "CSV file containing podcast insights, including metadata, basic audience insigh…" at bounding box center [548, 259] width 255 height 21
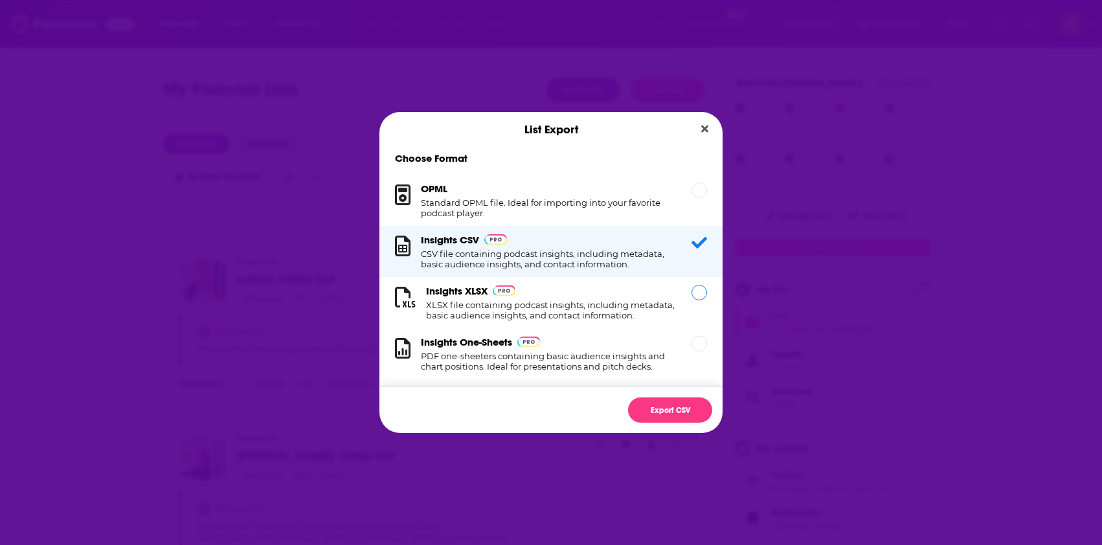
click at [603, 301] on h1 "XLSX file containing podcast insights, including metadata, basic audience insig…" at bounding box center [551, 310] width 250 height 21
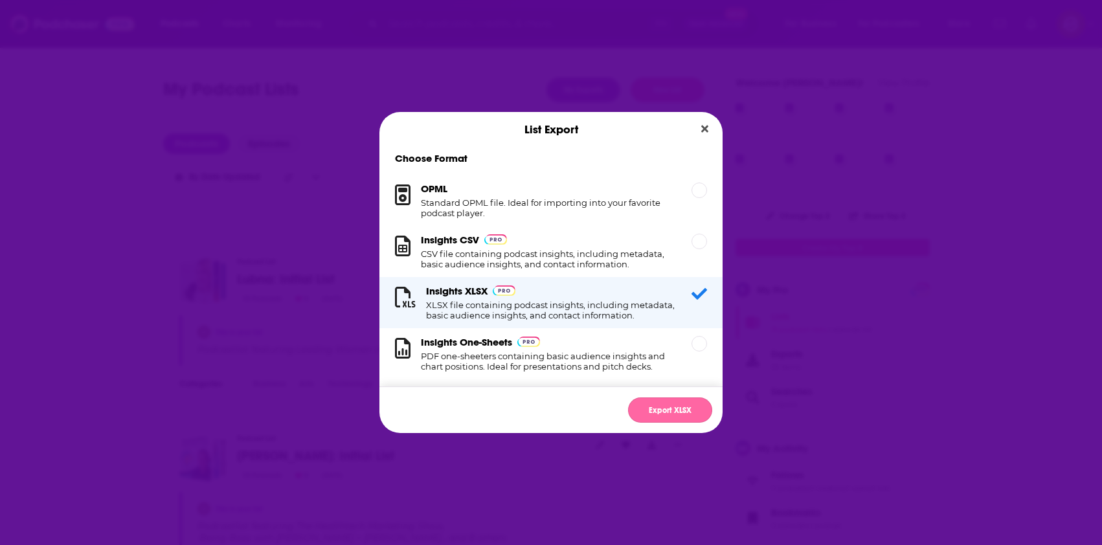
click at [653, 408] on button "Export XLSX" at bounding box center [670, 410] width 84 height 25
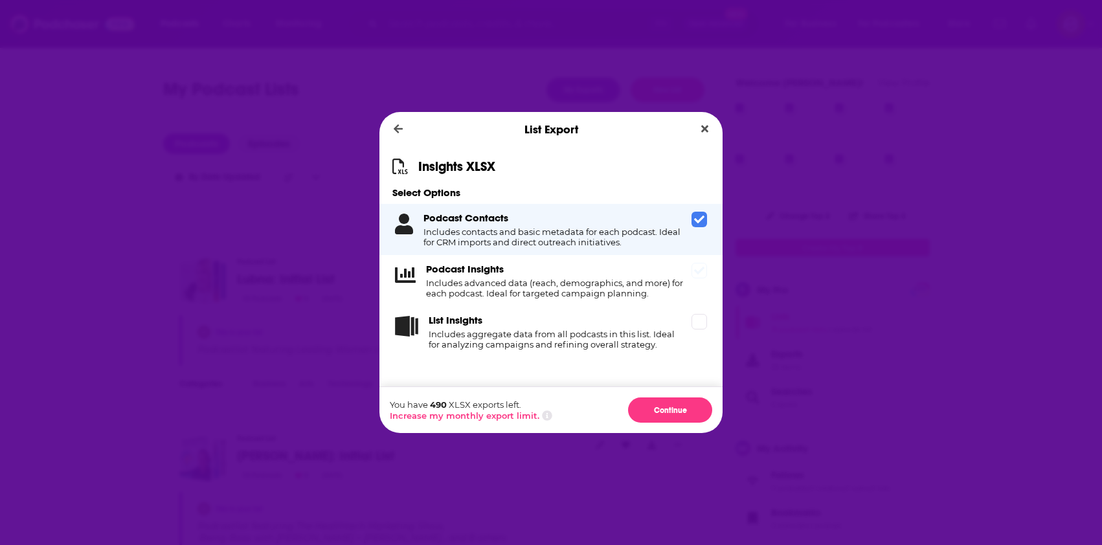
click at [614, 282] on h4 "Includes advanced data (reach, demographics, and more) for each podcast. Ideal …" at bounding box center [556, 288] width 260 height 21
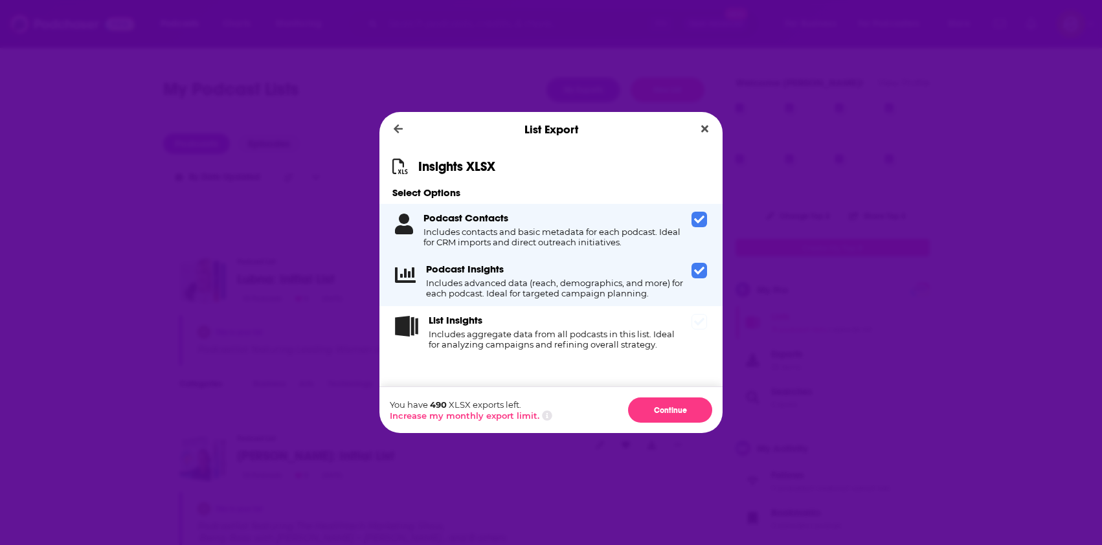
click at [643, 338] on h4 "Includes aggregate data from all podcasts in this list. Ideal for analyzing cam…" at bounding box center [558, 339] width 258 height 21
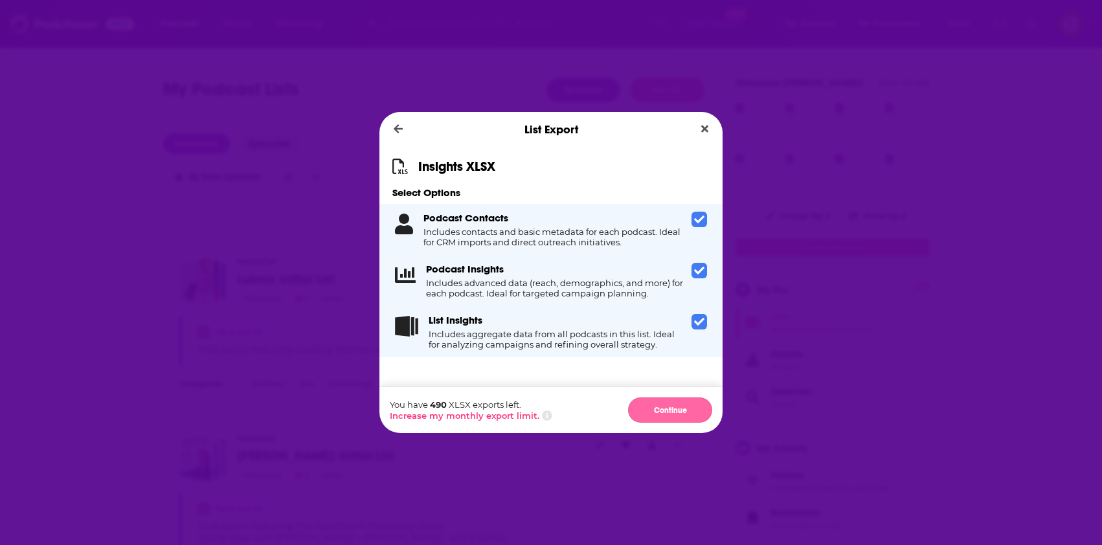
click at [673, 402] on button "Continue" at bounding box center [670, 410] width 84 height 25
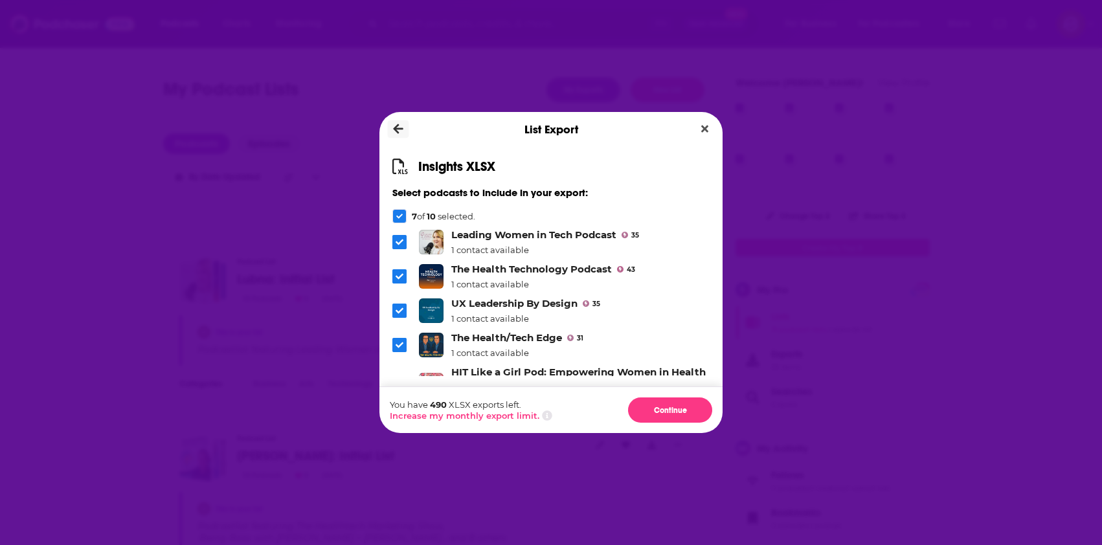
click at [407, 134] on button "Dialog" at bounding box center [398, 129] width 21 height 18
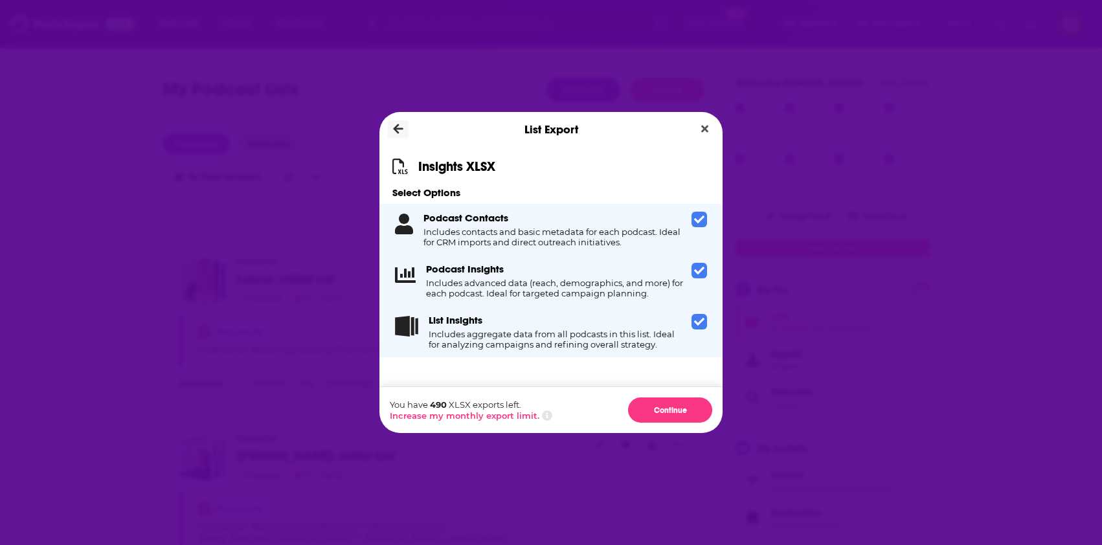
click at [394, 131] on icon "Dialog" at bounding box center [399, 130] width 10 height 12
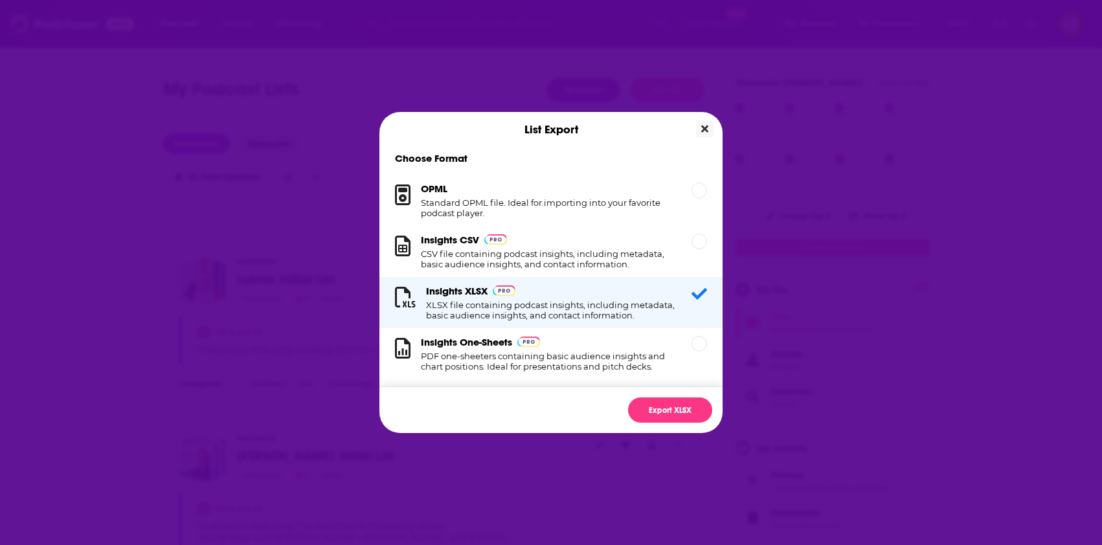
click at [706, 130] on icon "Close" at bounding box center [704, 129] width 7 height 10
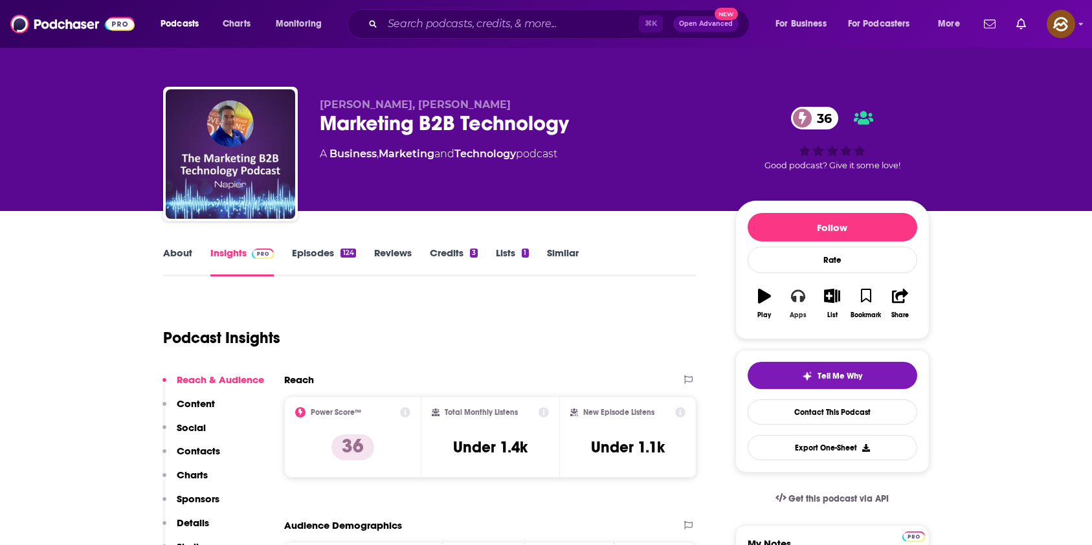
click at [798, 293] on icon "button" at bounding box center [798, 296] width 14 height 14
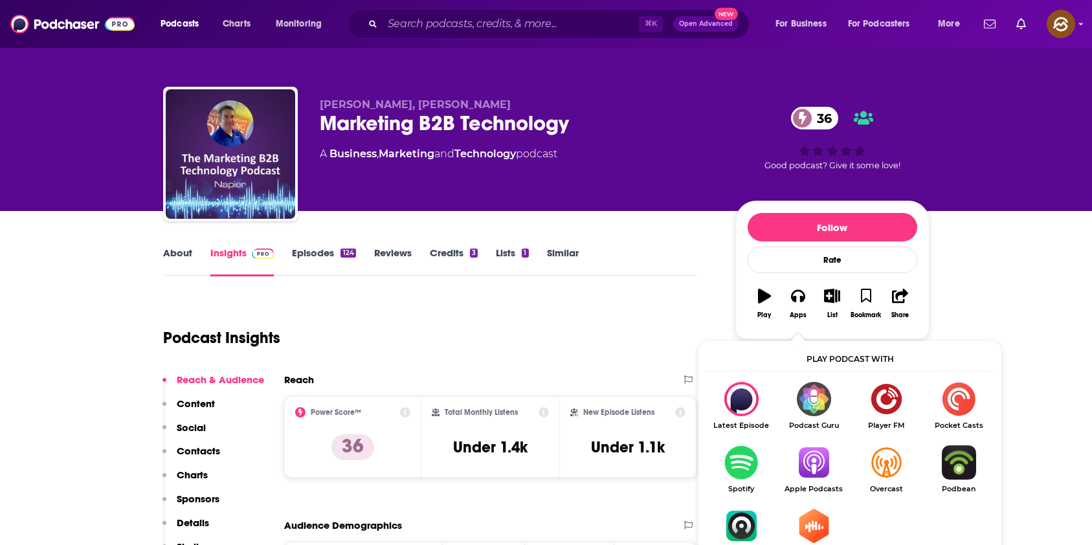
click at [798, 467] on img "Show Listen On dropdown" at bounding box center [814, 462] width 73 height 34
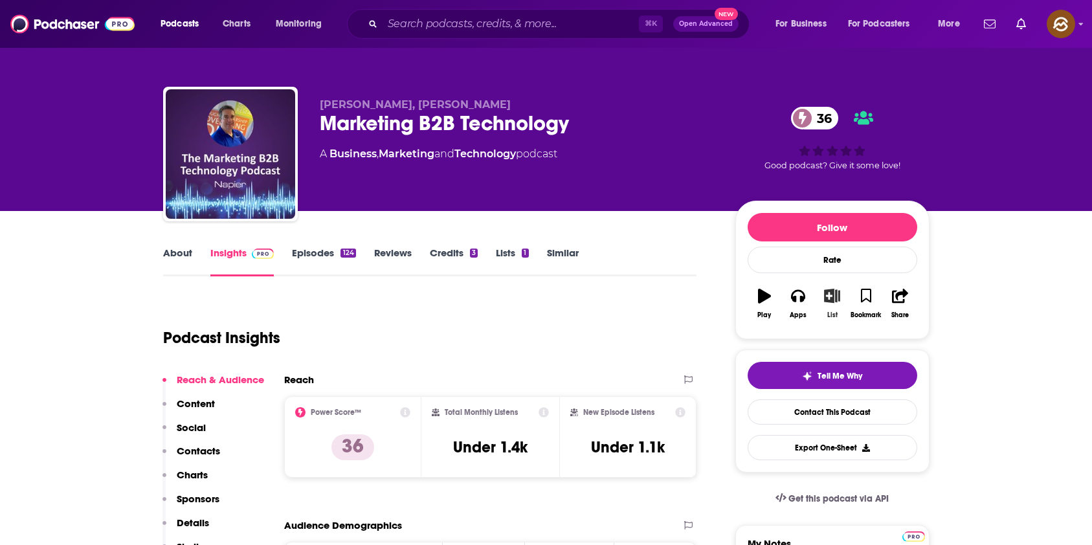
click at [830, 302] on icon "button" at bounding box center [832, 296] width 16 height 14
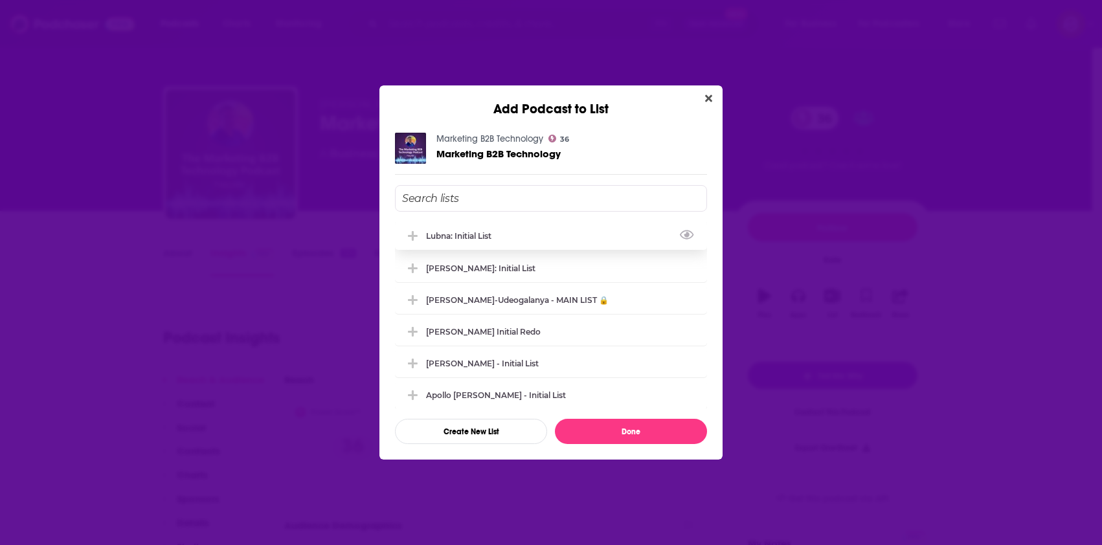
click at [460, 239] on div "Lubna: Initial List" at bounding box center [462, 236] width 73 height 10
click at [610, 430] on button "Done" at bounding box center [631, 431] width 152 height 25
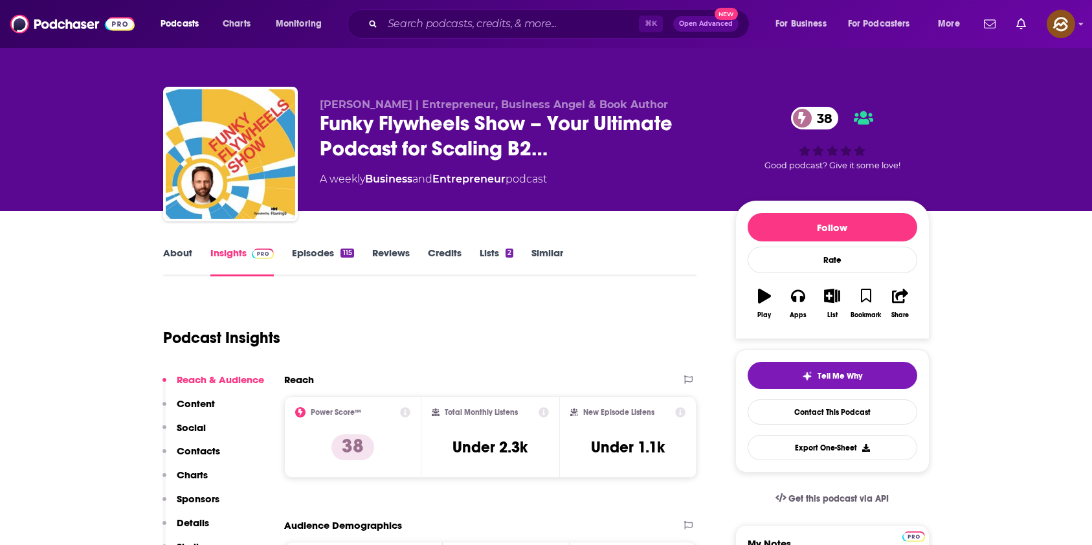
click at [185, 254] on link "About" at bounding box center [177, 262] width 29 height 30
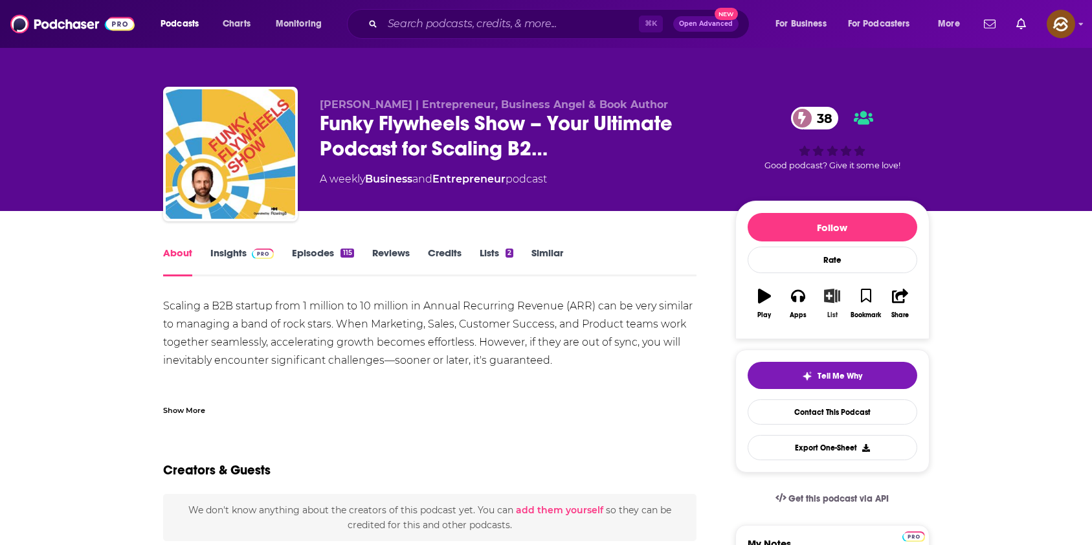
click at [829, 291] on icon "button" at bounding box center [832, 296] width 16 height 14
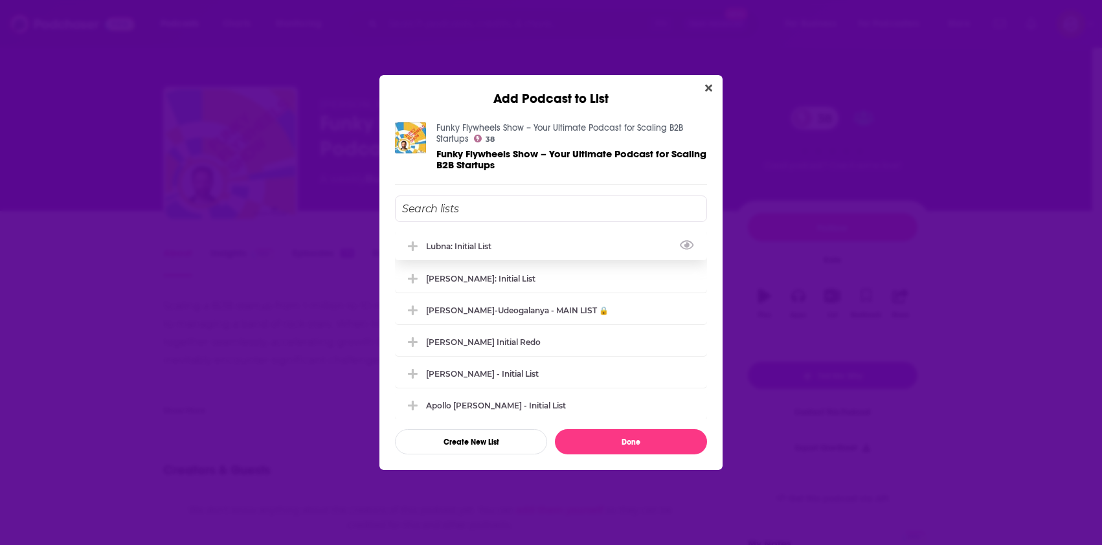
click at [521, 253] on div "Lubna: Initial List" at bounding box center [551, 246] width 312 height 28
click at [645, 442] on button "Done" at bounding box center [631, 441] width 152 height 25
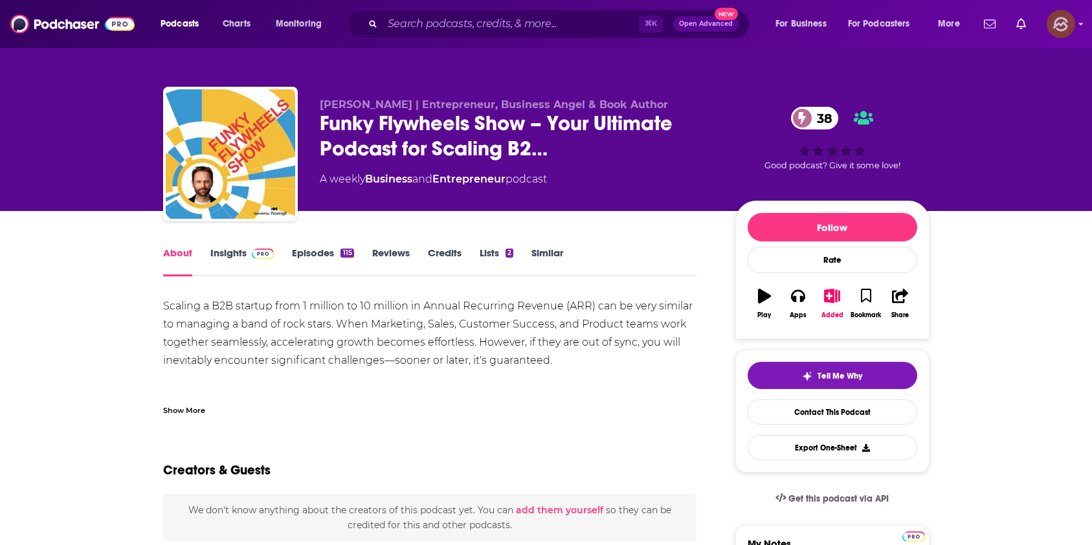
click at [1074, 29] on div "Logged in as hey85204" at bounding box center [1061, 24] width 28 height 28
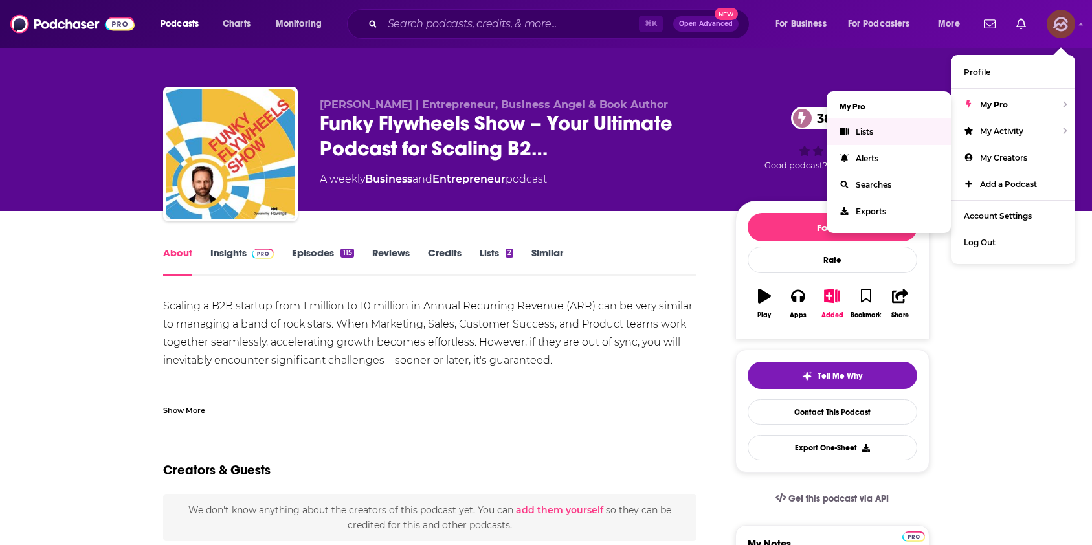
click at [884, 139] on link "Lists" at bounding box center [889, 131] width 124 height 27
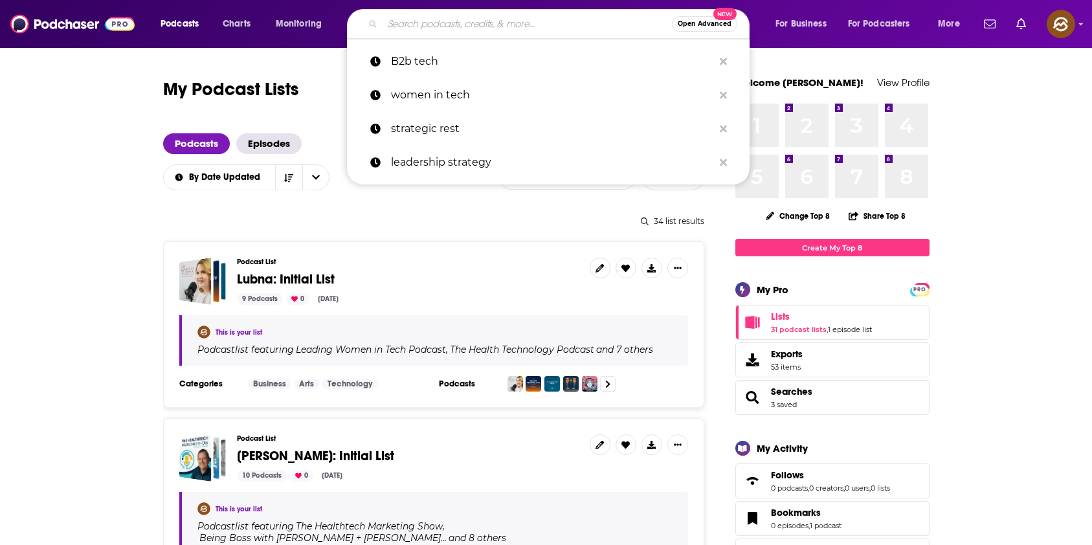
click at [453, 22] on input "Search podcasts, credits, & more..." at bounding box center [527, 24] width 289 height 21
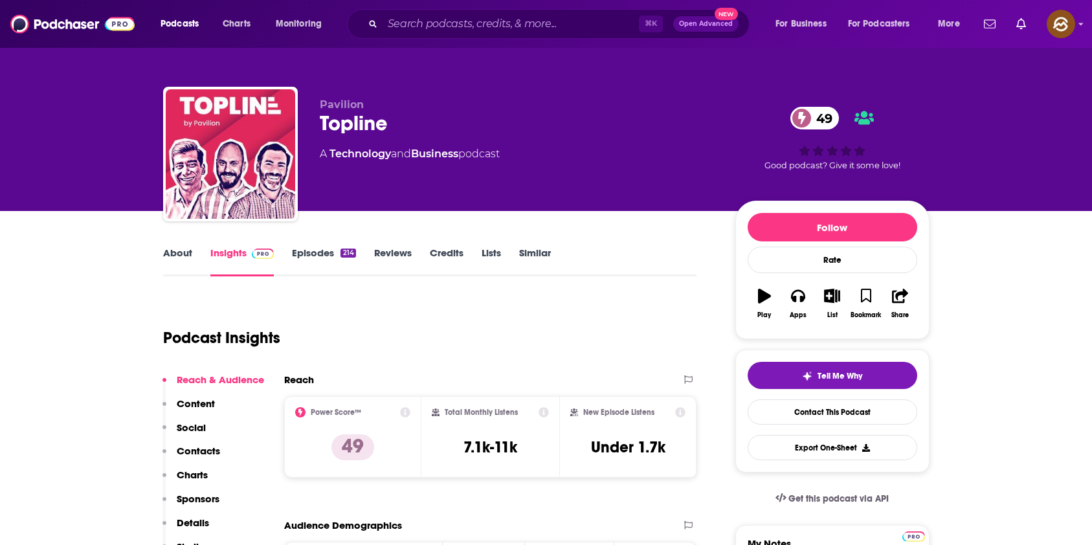
click at [171, 250] on link "About" at bounding box center [177, 262] width 29 height 30
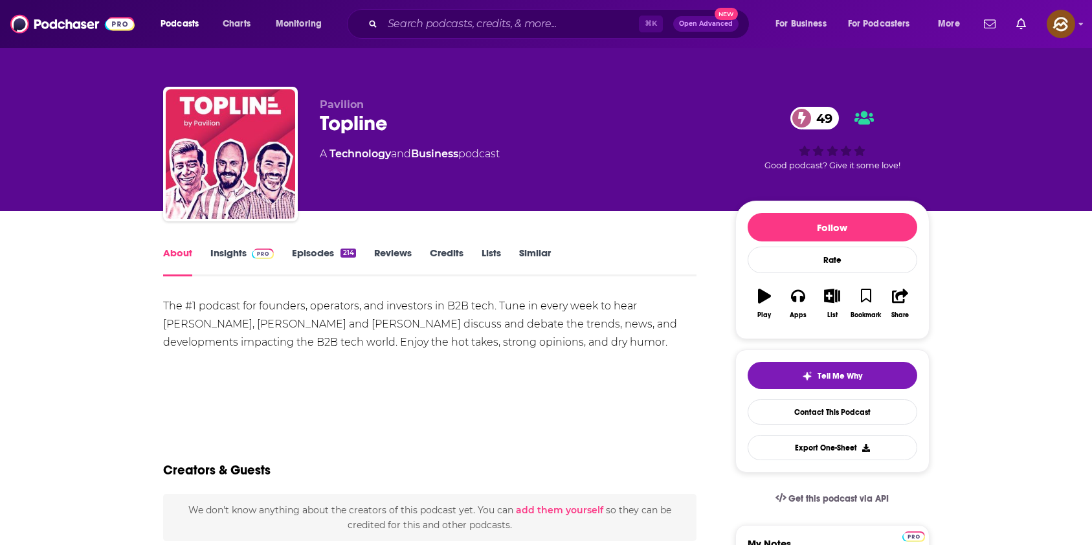
click at [233, 264] on link "Insights" at bounding box center [242, 262] width 64 height 30
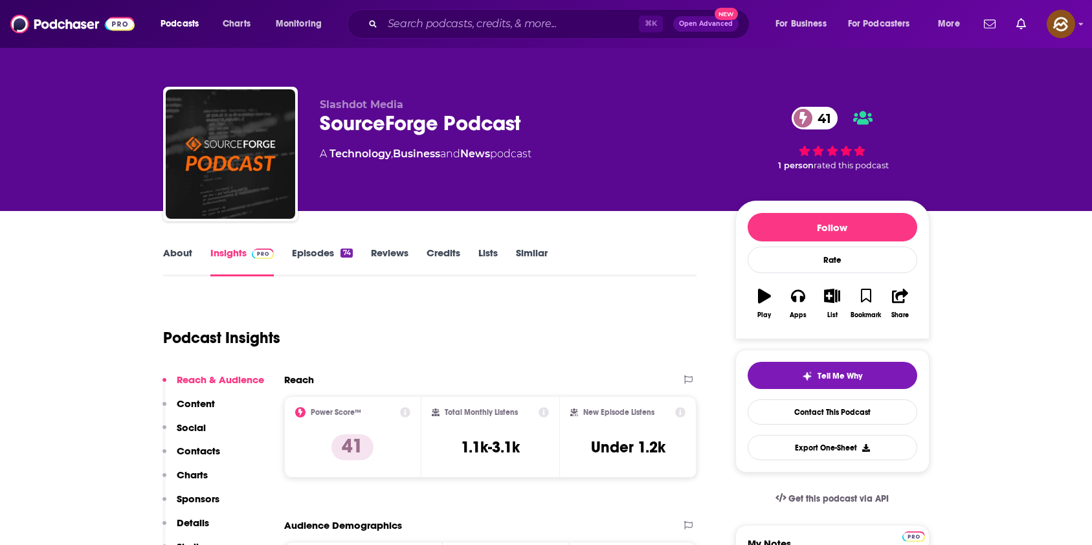
click at [185, 259] on link "About" at bounding box center [177, 262] width 29 height 30
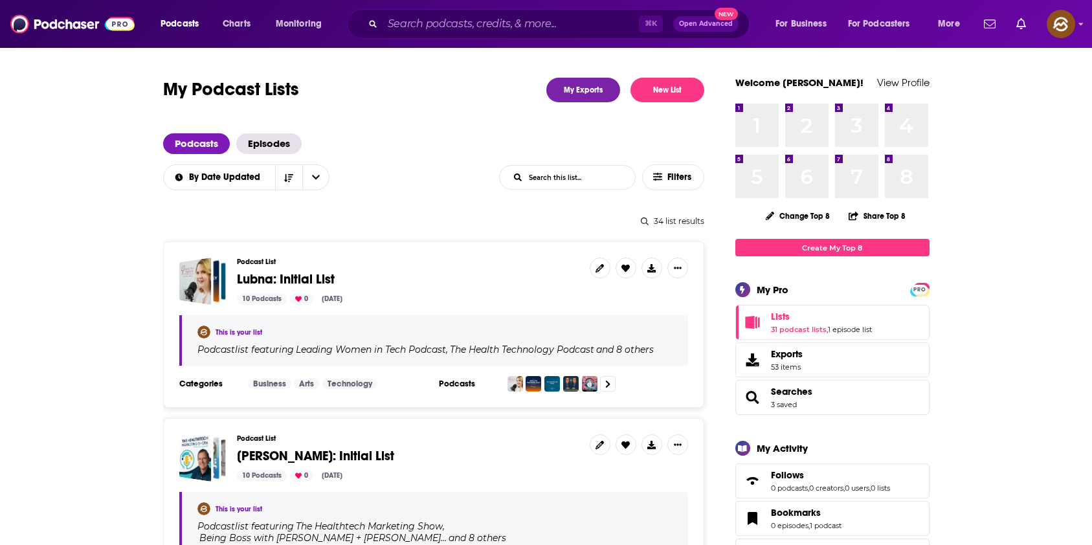
click at [321, 275] on span "Lubna: Initial List" at bounding box center [286, 279] width 98 height 16
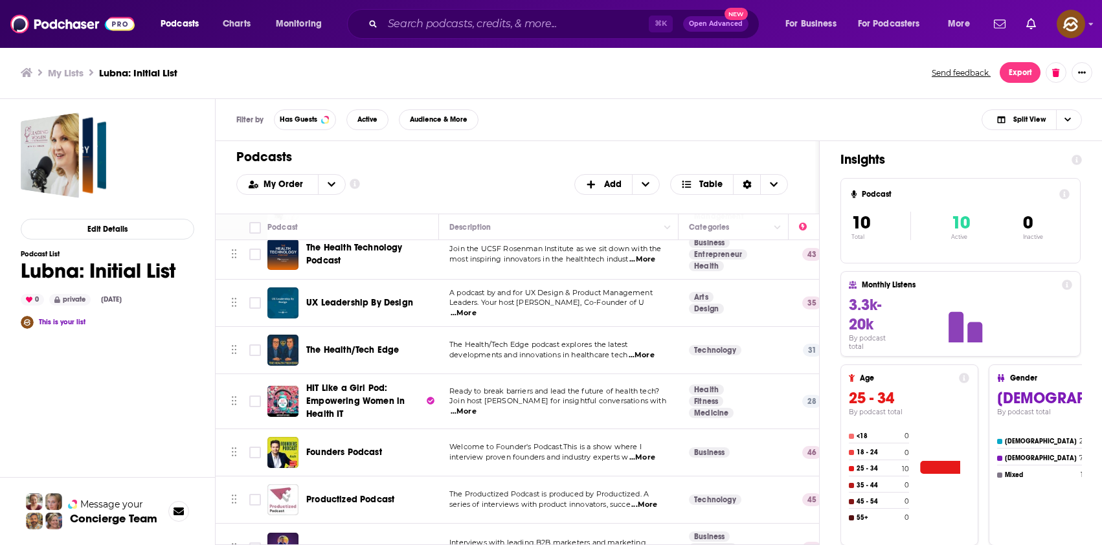
scroll to position [203, 0]
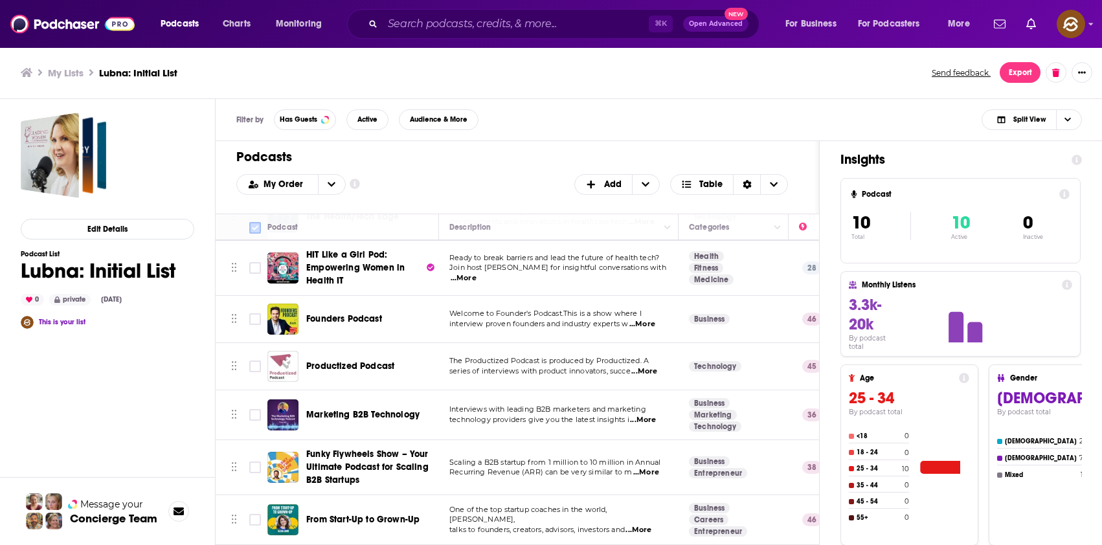
click at [256, 221] on icon at bounding box center [255, 228] width 16 height 16
click at [257, 224] on input "Toggle select all" at bounding box center [255, 228] width 12 height 12
checkbox input "true"
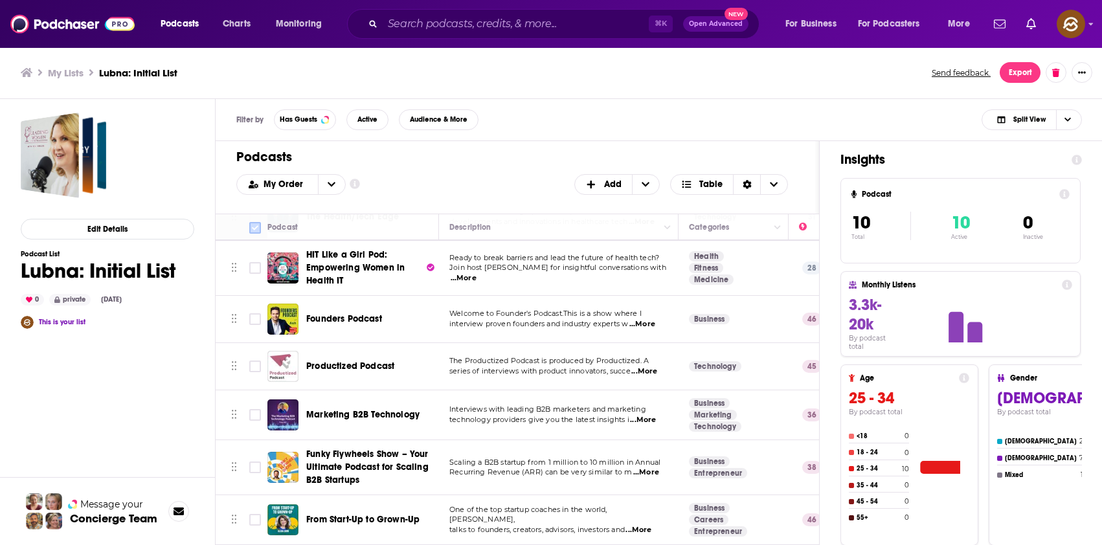
checkbox input "true"
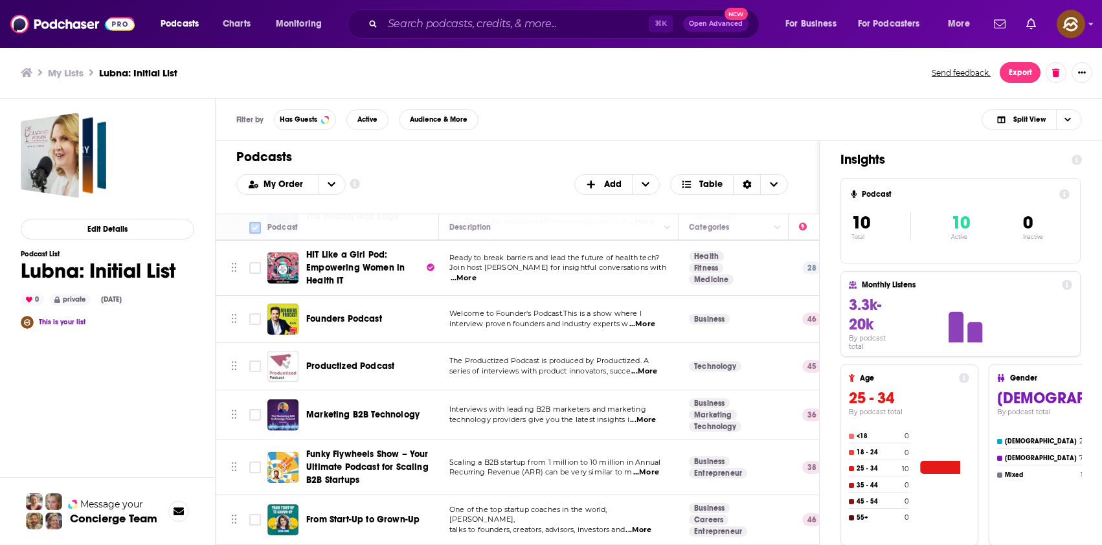
checkbox input "true"
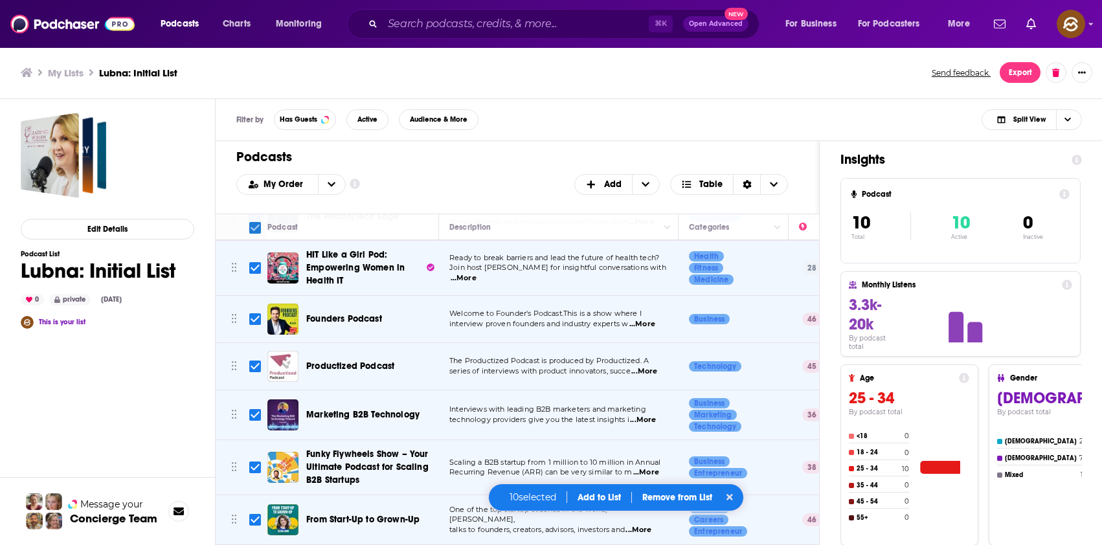
click at [257, 224] on input "Toggle select all" at bounding box center [255, 228] width 12 height 12
checkbox input "false"
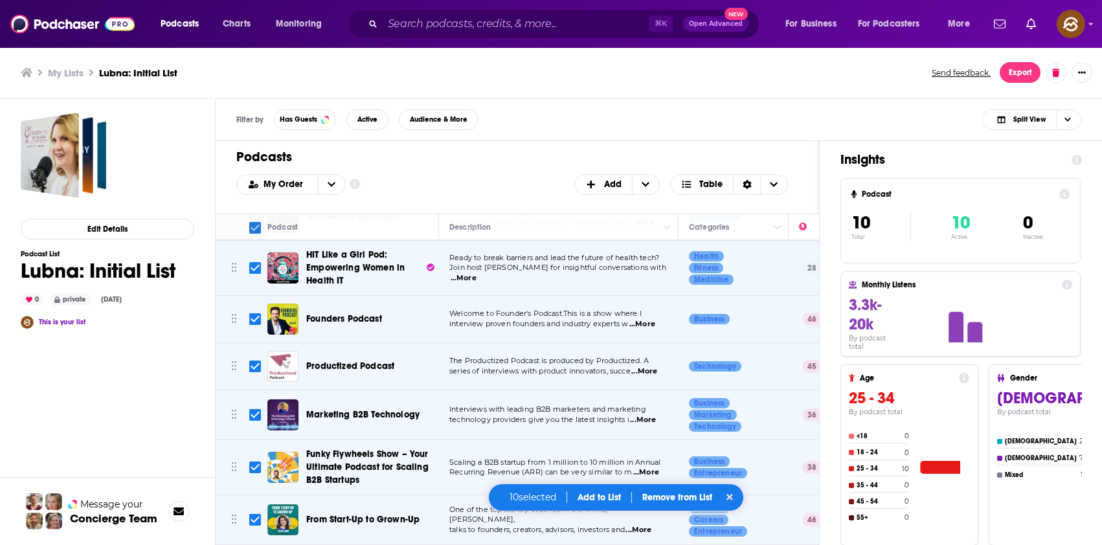
checkbox input "false"
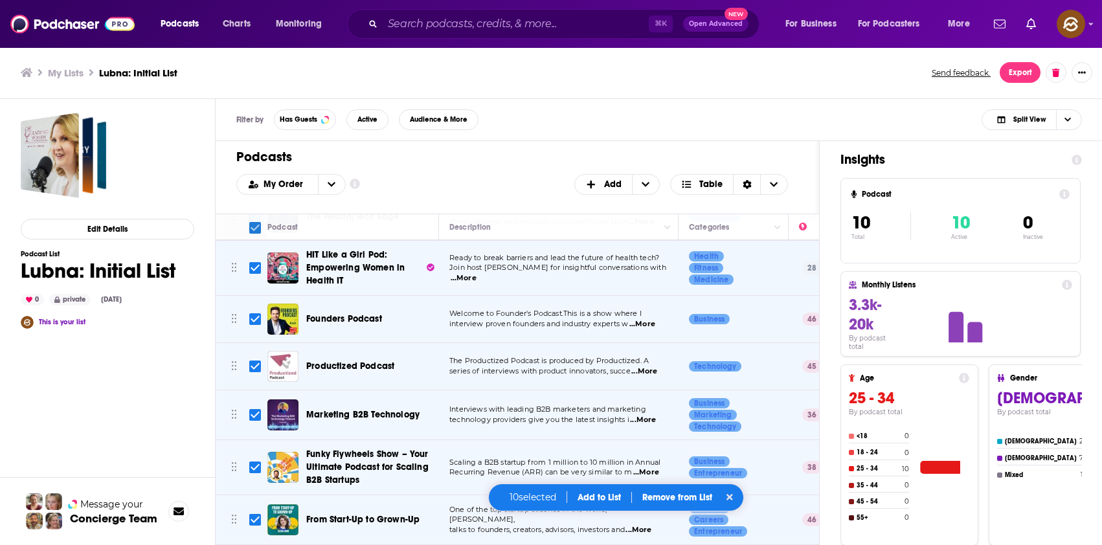
checkbox input "false"
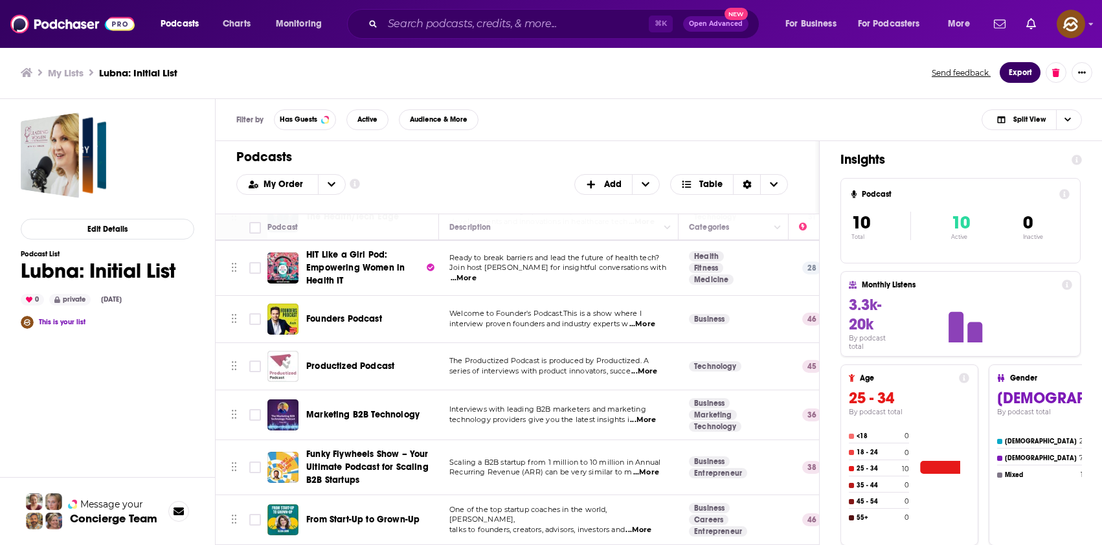
click at [1018, 75] on button "Export" at bounding box center [1020, 72] width 41 height 21
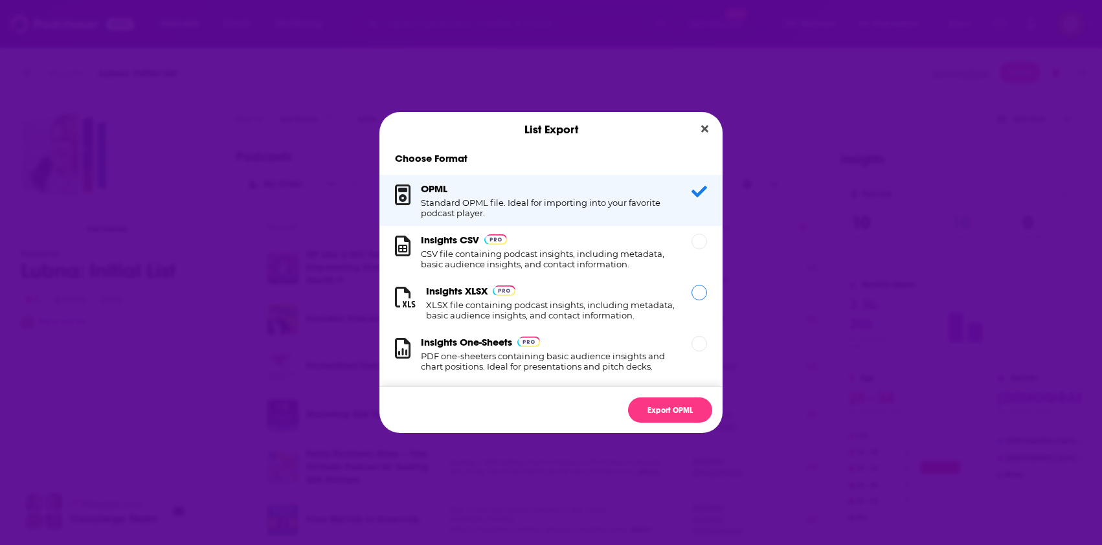
click at [625, 304] on h1 "XLSX file containing podcast insights, including metadata, basic audience insig…" at bounding box center [551, 310] width 250 height 21
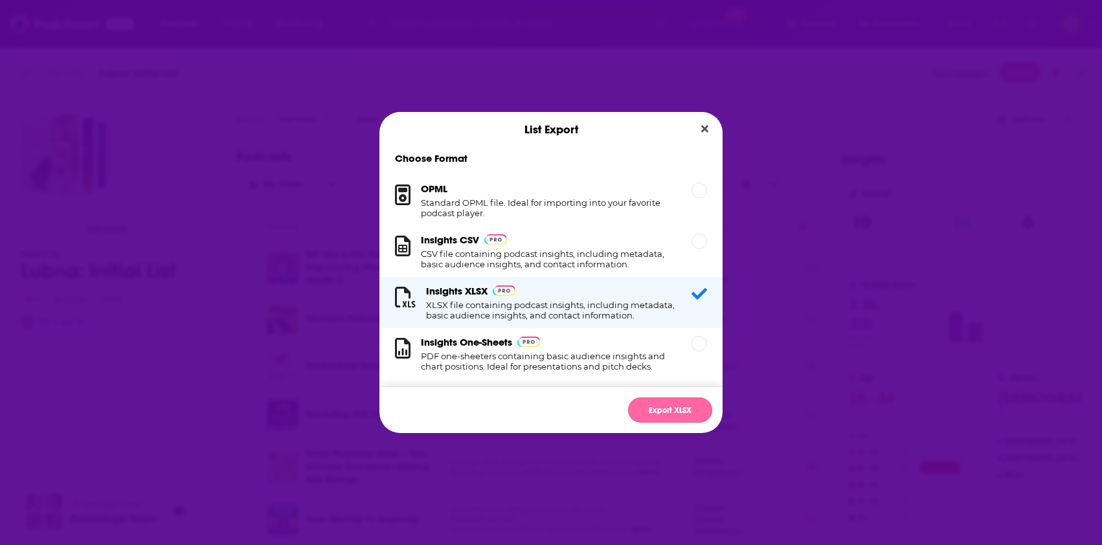
click at [671, 411] on button "Export XLSX" at bounding box center [670, 410] width 84 height 25
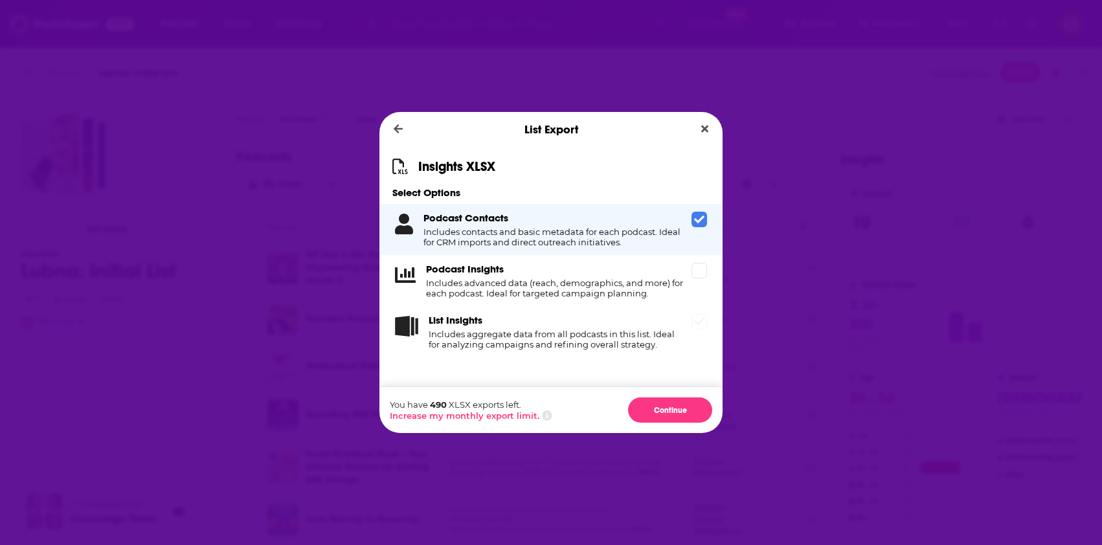
click at [644, 288] on h4 "Includes advanced data (reach, demographics, and more) for each podcast. Ideal …" at bounding box center [556, 288] width 260 height 21
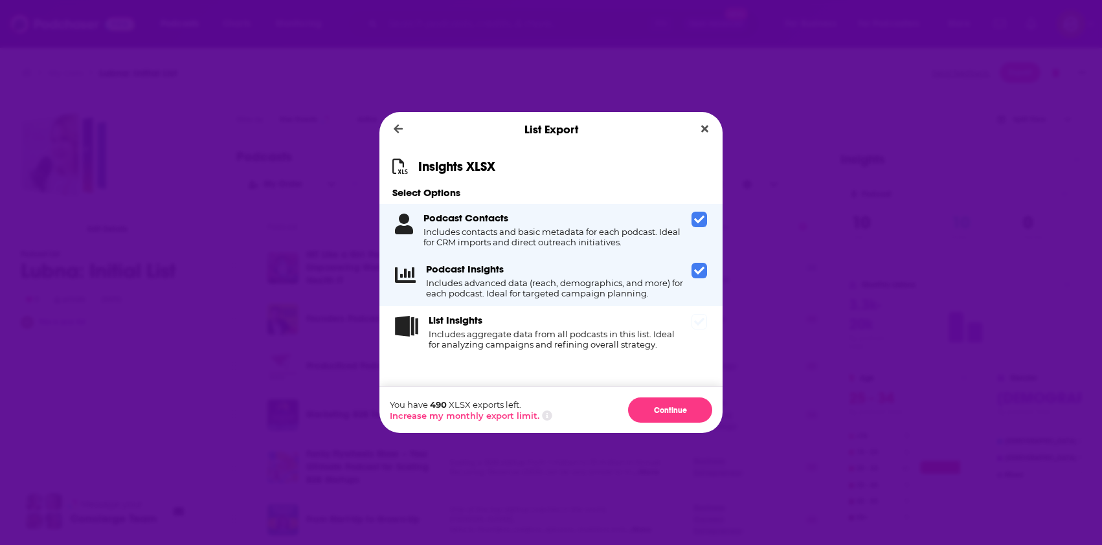
click at [631, 328] on div "List Insights Includes aggregate data from all podcasts in this list. Ideal for…" at bounding box center [558, 332] width 258 height 36
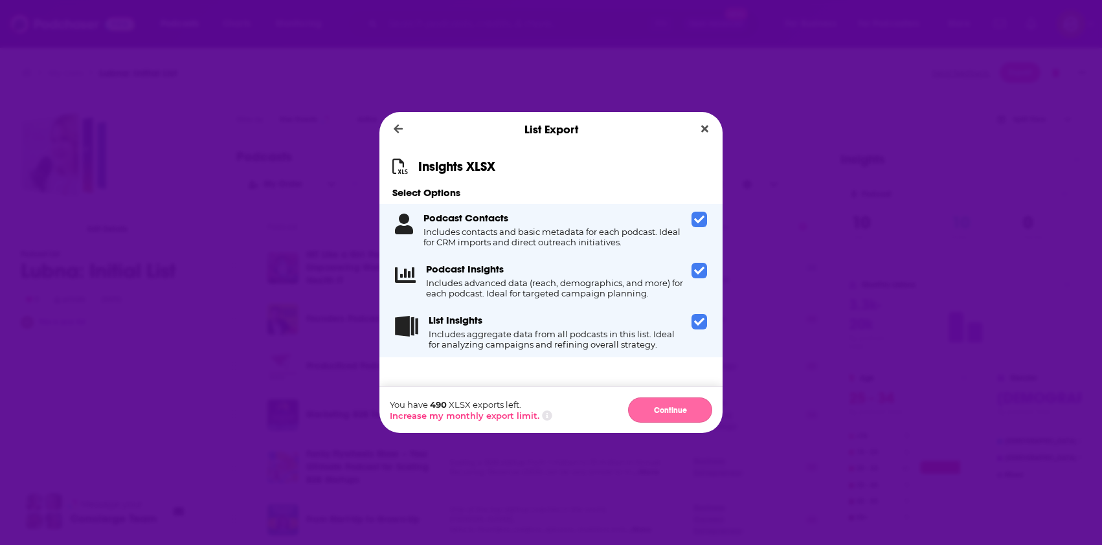
click at [657, 407] on button "Continue" at bounding box center [670, 410] width 84 height 25
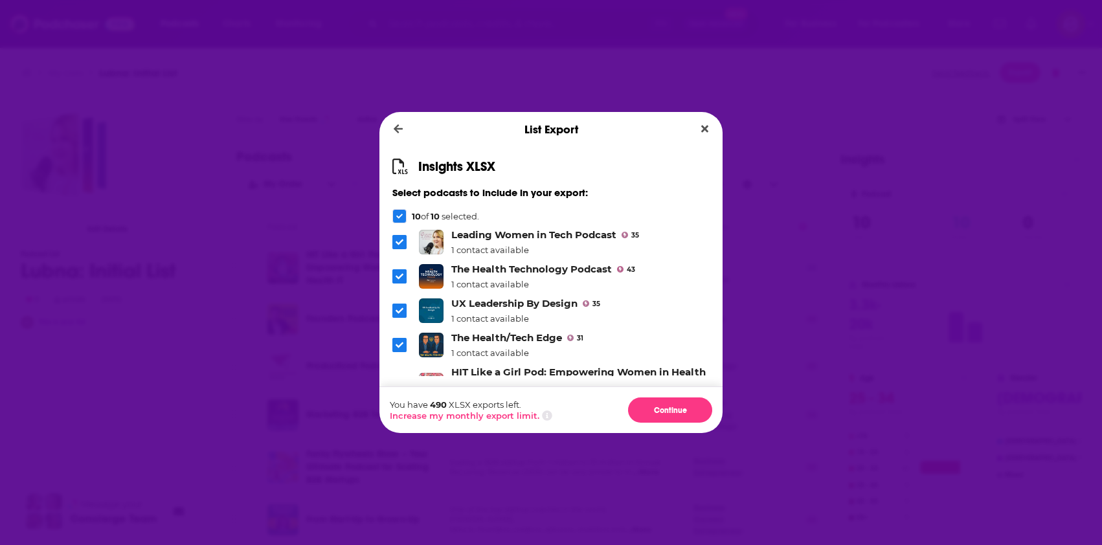
scroll to position [225, 0]
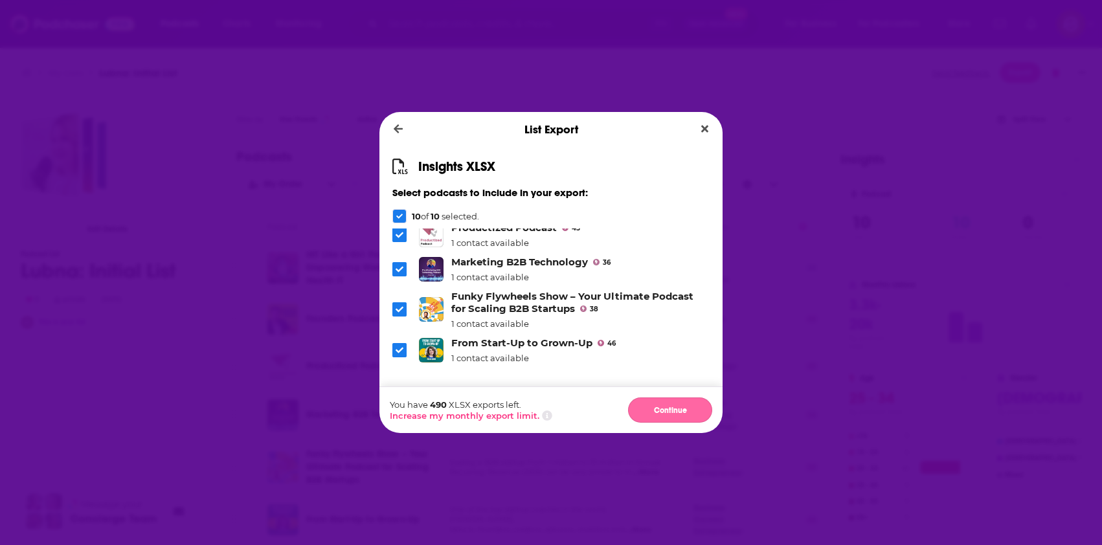
click at [675, 414] on button "Continue" at bounding box center [670, 410] width 84 height 25
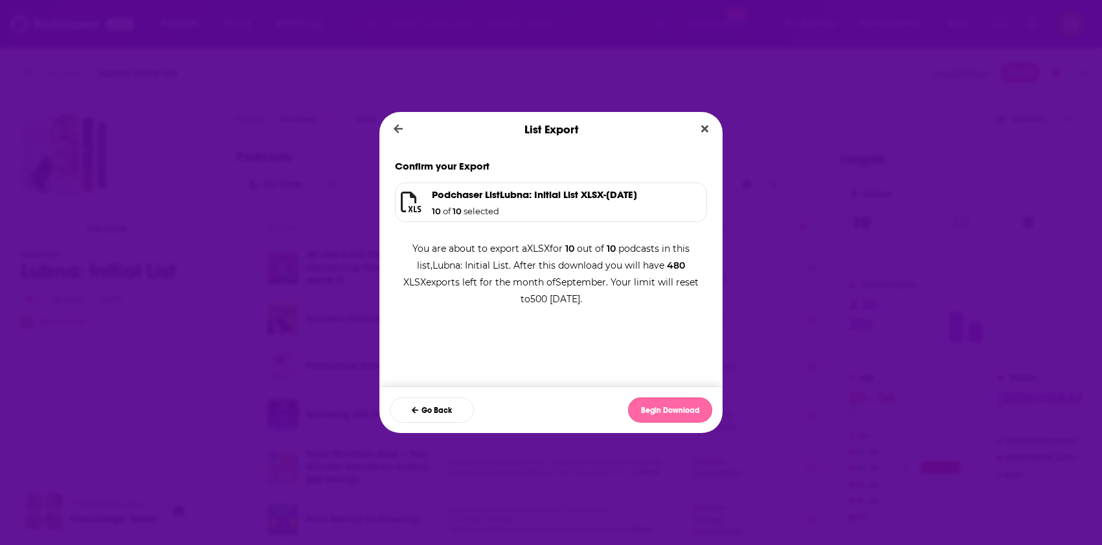
click at [664, 407] on button "Begin Download" at bounding box center [670, 410] width 84 height 25
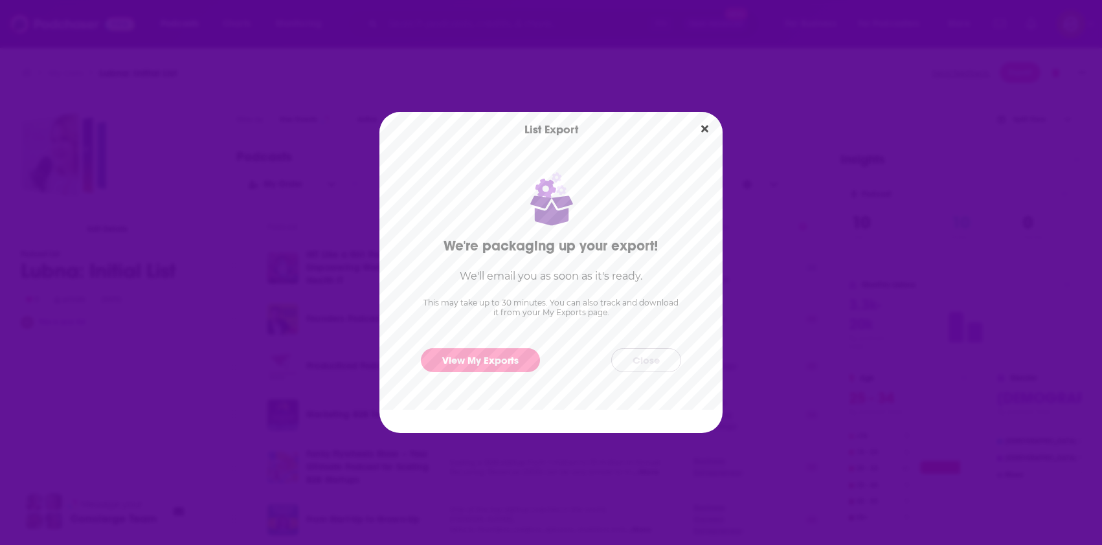
click at [664, 359] on button "Close" at bounding box center [646, 360] width 70 height 24
